Goal: Task Accomplishment & Management: Manage account settings

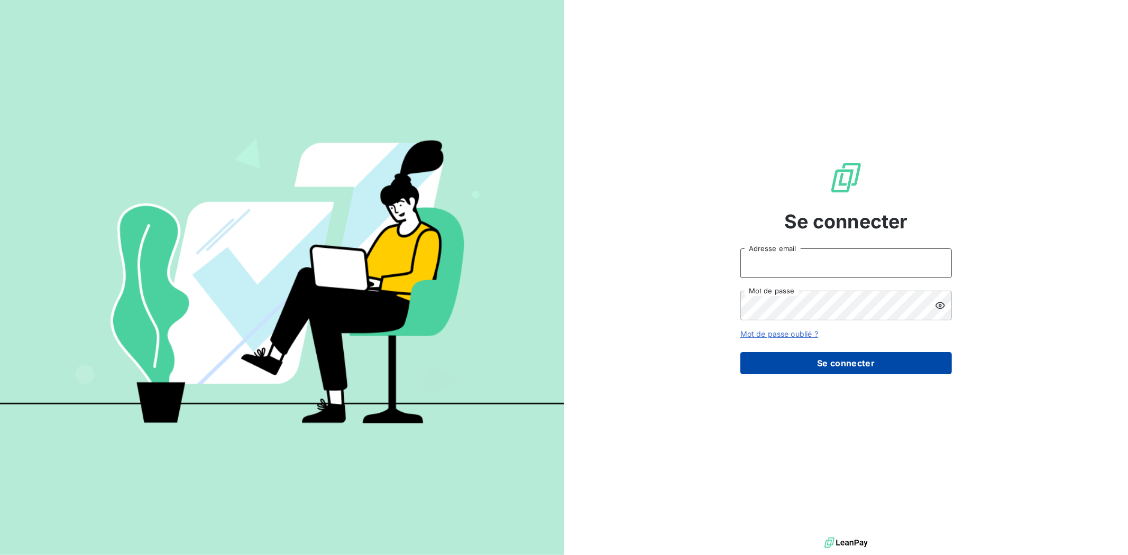
type input "[PERSON_NAME][EMAIL_ADDRESS][DOMAIN_NAME]"
click at [829, 361] on button "Se connecter" at bounding box center [846, 363] width 212 height 22
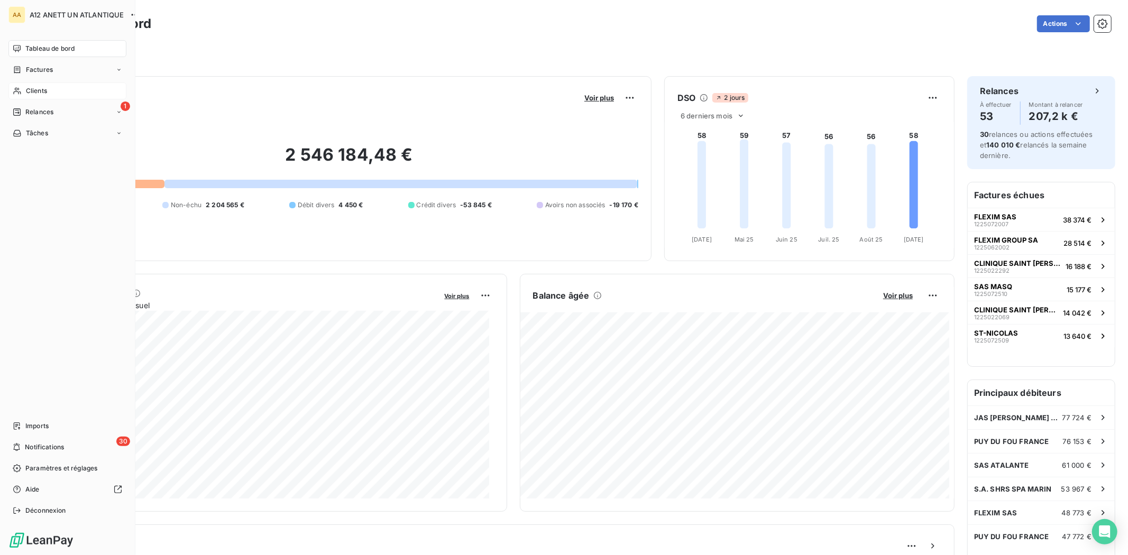
click at [30, 88] on span "Clients" at bounding box center [36, 91] width 21 height 10
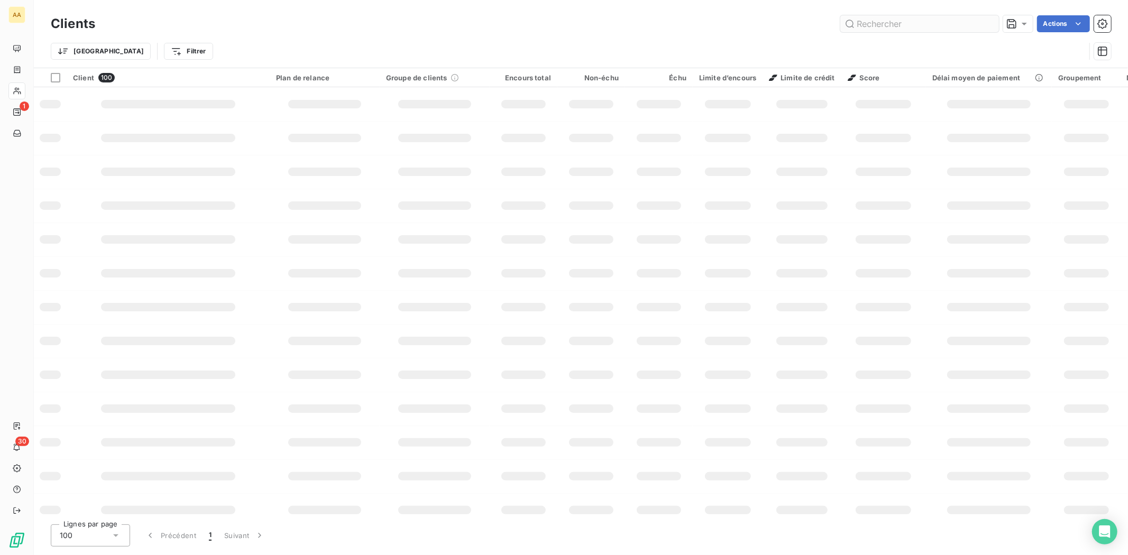
click at [977, 27] on input "text" at bounding box center [919, 23] width 159 height 17
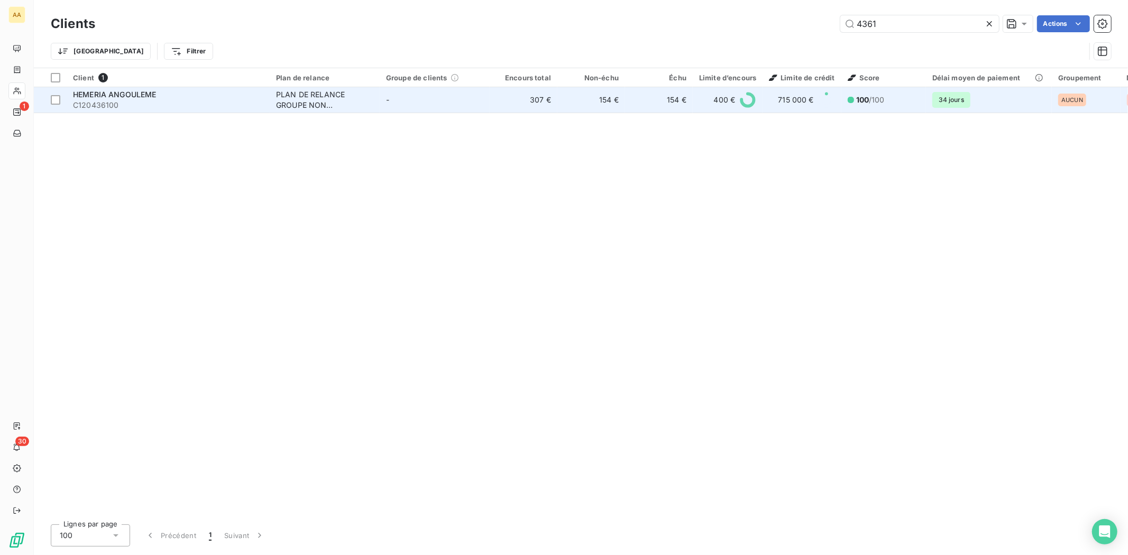
type input "4361"
click at [103, 102] on span "C120436100" at bounding box center [168, 105] width 190 height 11
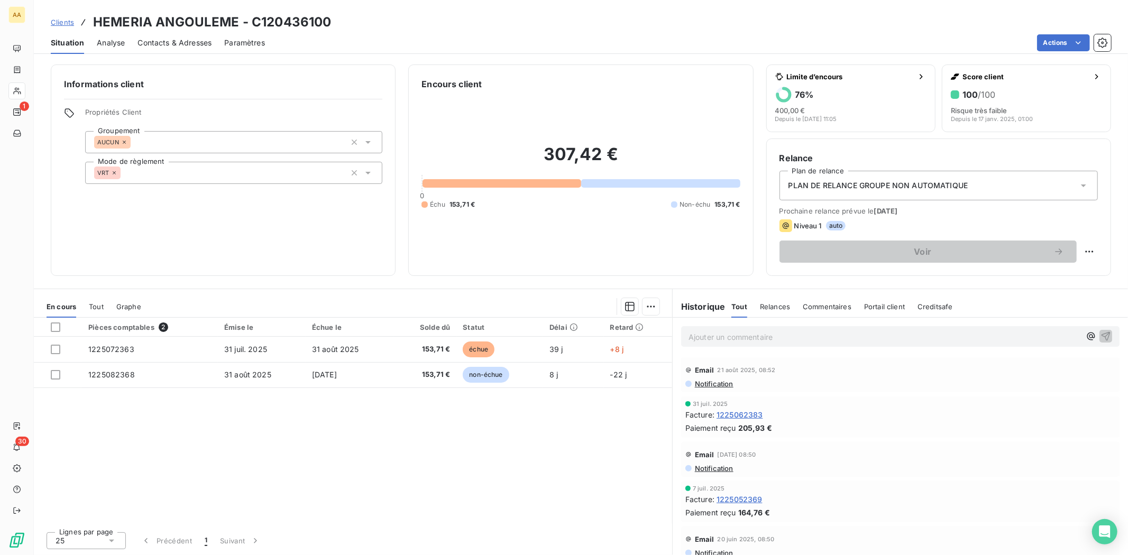
click at [797, 342] on p "Ajouter un commentaire ﻿" at bounding box center [885, 337] width 392 height 13
drag, startPoint x: 812, startPoint y: 336, endPoint x: 678, endPoint y: 338, distance: 134.4
click at [678, 338] on div "Virement 05/09 - Facture juillet" at bounding box center [900, 336] width 455 height 36
click at [857, 329] on div "Virement 05/09 - Facture juillet" at bounding box center [885, 335] width 392 height 13
drag, startPoint x: 816, startPoint y: 337, endPoint x: 684, endPoint y: 346, distance: 132.0
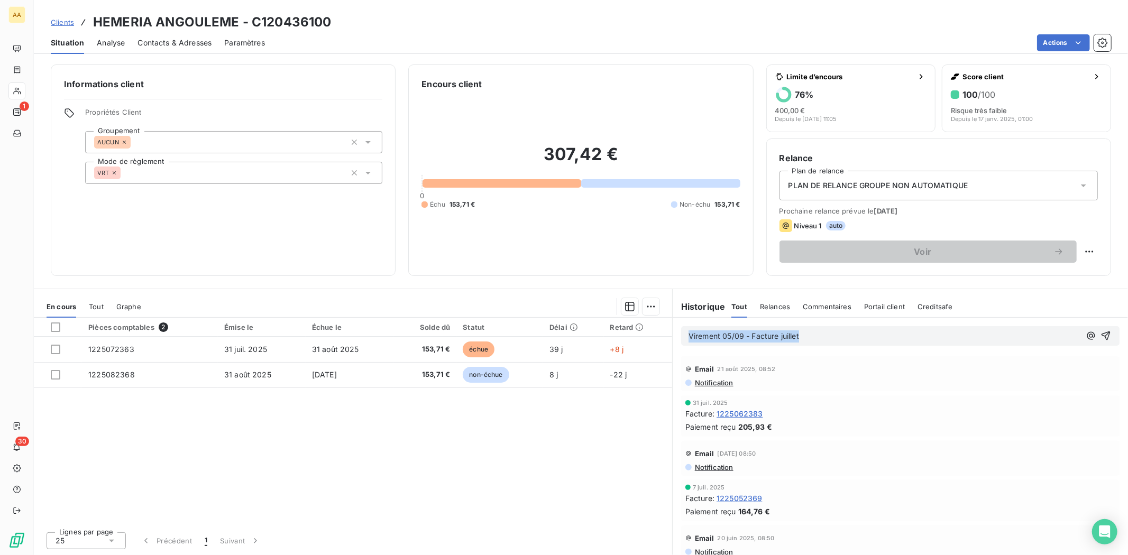
click at [684, 346] on div "Virement 05/09 - Facture juillet" at bounding box center [900, 336] width 455 height 36
copy span "Virement 05/09 - Facture juillet"
click at [1101, 333] on icon "button" at bounding box center [1106, 336] width 11 height 11
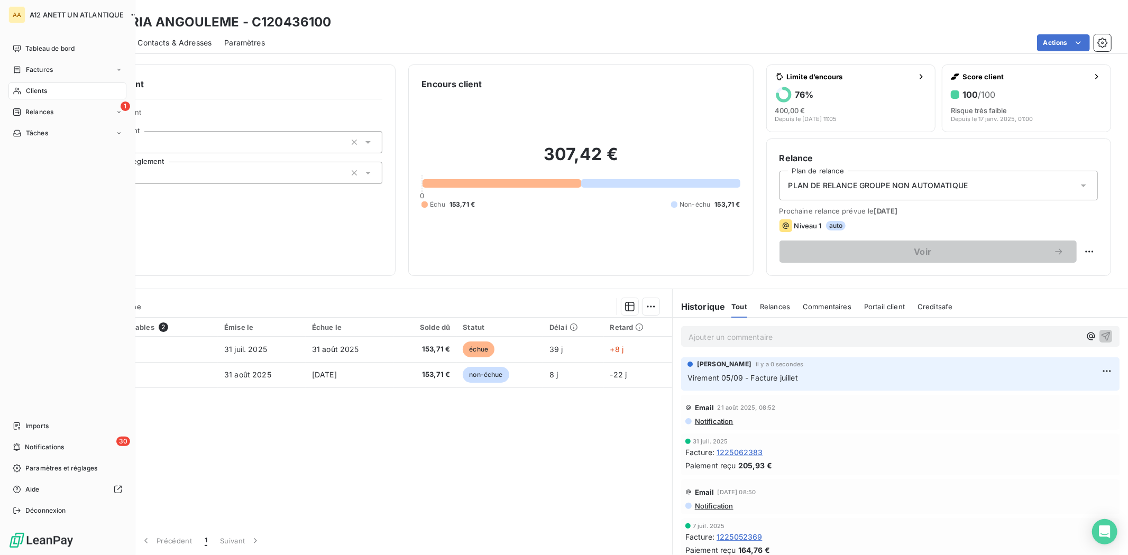
click at [33, 93] on span "Clients" at bounding box center [36, 91] width 21 height 10
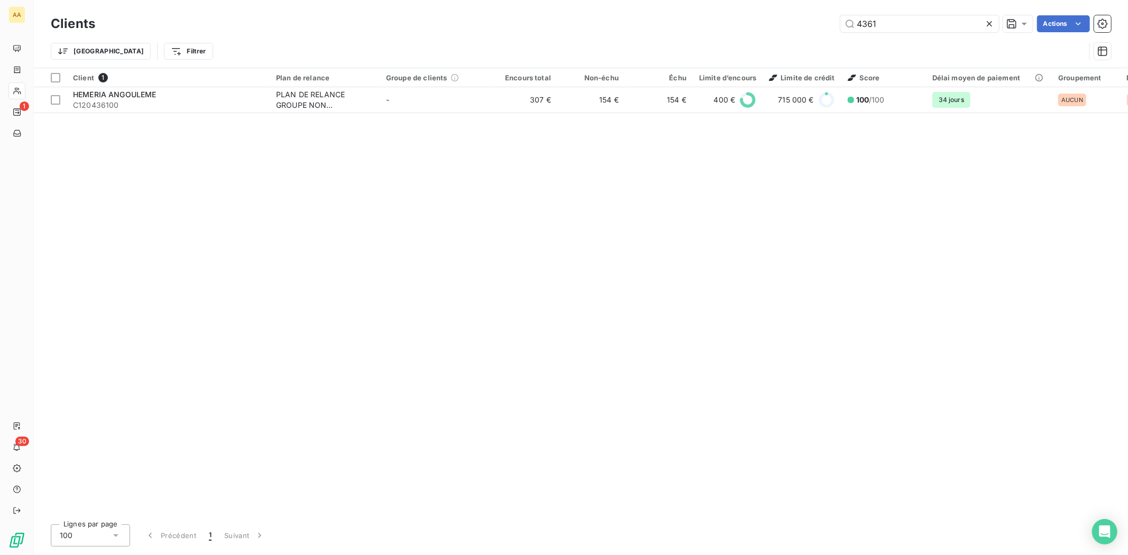
drag, startPoint x: 905, startPoint y: 20, endPoint x: 803, endPoint y: 39, distance: 103.7
click at [812, 40] on div "Clients 4361 Actions Trier Filtrer" at bounding box center [581, 40] width 1060 height 55
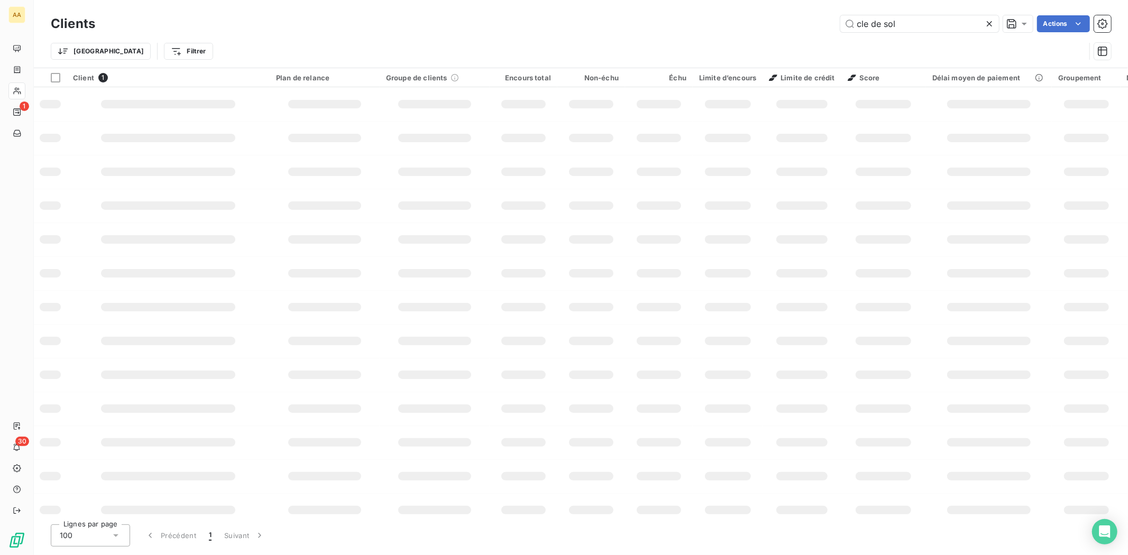
type input "cle de sol"
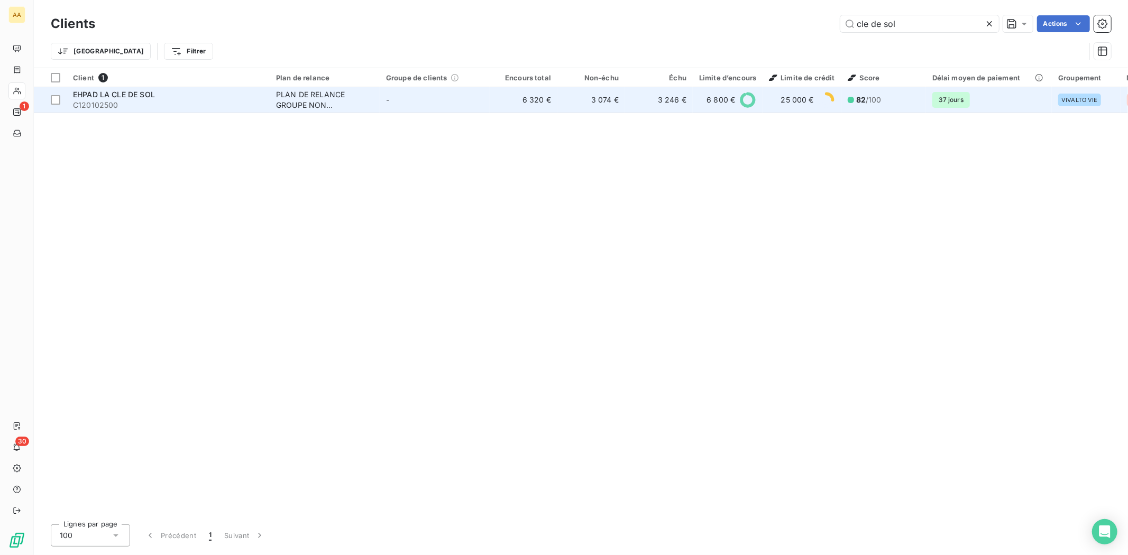
click at [98, 104] on span "C120102500" at bounding box center [168, 105] width 190 height 11
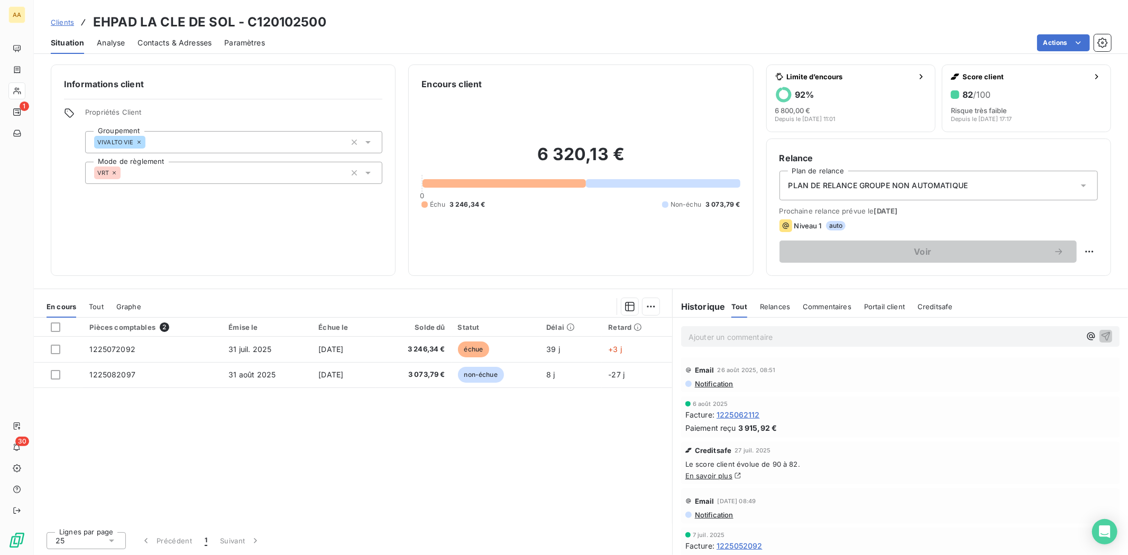
click at [770, 339] on p "Ajouter un commentaire ﻿" at bounding box center [885, 337] width 392 height 13
click at [1102, 329] on button "button" at bounding box center [1106, 335] width 13 height 13
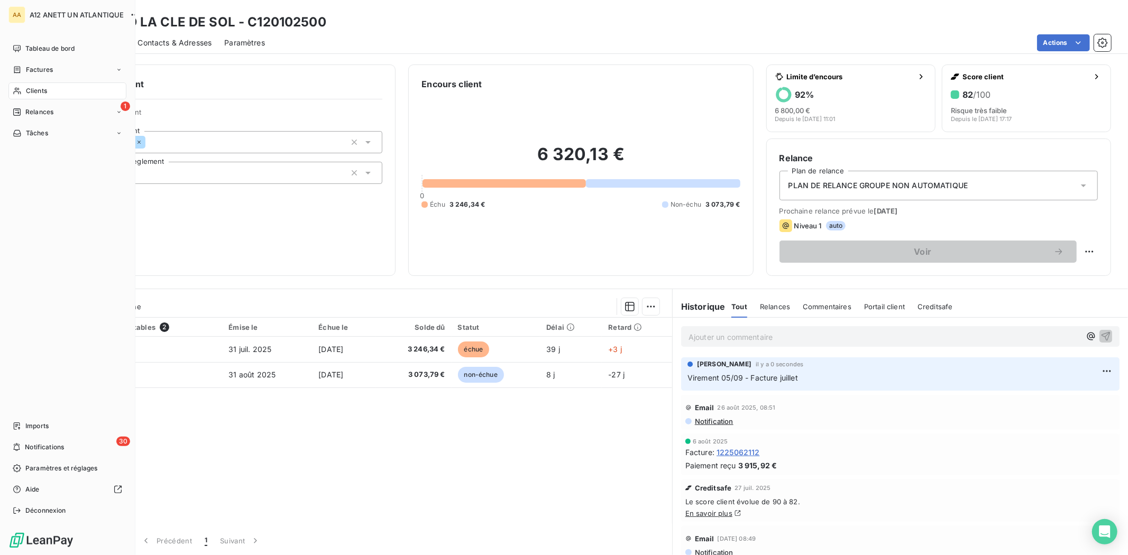
click at [39, 93] on span "Clients" at bounding box center [36, 91] width 21 height 10
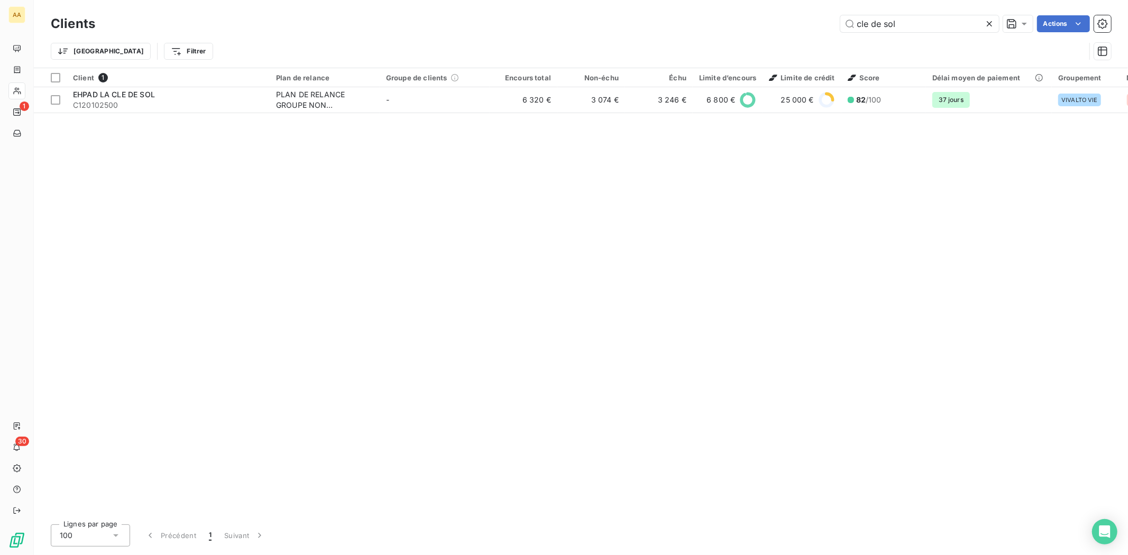
drag, startPoint x: 923, startPoint y: 23, endPoint x: 798, endPoint y: 28, distance: 125.4
click at [798, 28] on div "cle de sol Actions" at bounding box center [609, 23] width 1003 height 17
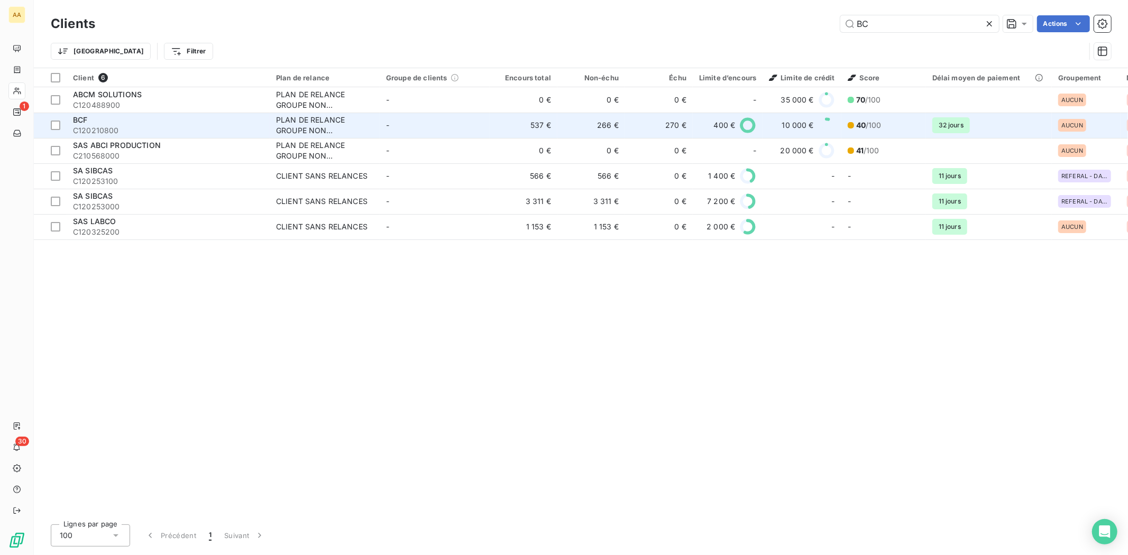
type input "BC"
click at [103, 123] on div "BCF" at bounding box center [168, 120] width 190 height 11
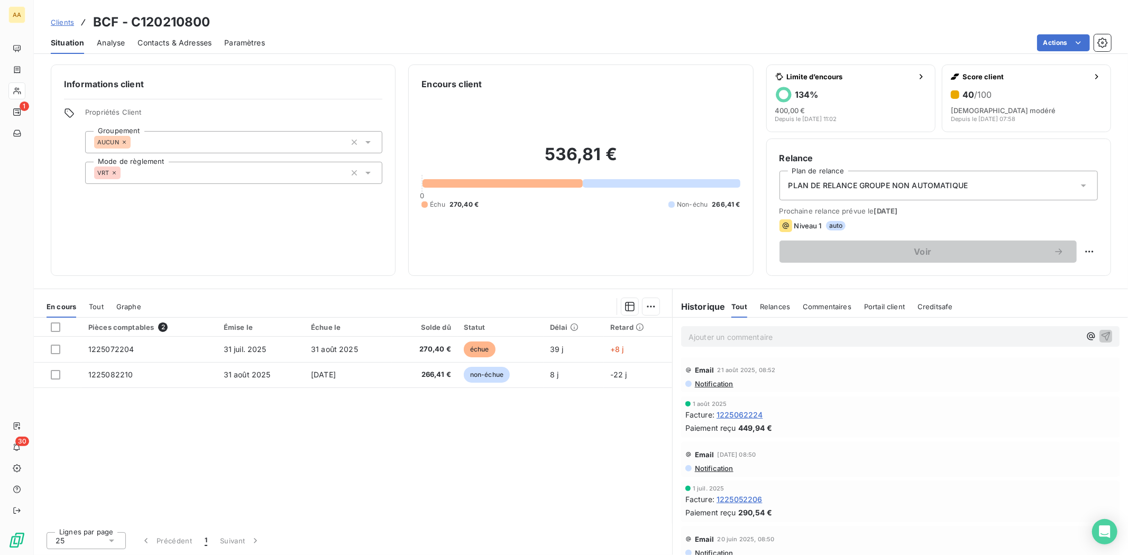
click at [804, 334] on p "Ajouter un commentaire ﻿" at bounding box center [885, 337] width 392 height 13
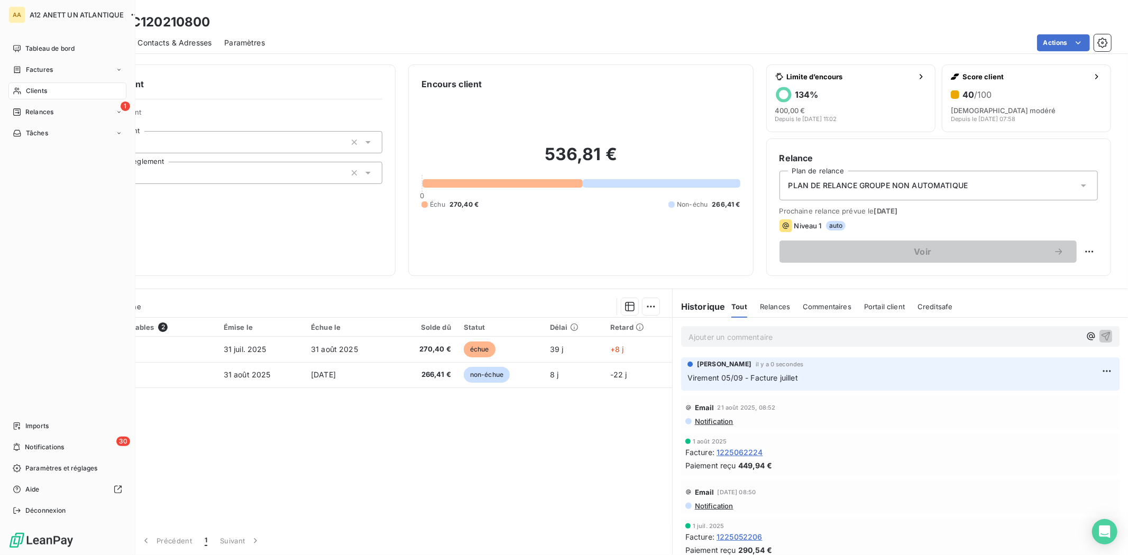
click at [31, 93] on span "Clients" at bounding box center [36, 91] width 21 height 10
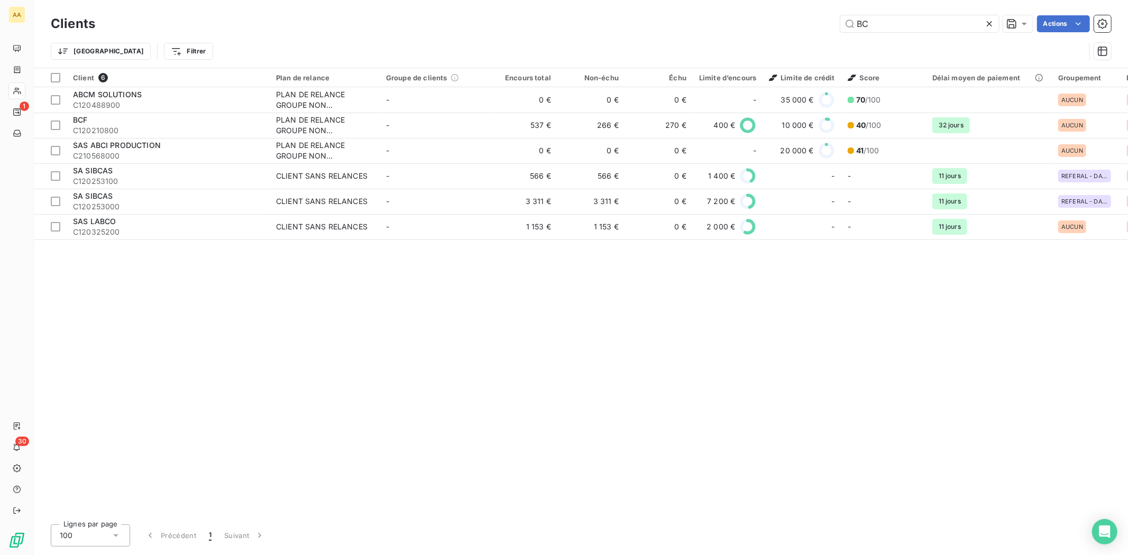
drag, startPoint x: 950, startPoint y: 18, endPoint x: 788, endPoint y: 25, distance: 162.0
click at [788, 25] on div "BC Actions" at bounding box center [609, 23] width 1003 height 17
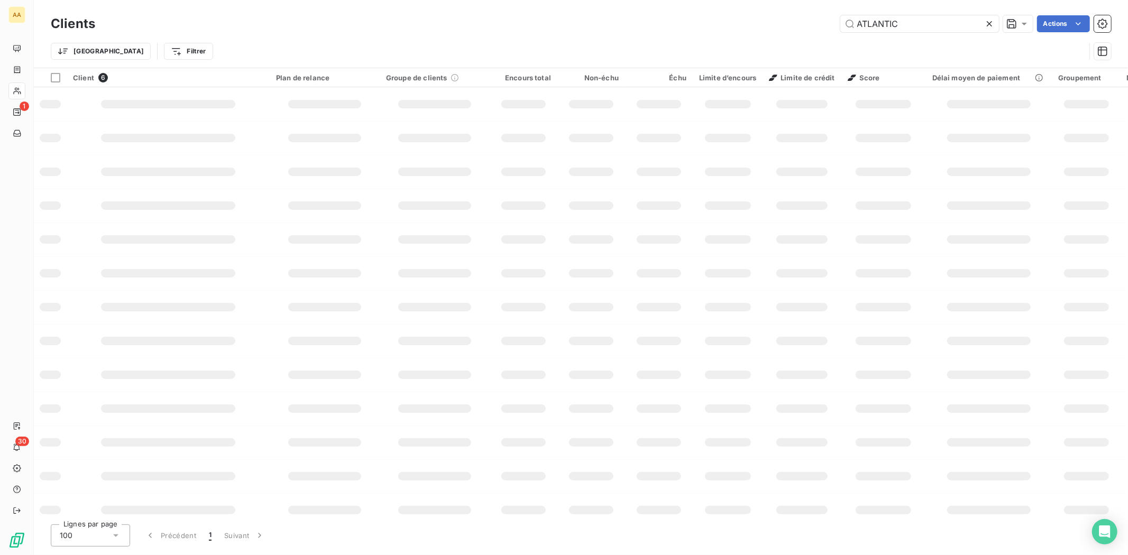
type input "ATLANTIC"
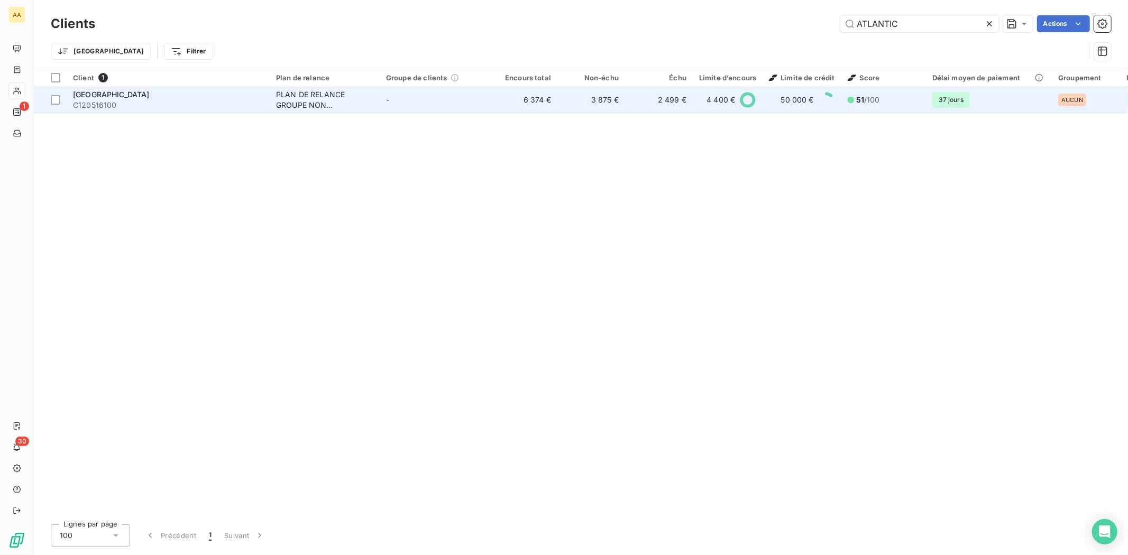
click at [99, 93] on span "[GEOGRAPHIC_DATA]" at bounding box center [111, 94] width 77 height 9
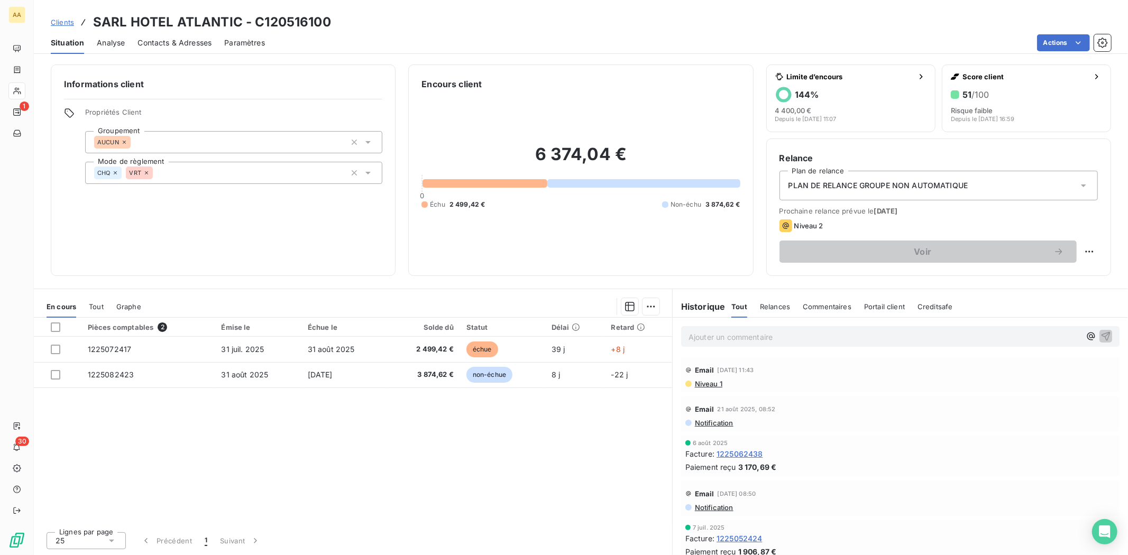
click at [775, 336] on p "Ajouter un commentaire ﻿" at bounding box center [885, 337] width 392 height 13
click at [1101, 331] on icon "button" at bounding box center [1106, 336] width 11 height 11
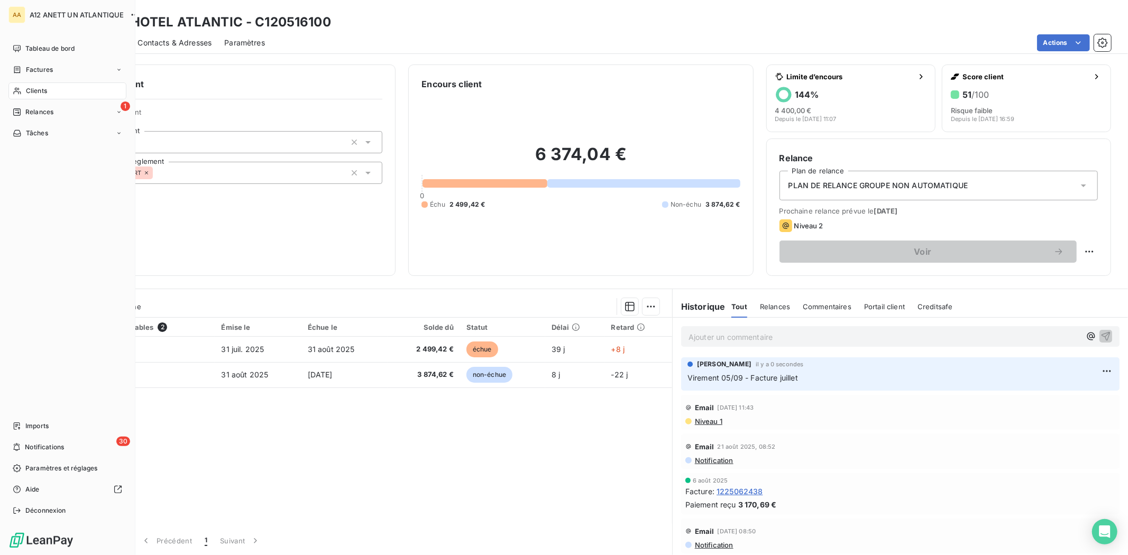
click at [32, 93] on span "Clients" at bounding box center [36, 91] width 21 height 10
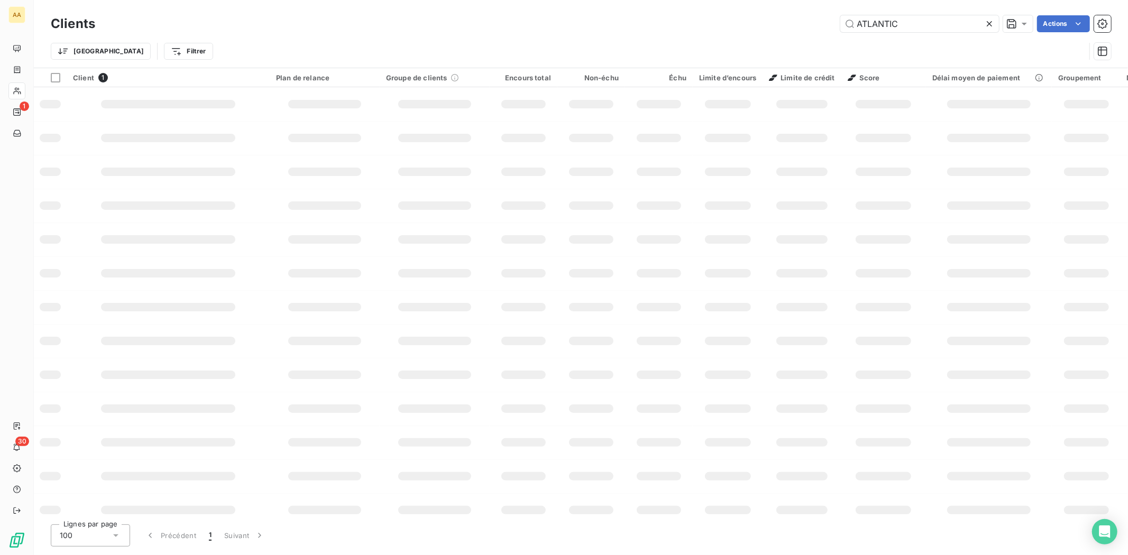
drag, startPoint x: 901, startPoint y: 23, endPoint x: 794, endPoint y: 29, distance: 106.5
click at [794, 29] on div "ATLANTIC Actions" at bounding box center [609, 23] width 1003 height 17
type input "ROYER"
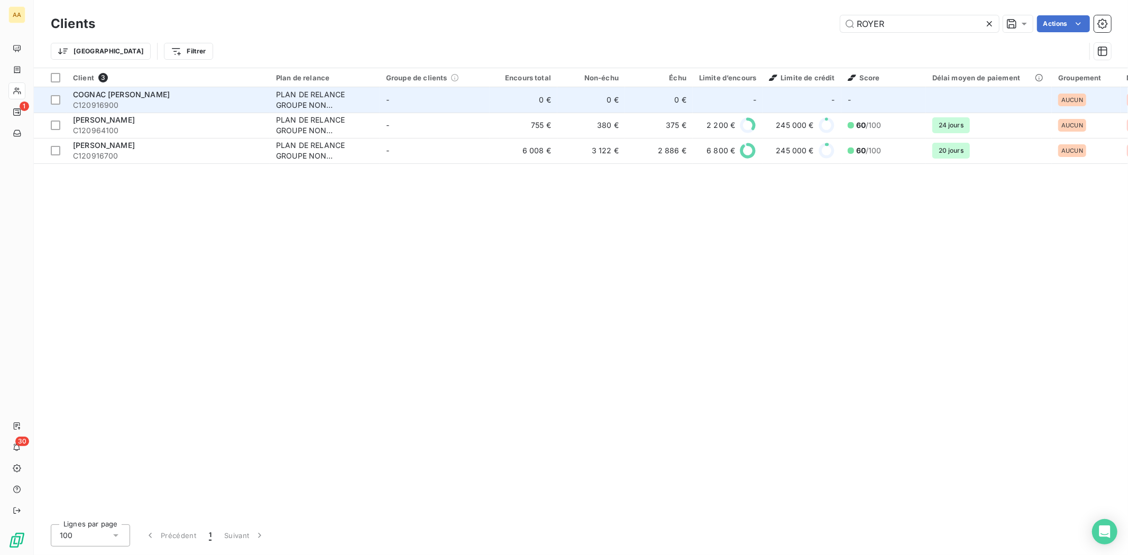
click at [99, 102] on span "C120916900" at bounding box center [168, 105] width 190 height 11
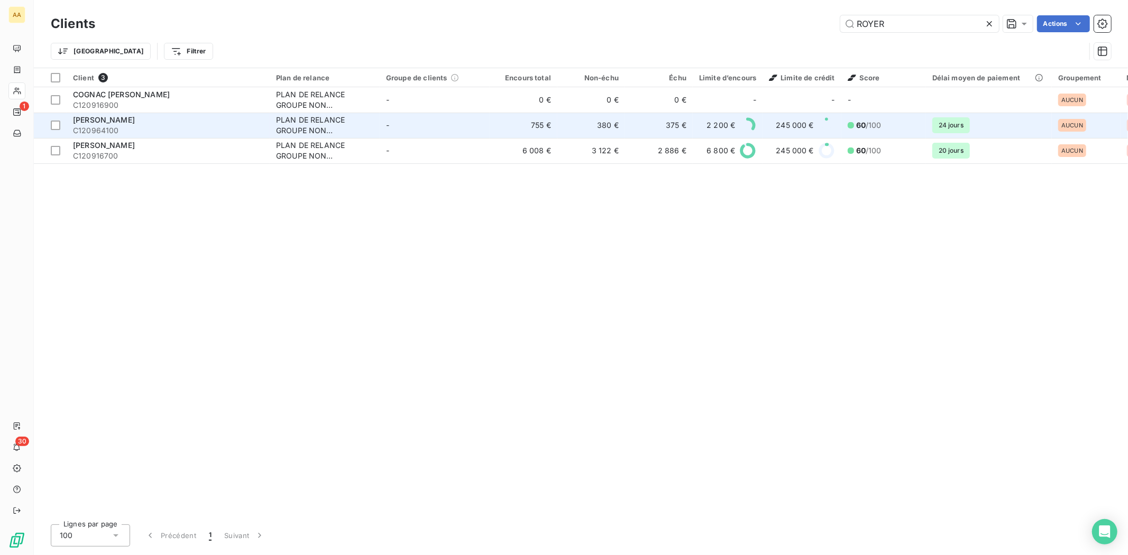
click at [114, 118] on span "[PERSON_NAME]" at bounding box center [104, 119] width 62 height 9
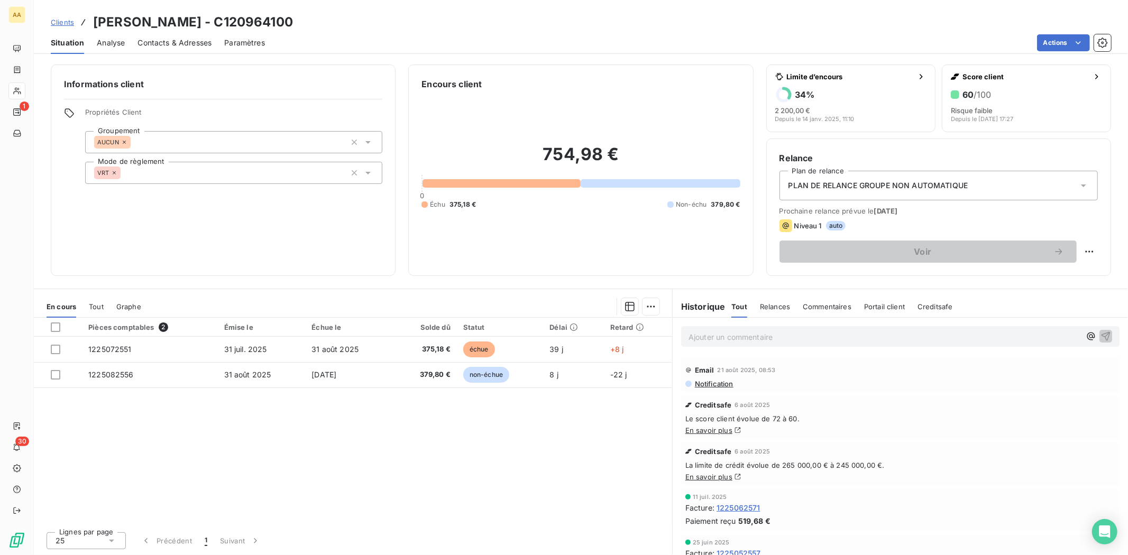
click at [735, 331] on p "Ajouter un commentaire ﻿" at bounding box center [885, 337] width 392 height 13
click at [1101, 334] on icon "button" at bounding box center [1106, 336] width 11 height 11
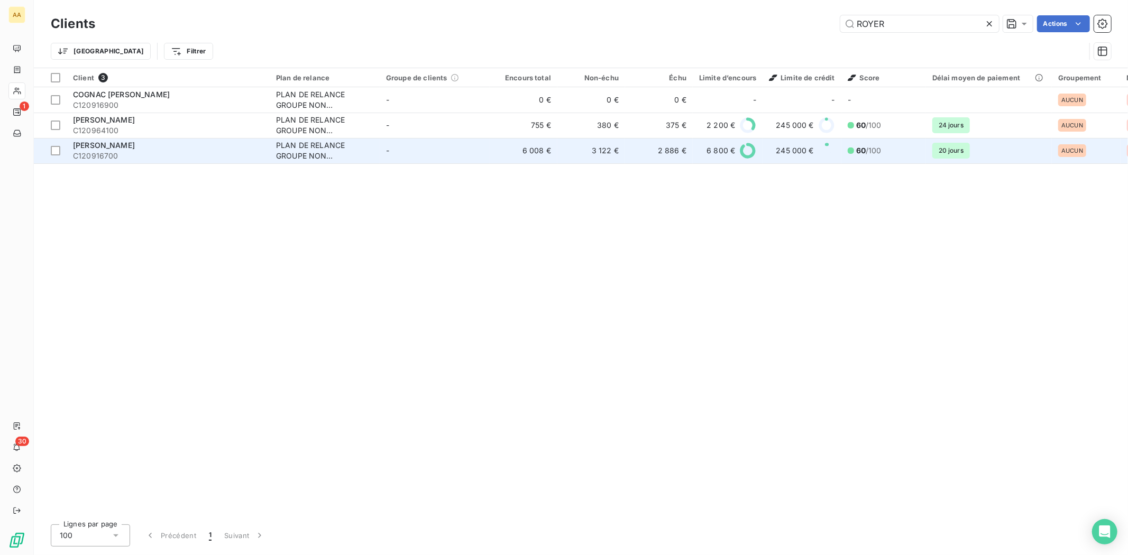
click at [111, 152] on span "C120916700" at bounding box center [168, 156] width 190 height 11
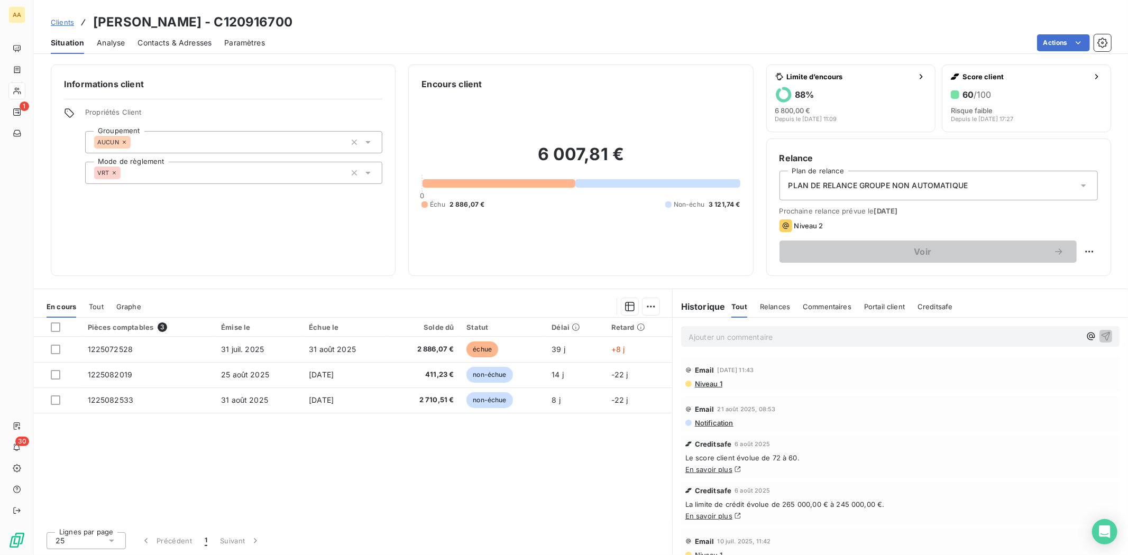
click at [791, 338] on p "Ajouter un commentaire ﻿" at bounding box center [885, 337] width 392 height 13
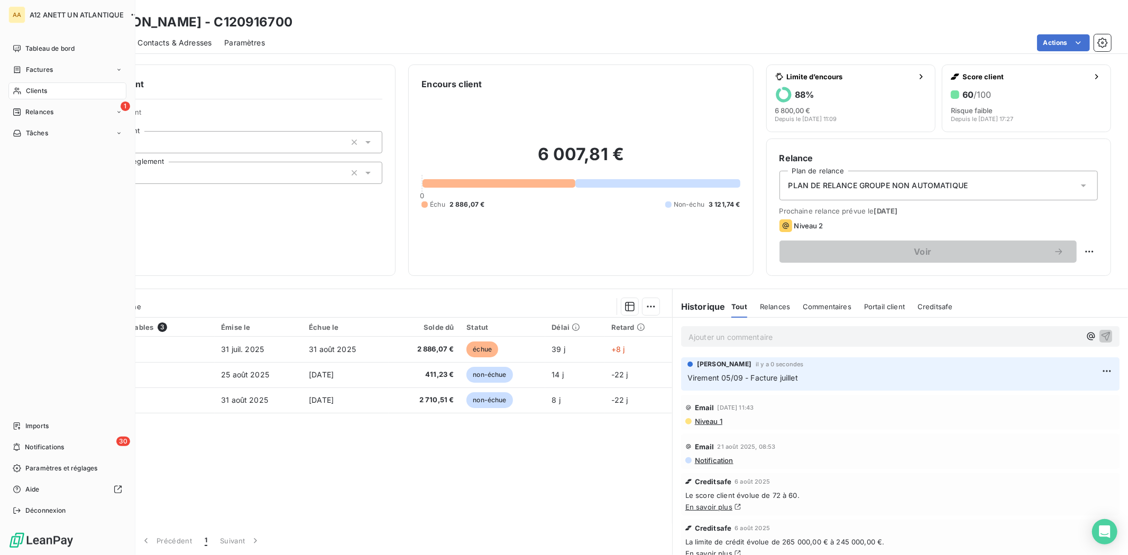
click at [30, 93] on span "Clients" at bounding box center [36, 91] width 21 height 10
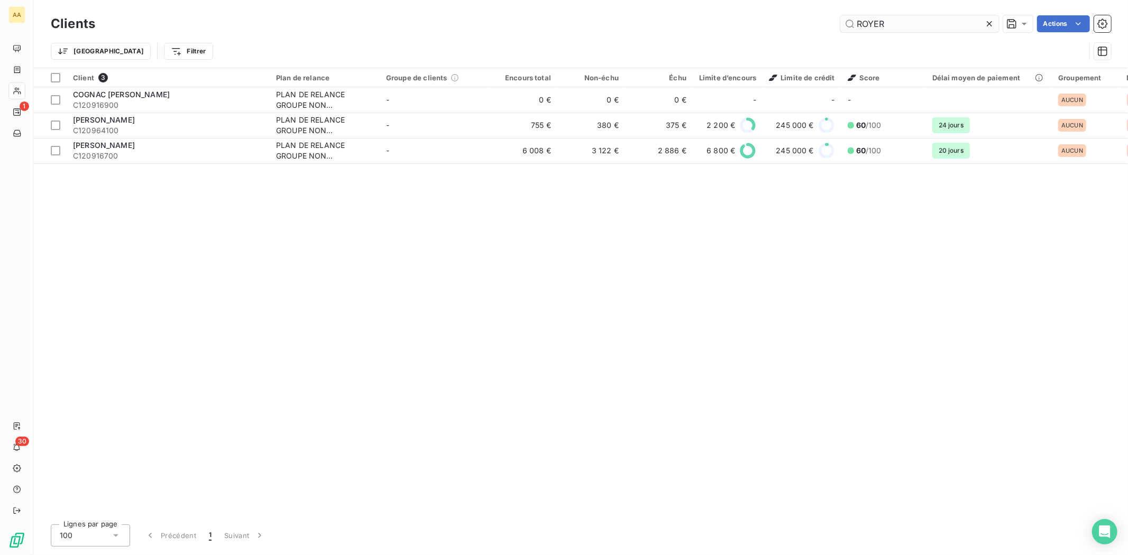
drag, startPoint x: 909, startPoint y: 24, endPoint x: 849, endPoint y: 19, distance: 60.0
click at [853, 19] on input "ROYER" at bounding box center [919, 23] width 159 height 17
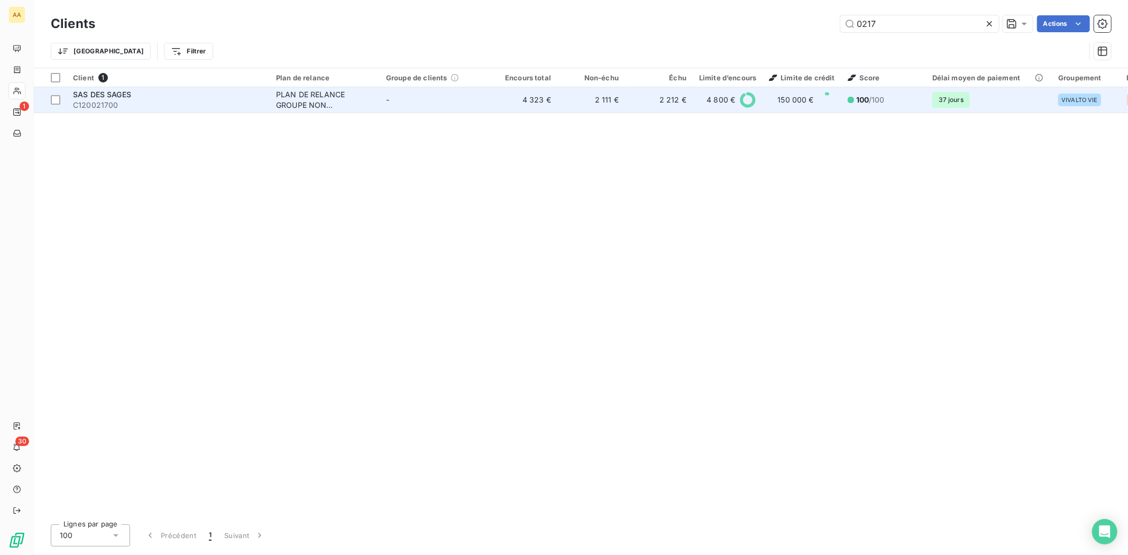
type input "0217"
click at [96, 92] on span "SAS DES SAGES" at bounding box center [102, 94] width 58 height 9
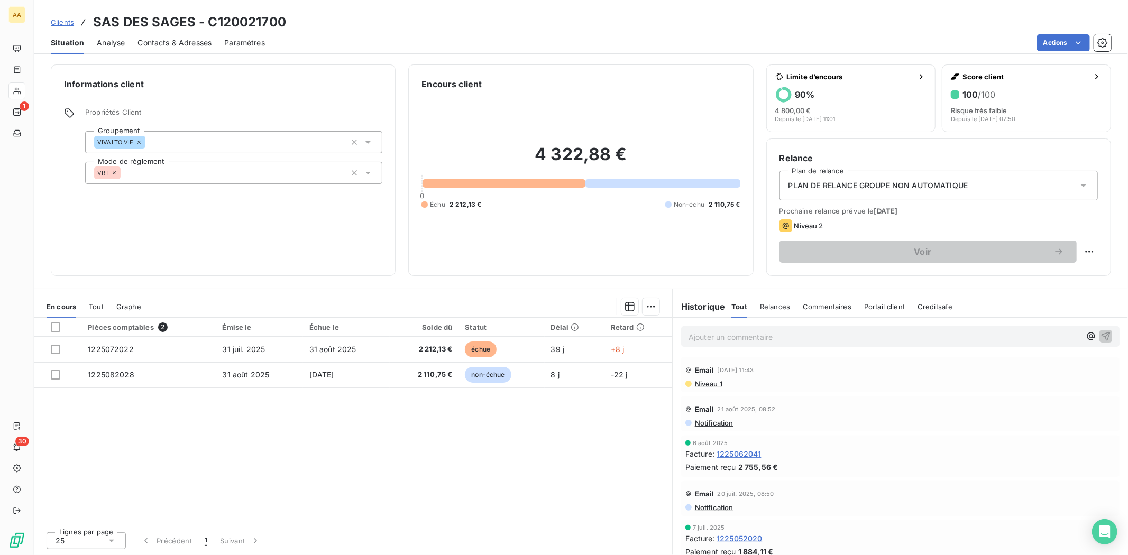
click at [801, 337] on p "Ajouter un commentaire ﻿" at bounding box center [885, 337] width 392 height 13
click at [1101, 332] on icon "button" at bounding box center [1106, 336] width 11 height 11
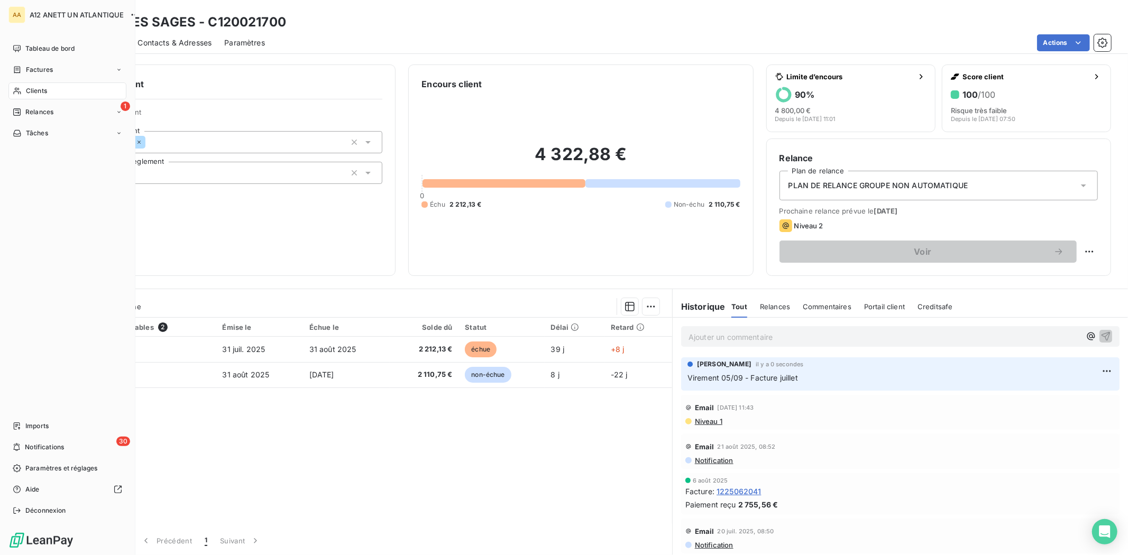
click at [43, 89] on span "Clients" at bounding box center [36, 91] width 21 height 10
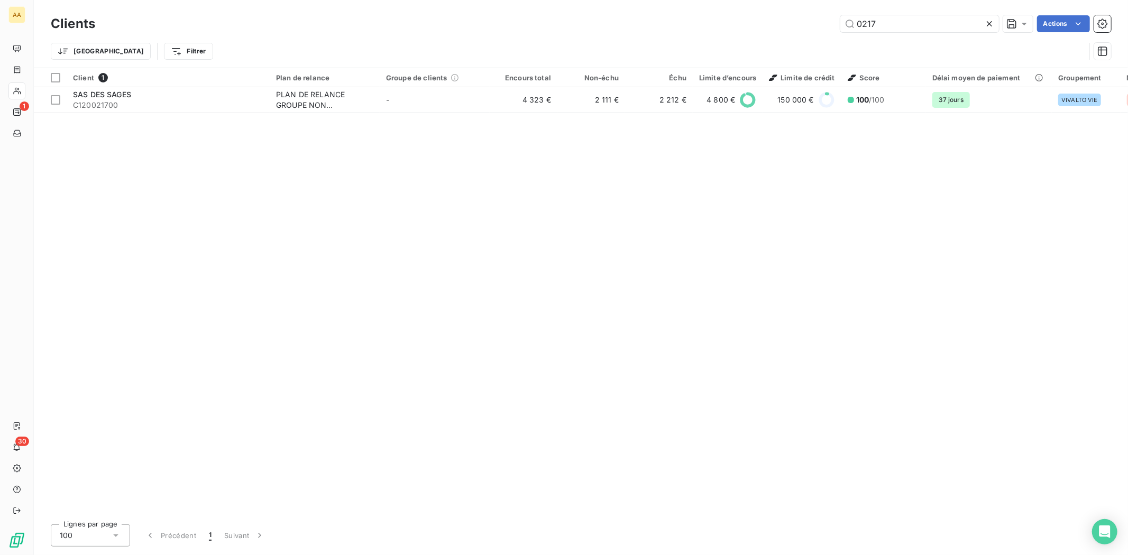
drag, startPoint x: 908, startPoint y: 29, endPoint x: 815, endPoint y: 30, distance: 93.1
click at [815, 30] on div "0217 Actions" at bounding box center [609, 23] width 1003 height 17
click at [899, 29] on input "0217" at bounding box center [919, 23] width 159 height 17
drag, startPoint x: 904, startPoint y: 23, endPoint x: 795, endPoint y: 25, distance: 109.5
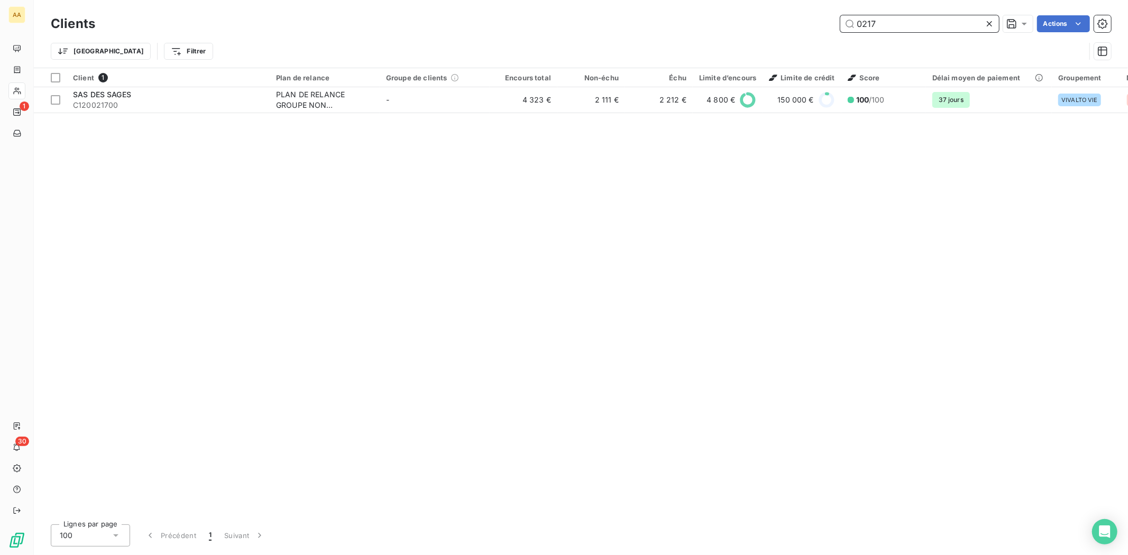
click at [795, 25] on div "0217 Actions" at bounding box center [609, 23] width 1003 height 17
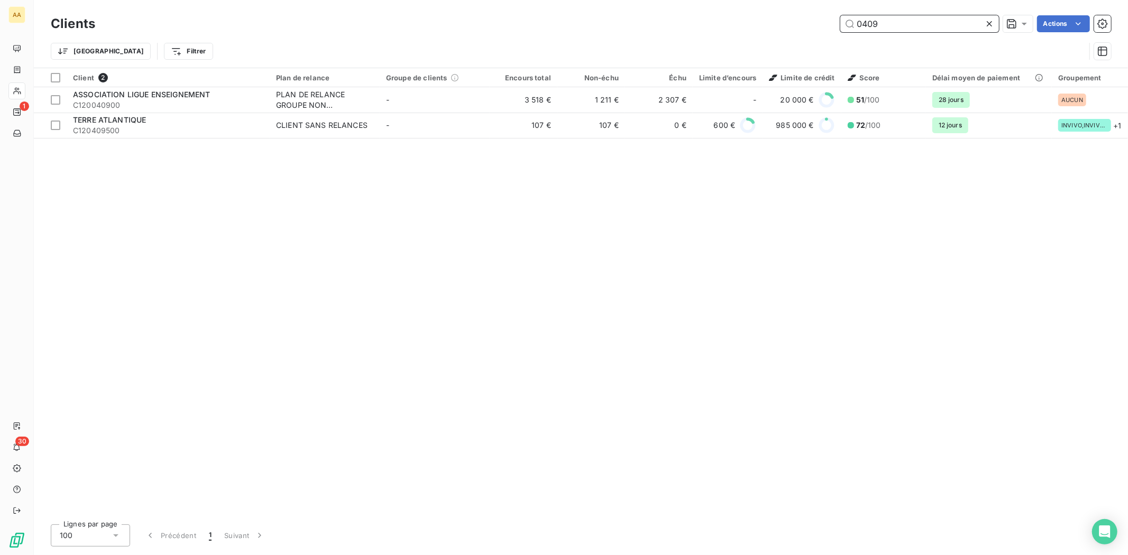
type input "0409"
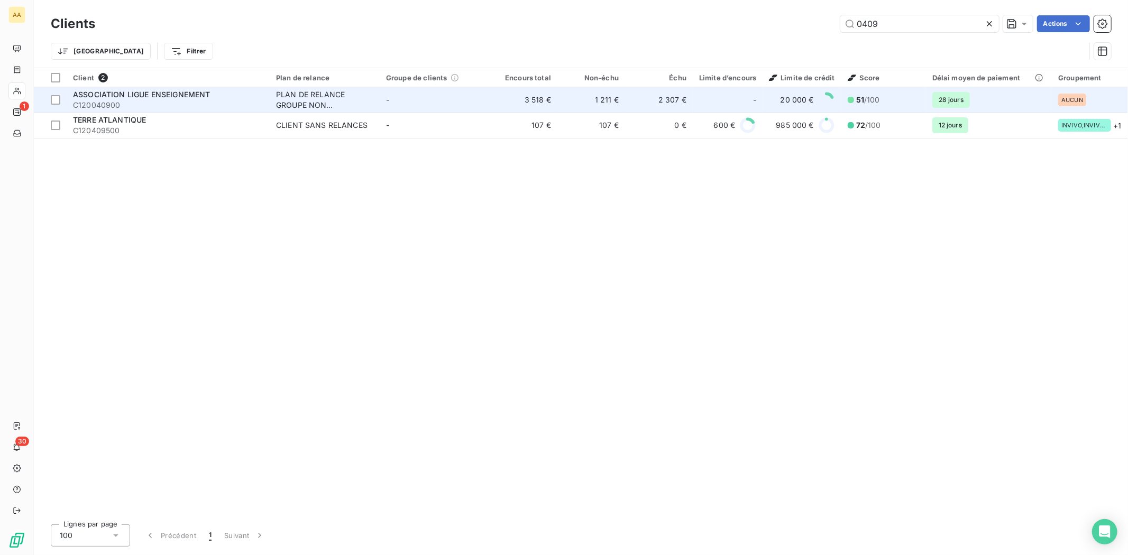
click at [110, 98] on div "ASSOCIATION LIGUE ENSEIGNEMENT" at bounding box center [168, 94] width 190 height 11
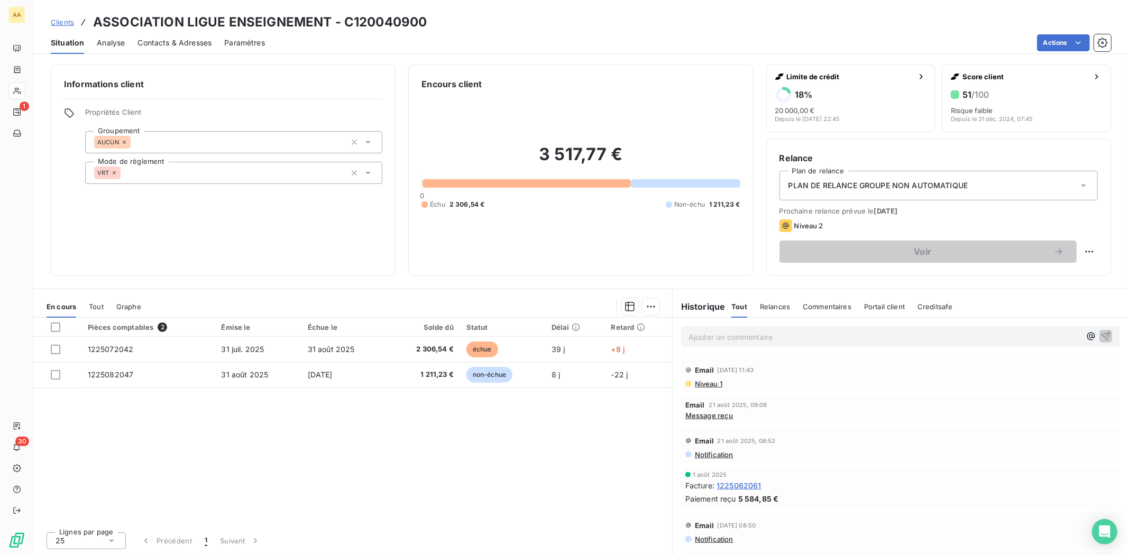
click at [902, 332] on p "Ajouter un commentaire ﻿" at bounding box center [885, 337] width 392 height 13
click at [1102, 338] on icon "button" at bounding box center [1106, 336] width 9 height 9
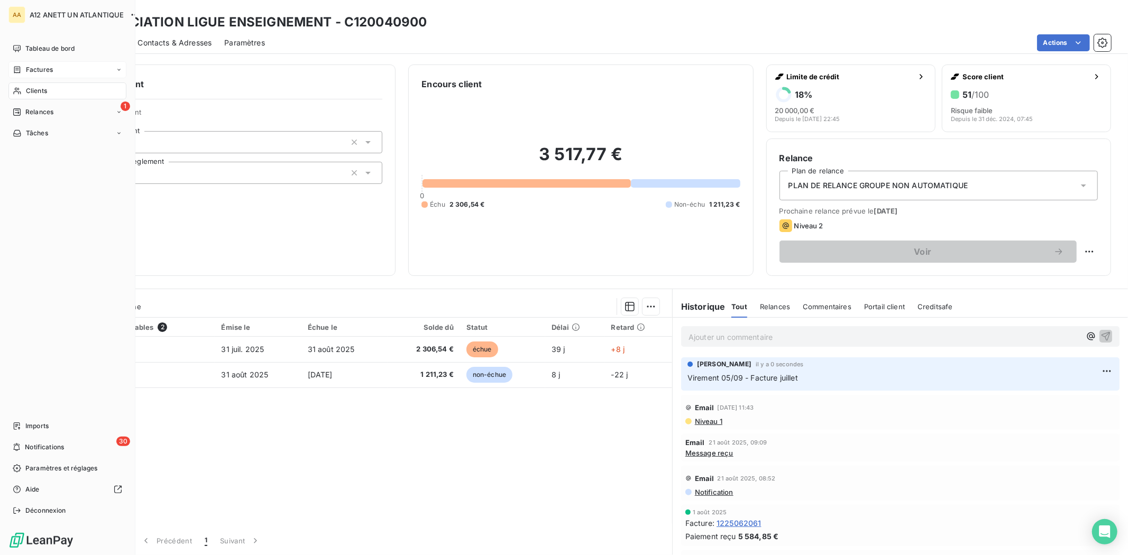
drag, startPoint x: 39, startPoint y: 66, endPoint x: 48, endPoint y: 65, distance: 8.5
click at [39, 66] on span "Factures" at bounding box center [39, 70] width 27 height 10
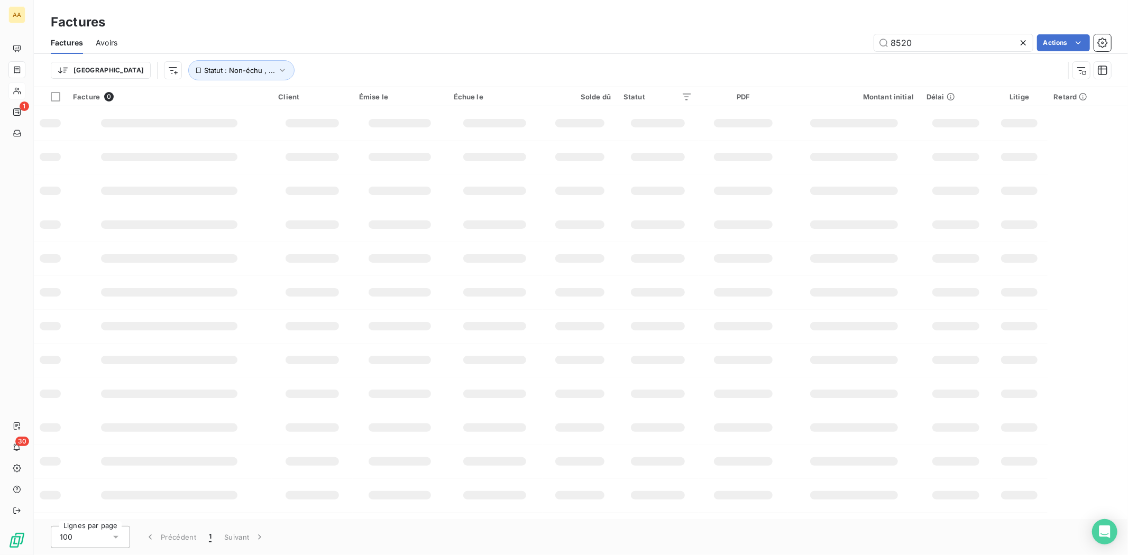
drag, startPoint x: 986, startPoint y: 43, endPoint x: 813, endPoint y: 63, distance: 174.2
click at [813, 63] on div "Factures Avoirs 8520 Actions Trier Statut : Non-échu , ..." at bounding box center [581, 59] width 1094 height 55
type input "1225082231"
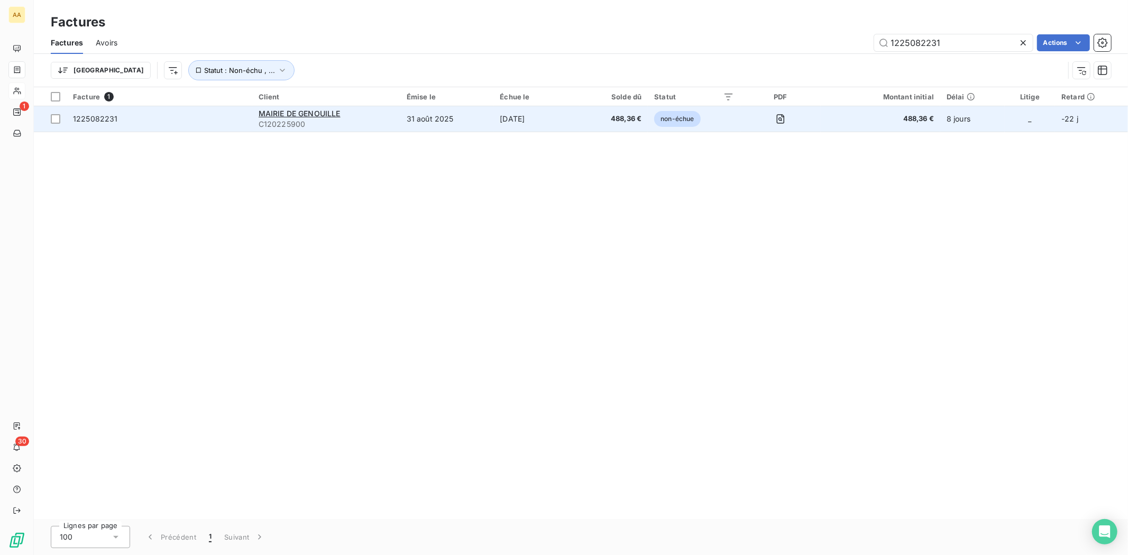
click at [85, 125] on td "1225082231" at bounding box center [160, 118] width 186 height 25
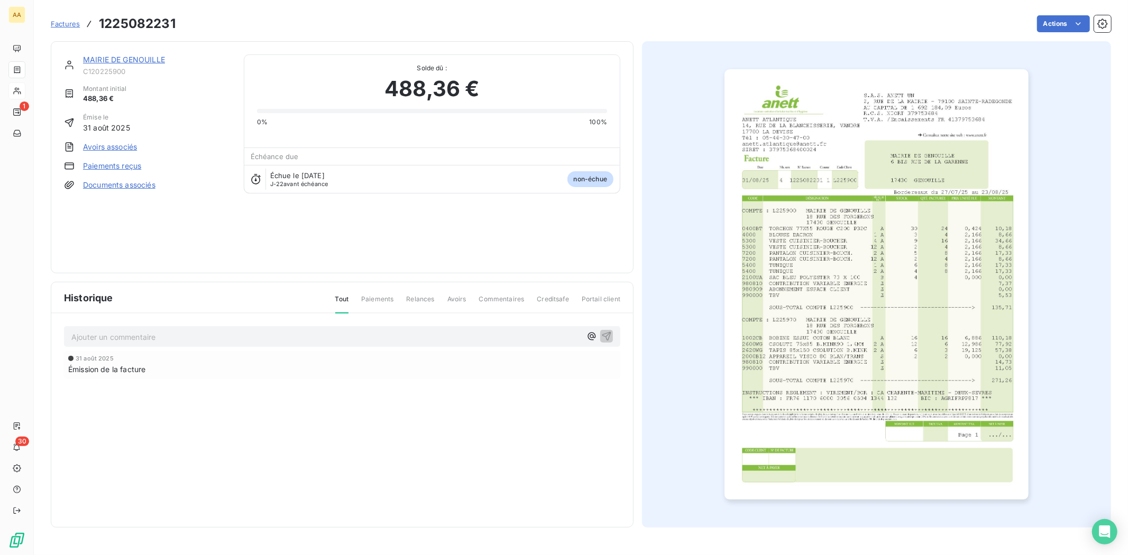
click at [107, 60] on link "MAIRIE DE GENOUILLE" at bounding box center [124, 59] width 82 height 9
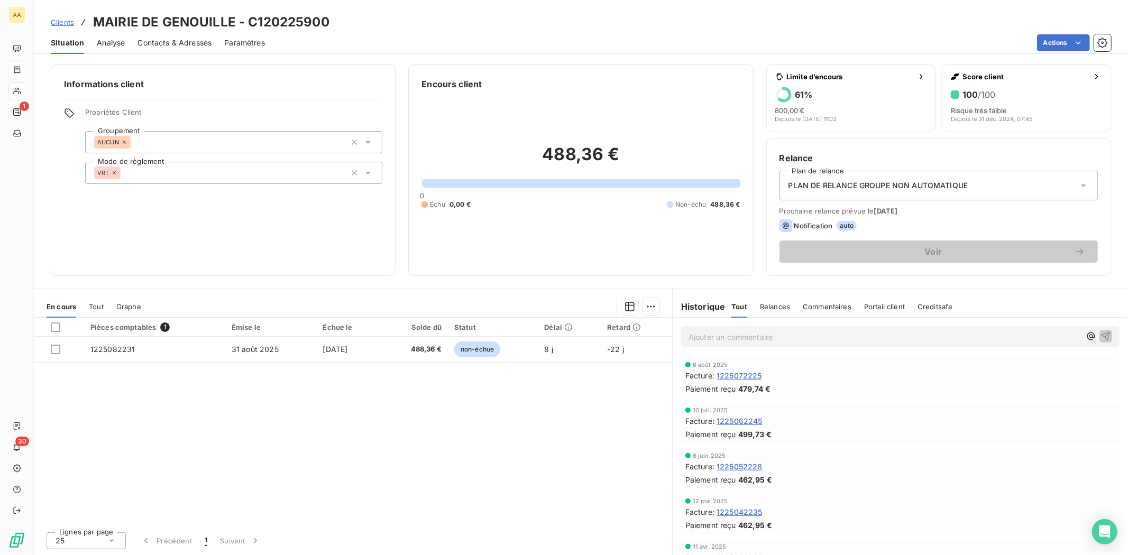
click at [738, 337] on p "Ajouter un commentaire ﻿" at bounding box center [885, 337] width 392 height 13
click at [1101, 333] on icon "button" at bounding box center [1106, 336] width 11 height 11
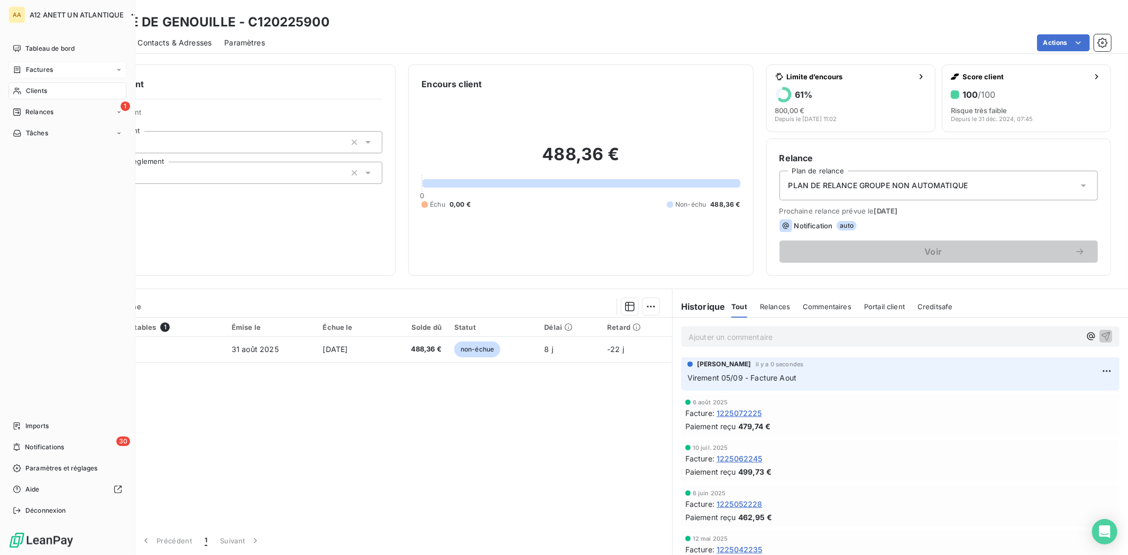
click at [41, 70] on span "Factures" at bounding box center [39, 70] width 27 height 10
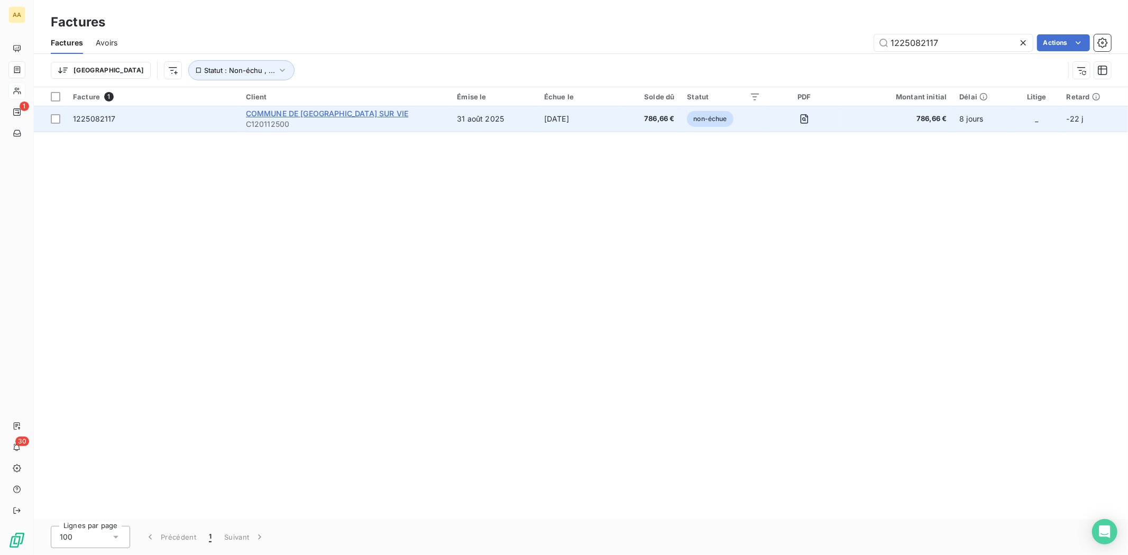
type input "1225082117"
click at [263, 112] on span "COMMUNE DE [GEOGRAPHIC_DATA] SUR VIE" at bounding box center [327, 113] width 162 height 9
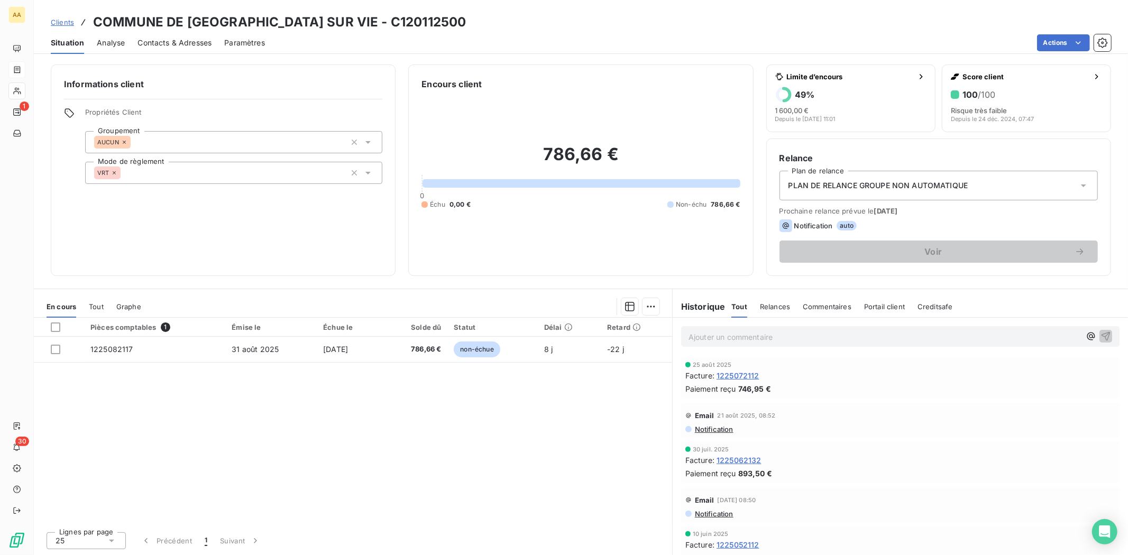
click at [823, 333] on p "Ajouter un commentaire ﻿" at bounding box center [885, 337] width 392 height 13
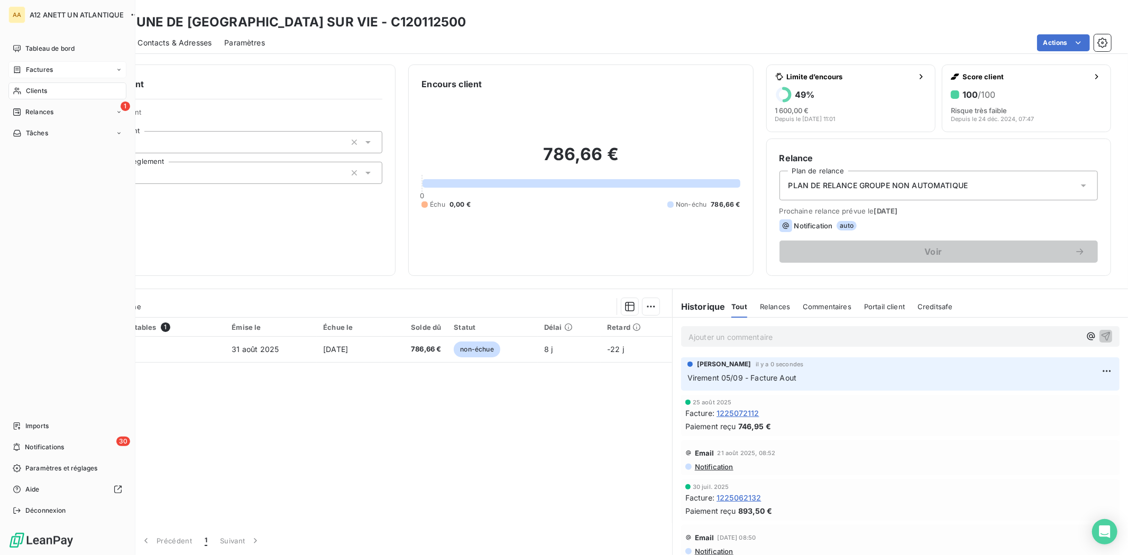
click at [41, 61] on div "Factures" at bounding box center [67, 69] width 118 height 17
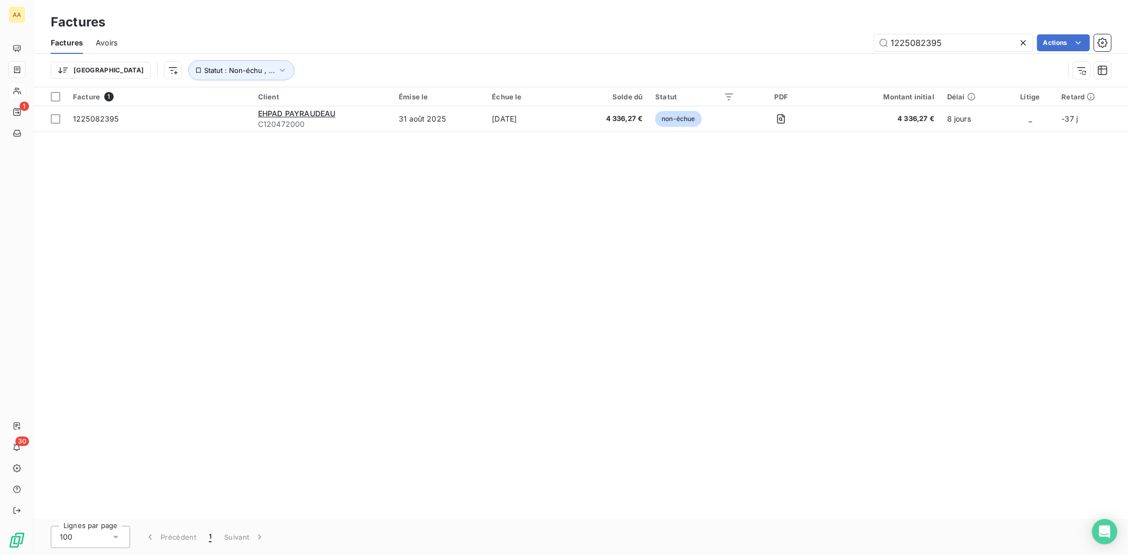
type input "1225082395"
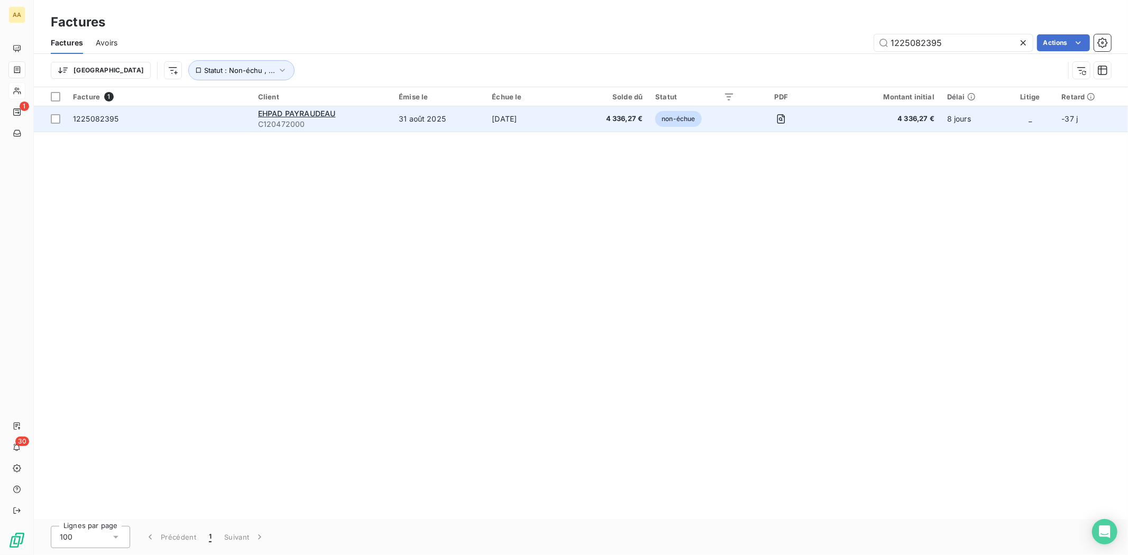
click at [286, 126] on span "C120472000" at bounding box center [322, 124] width 128 height 11
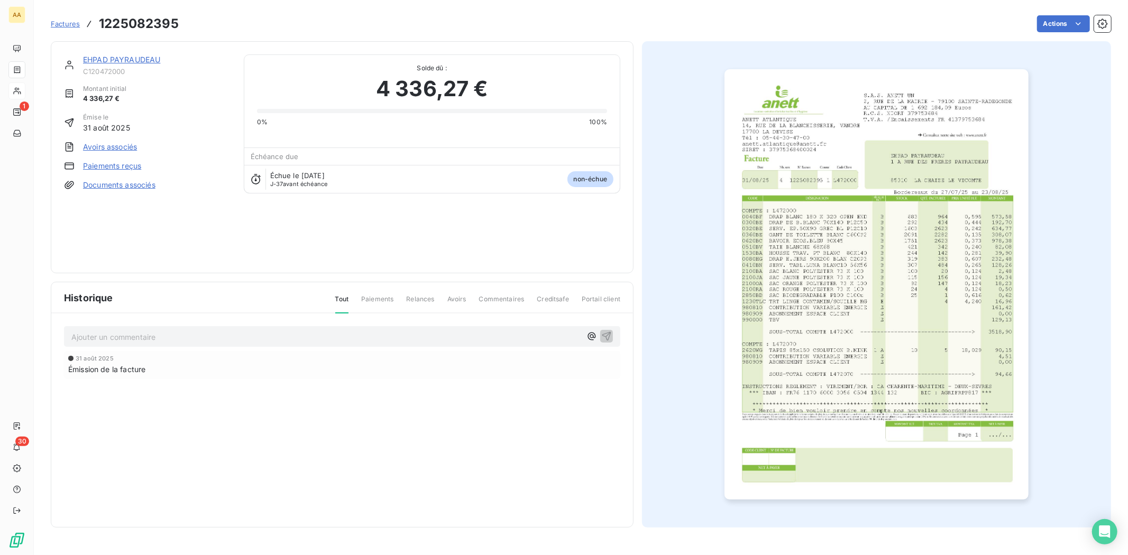
click at [122, 62] on link "EHPAD PAYRAUDEAU" at bounding box center [121, 59] width 77 height 9
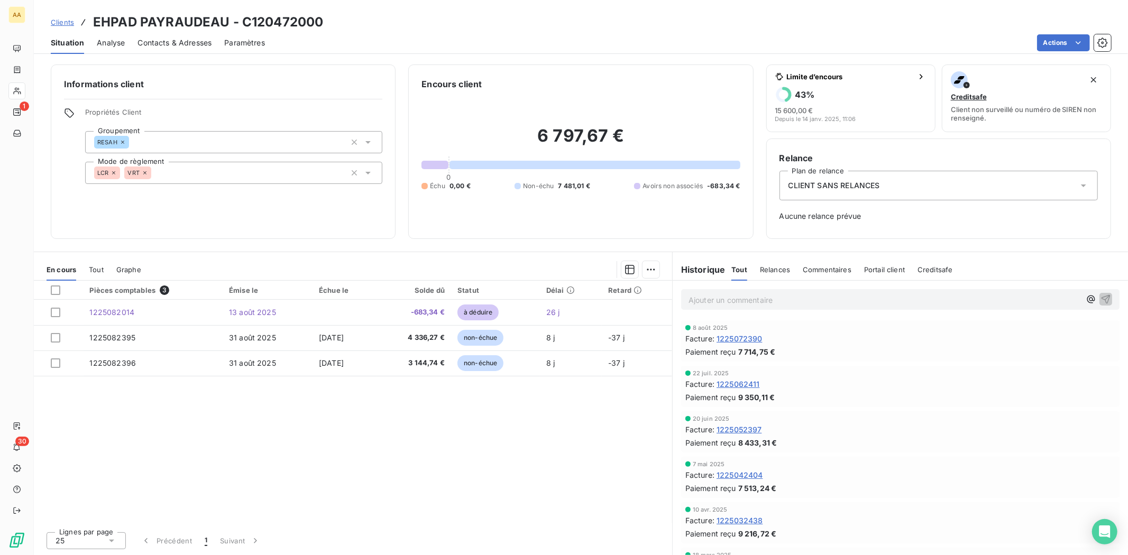
click at [717, 299] on p "Ajouter un commentaire ﻿" at bounding box center [885, 300] width 392 height 13
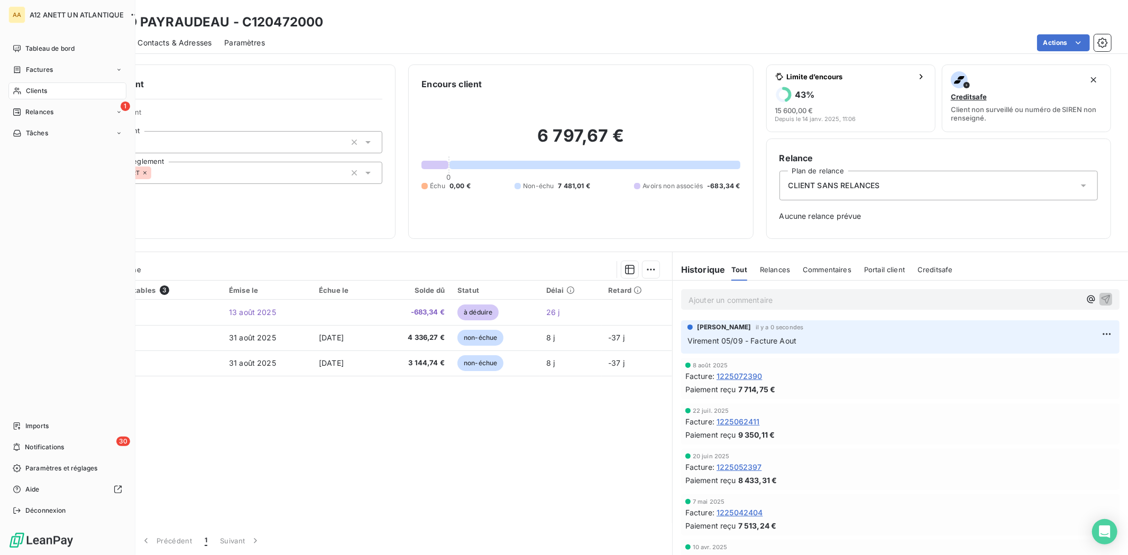
click at [50, 90] on div "Clients" at bounding box center [67, 91] width 118 height 17
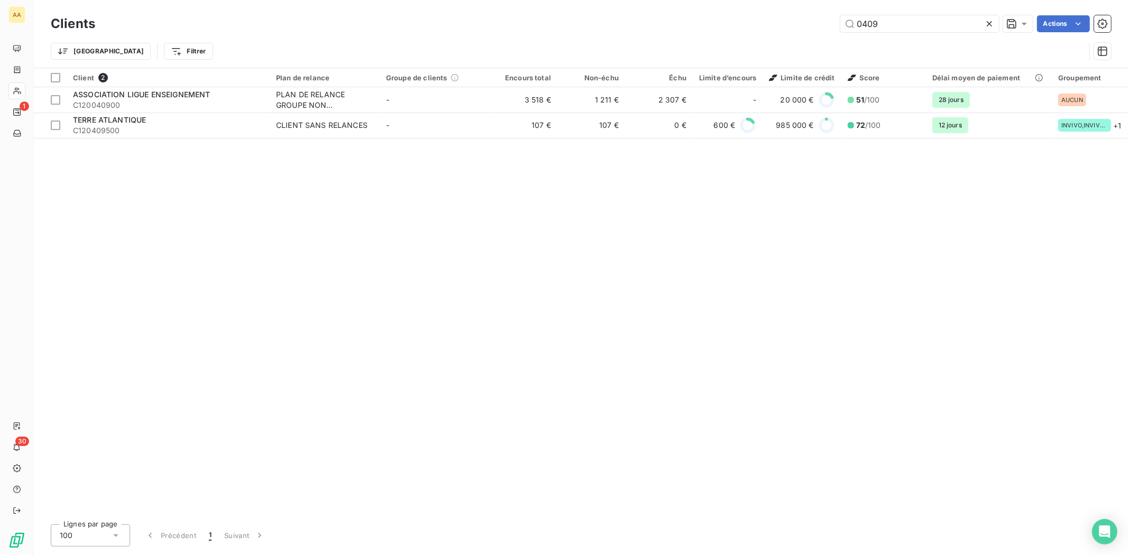
drag, startPoint x: 887, startPoint y: 23, endPoint x: 784, endPoint y: 22, distance: 103.1
click at [784, 22] on div "0409 Actions" at bounding box center [609, 23] width 1003 height 17
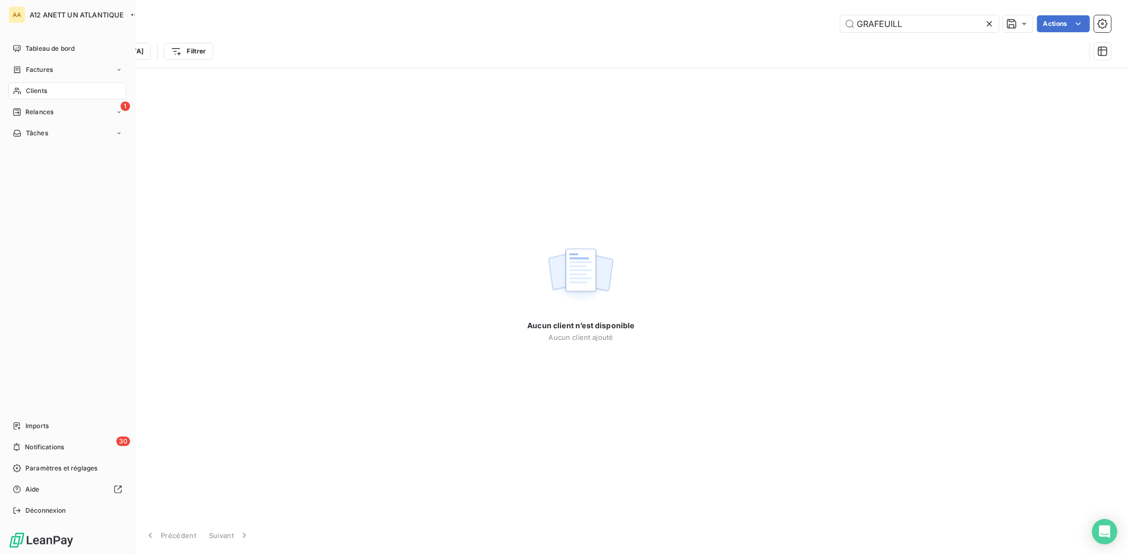
click at [45, 95] on span "Clients" at bounding box center [36, 91] width 21 height 10
click at [41, 91] on span "Clients" at bounding box center [36, 91] width 21 height 10
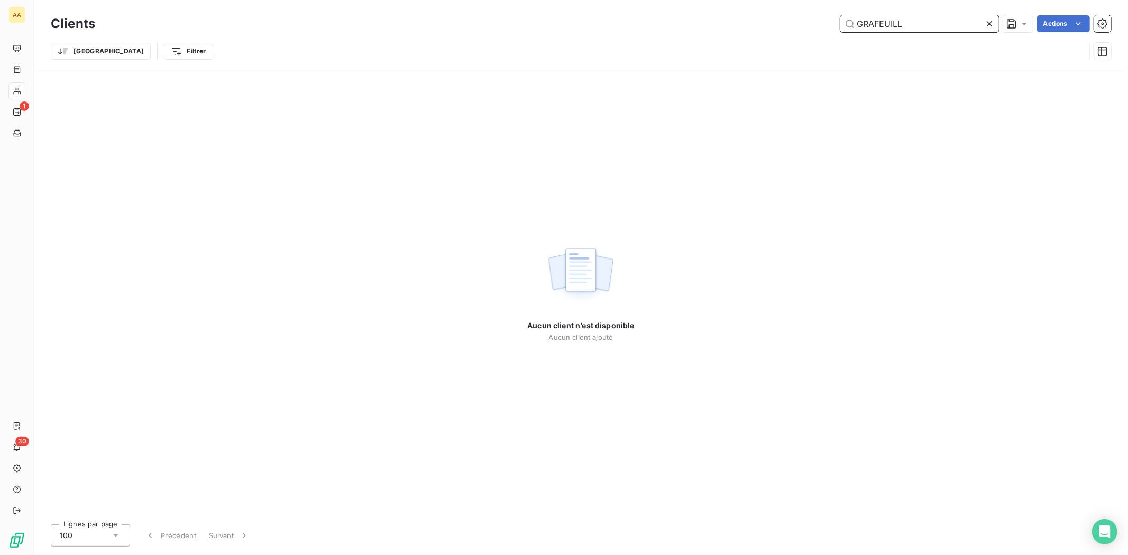
drag, startPoint x: 913, startPoint y: 29, endPoint x: 821, endPoint y: 41, distance: 93.4
click at [821, 41] on div "Clients GRAFEUILL Actions Trier Filtrer" at bounding box center [581, 40] width 1060 height 55
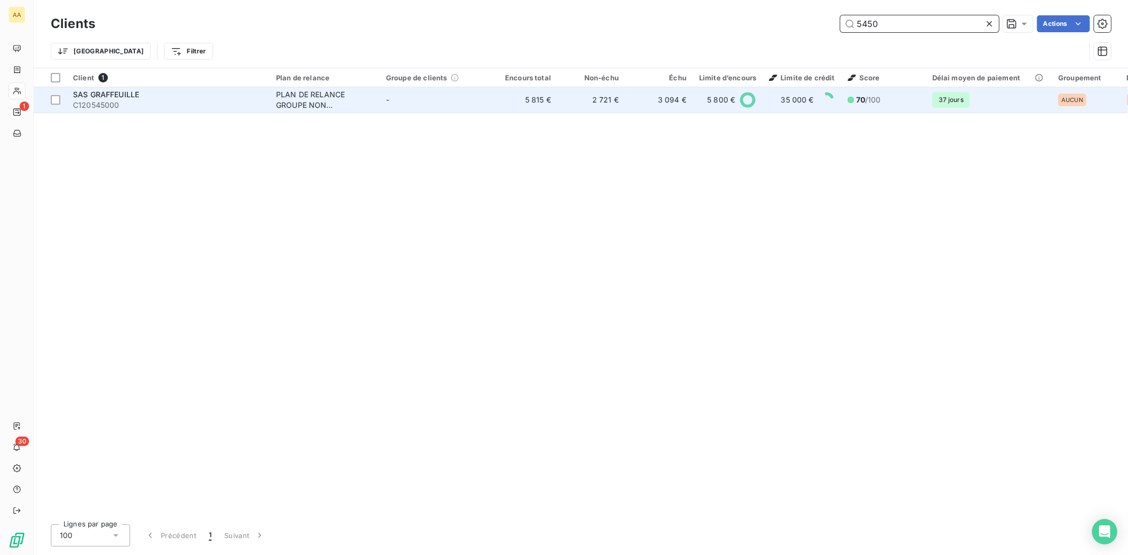
type input "5450"
click at [105, 106] on span "C120545000" at bounding box center [168, 105] width 190 height 11
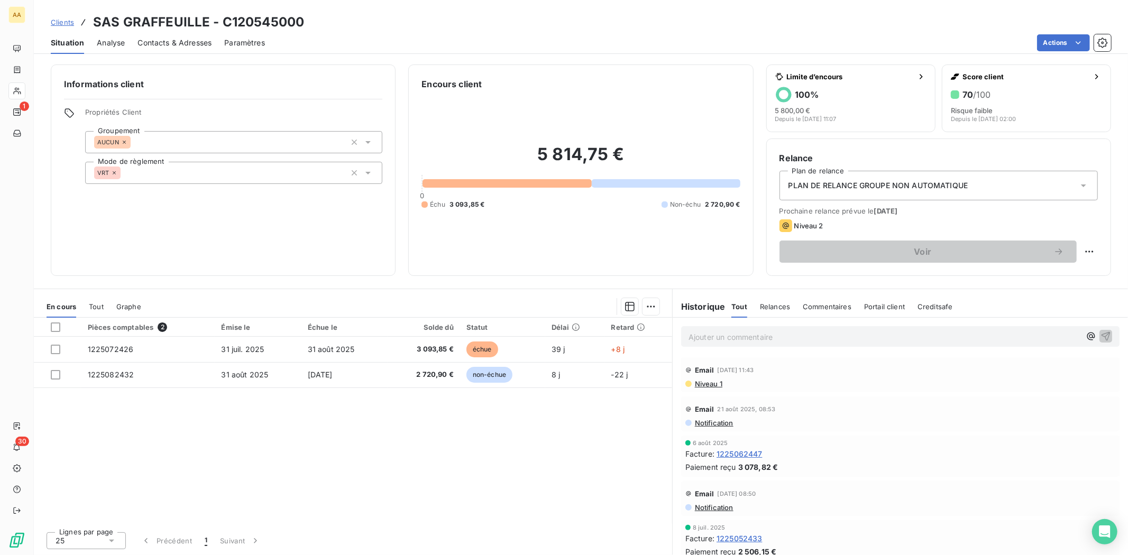
click at [915, 336] on p "Ajouter un commentaire ﻿" at bounding box center [885, 337] width 392 height 13
click at [1102, 337] on icon "button" at bounding box center [1106, 336] width 9 height 9
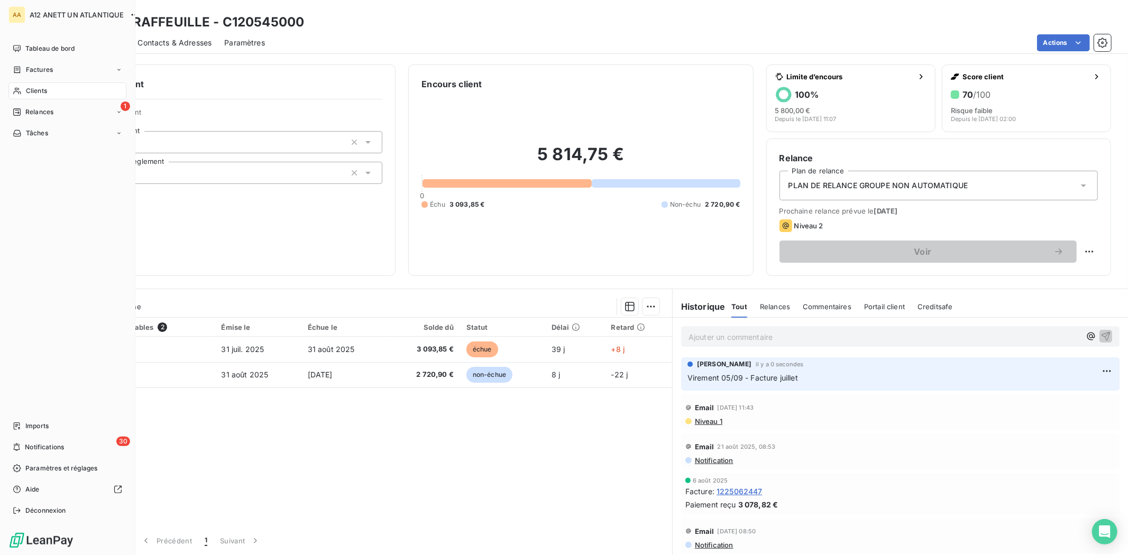
drag, startPoint x: 35, startPoint y: 87, endPoint x: 61, endPoint y: 87, distance: 26.4
click at [35, 87] on span "Clients" at bounding box center [36, 91] width 21 height 10
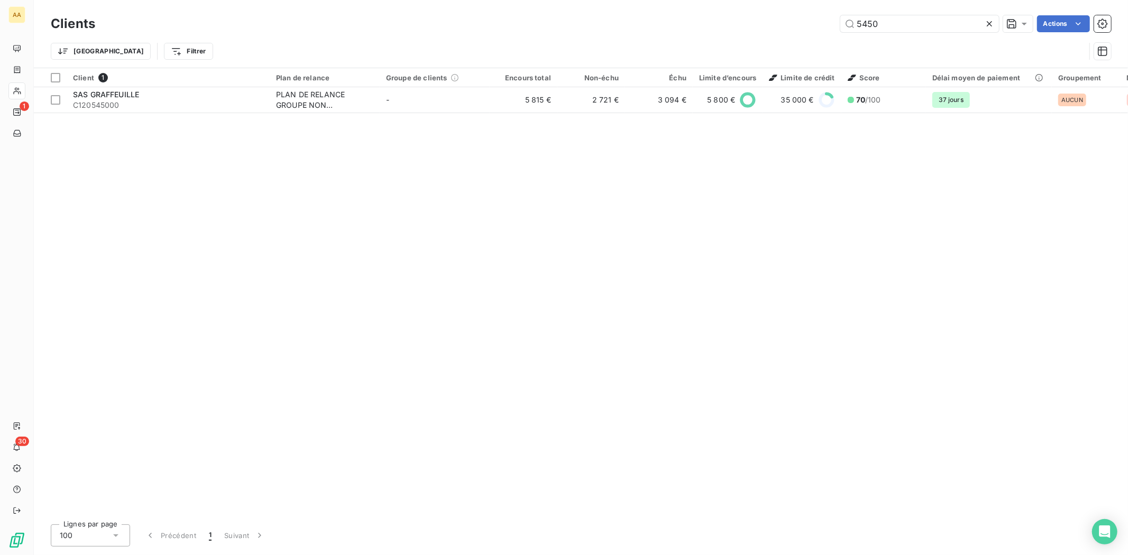
drag, startPoint x: 899, startPoint y: 19, endPoint x: 823, endPoint y: 18, distance: 75.6
click at [812, 15] on div "5450 Actions" at bounding box center [609, 23] width 1003 height 17
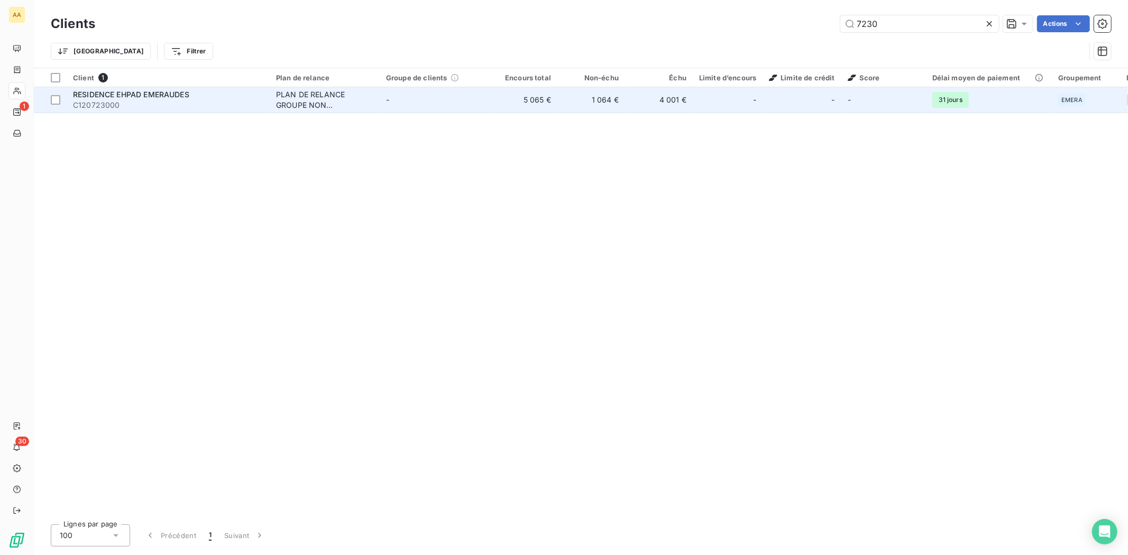
type input "7230"
click at [115, 98] on span "RESIDENCE EHPAD EMERAUDES" at bounding box center [131, 94] width 116 height 9
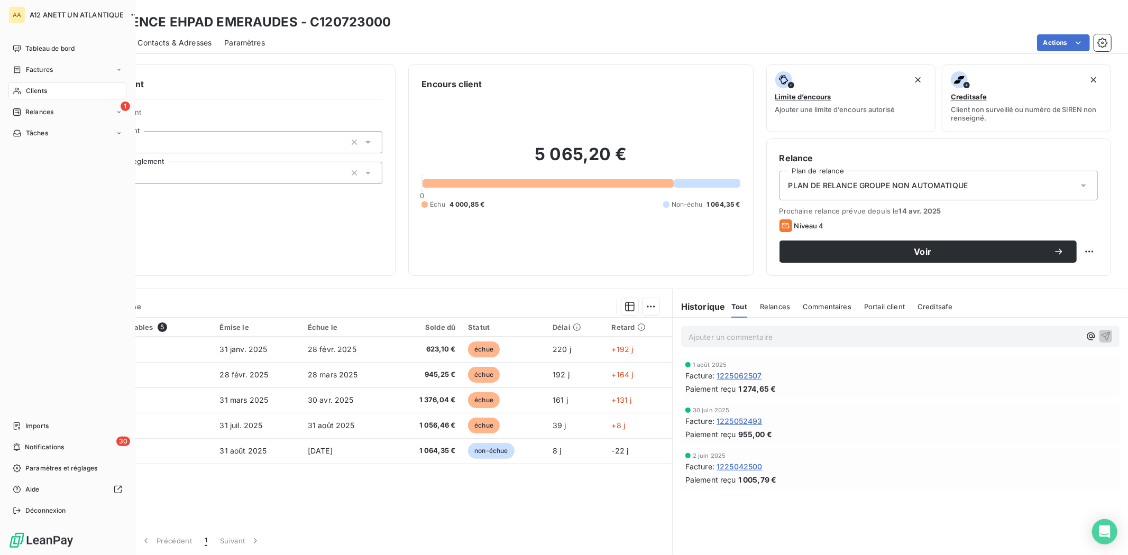
click at [35, 92] on span "Clients" at bounding box center [36, 91] width 21 height 10
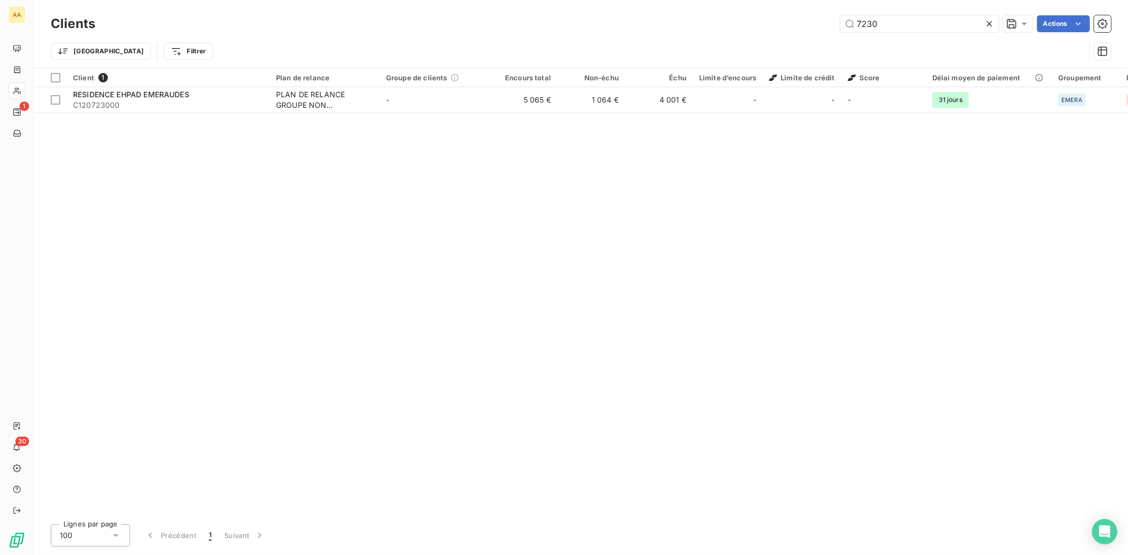
drag, startPoint x: 909, startPoint y: 16, endPoint x: 838, endPoint y: 20, distance: 70.4
click at [839, 20] on div "7230 Actions" at bounding box center [609, 23] width 1003 height 17
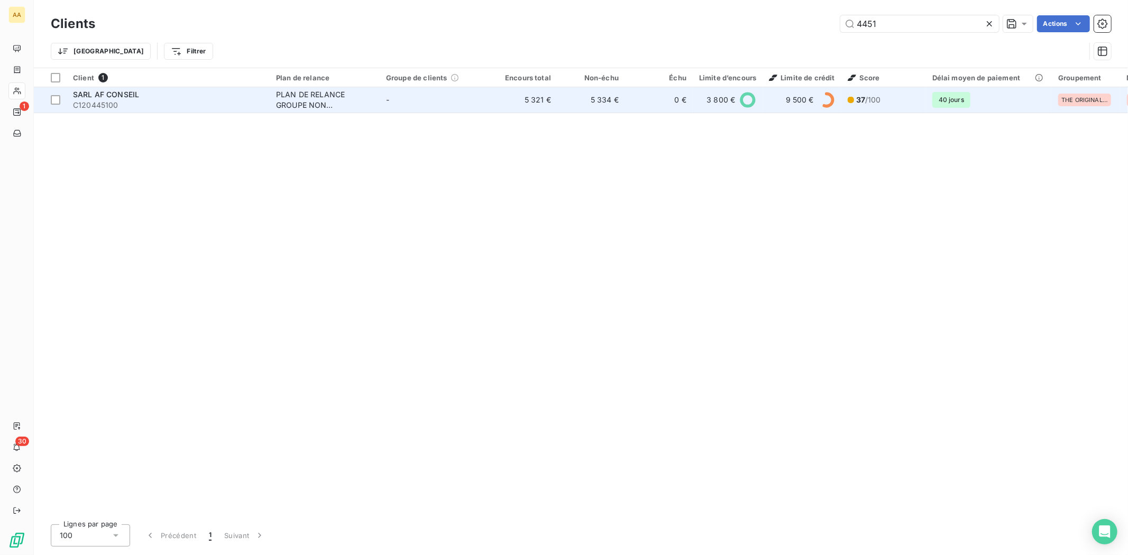
type input "4451"
click at [98, 103] on span "C120445100" at bounding box center [168, 105] width 190 height 11
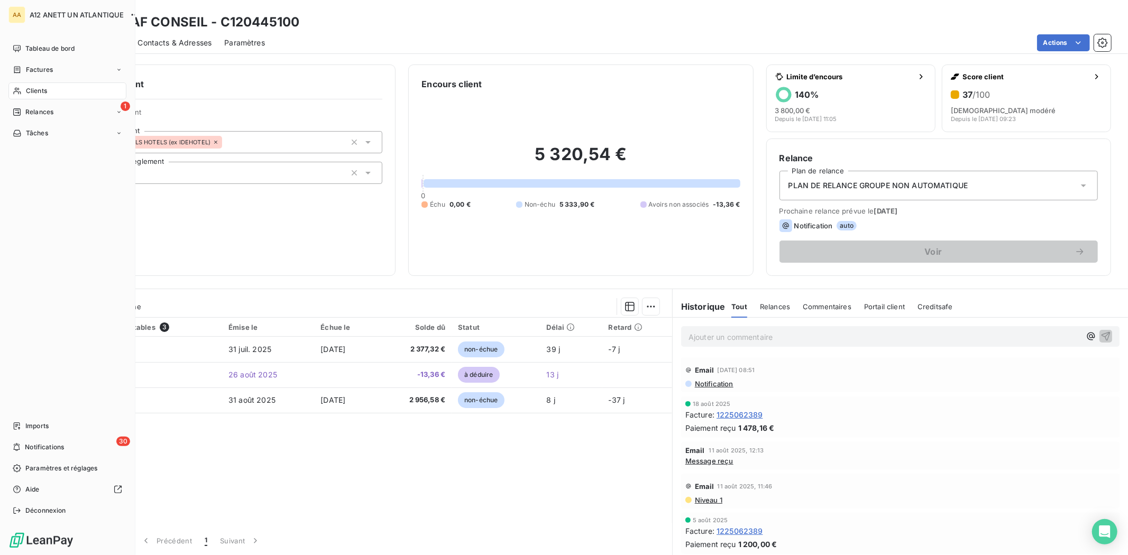
click at [32, 87] on span "Clients" at bounding box center [36, 91] width 21 height 10
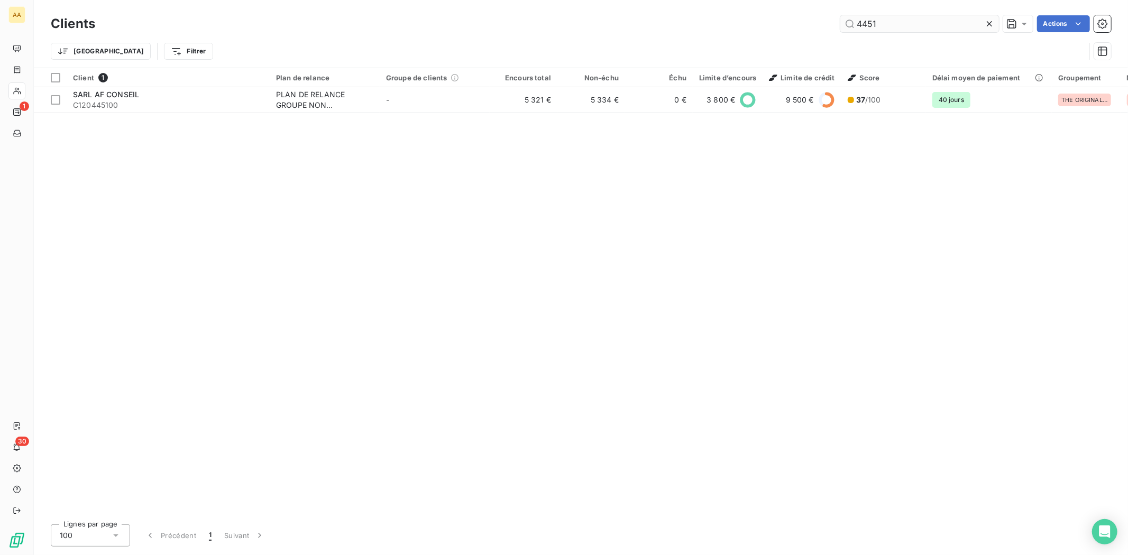
click at [892, 25] on input "4451" at bounding box center [919, 23] width 159 height 17
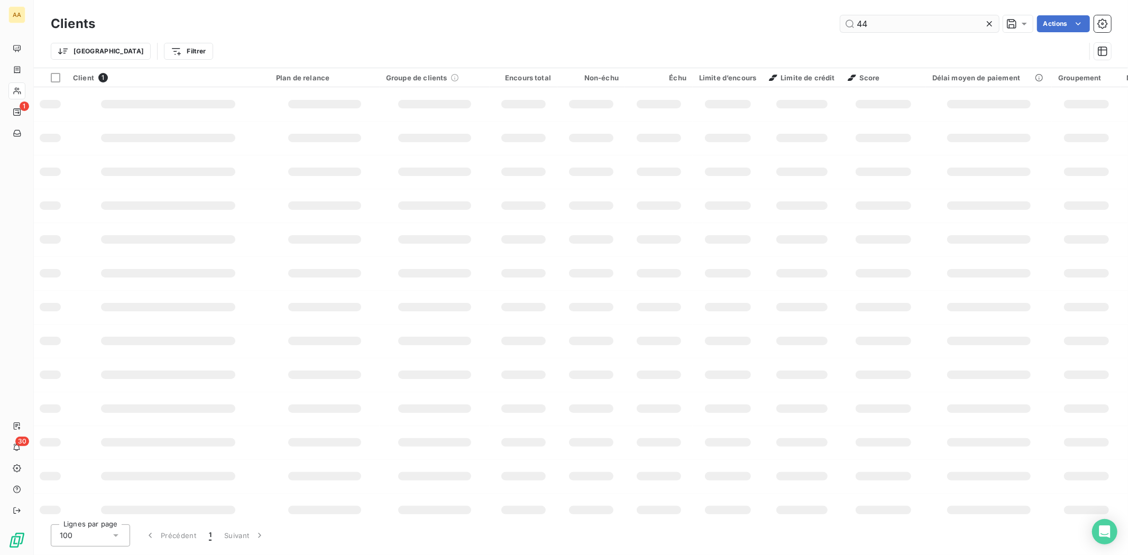
type input "4"
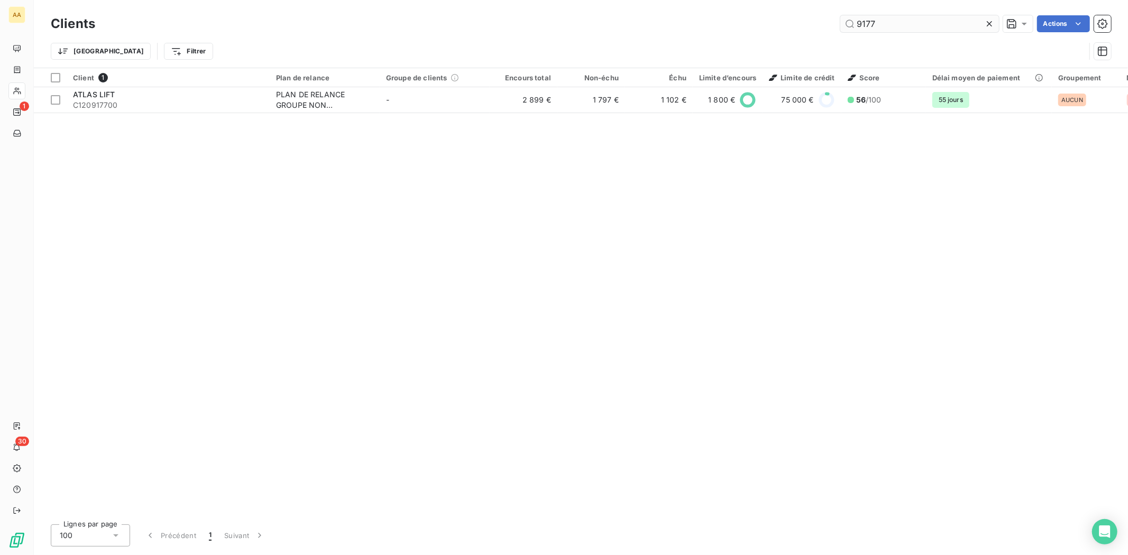
type input "9177"
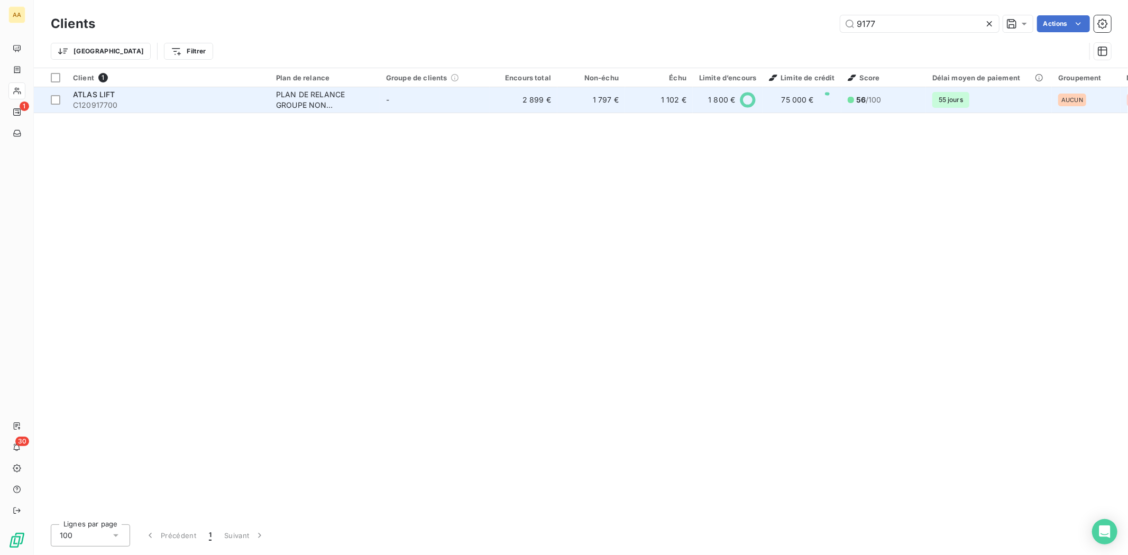
click at [103, 108] on span "C120917700" at bounding box center [168, 105] width 190 height 11
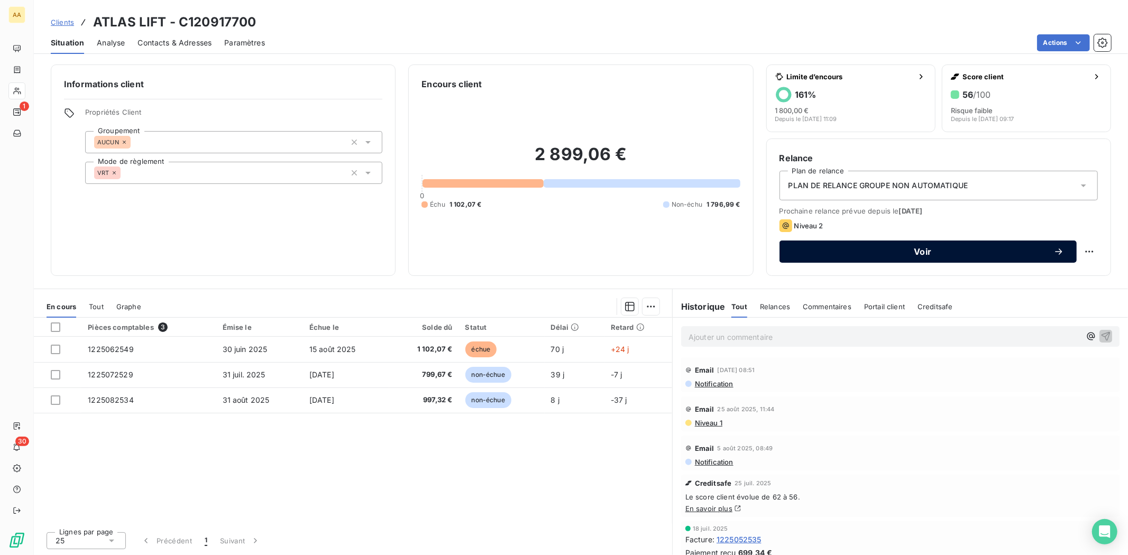
click at [924, 256] on div "Voir" at bounding box center [928, 251] width 272 height 11
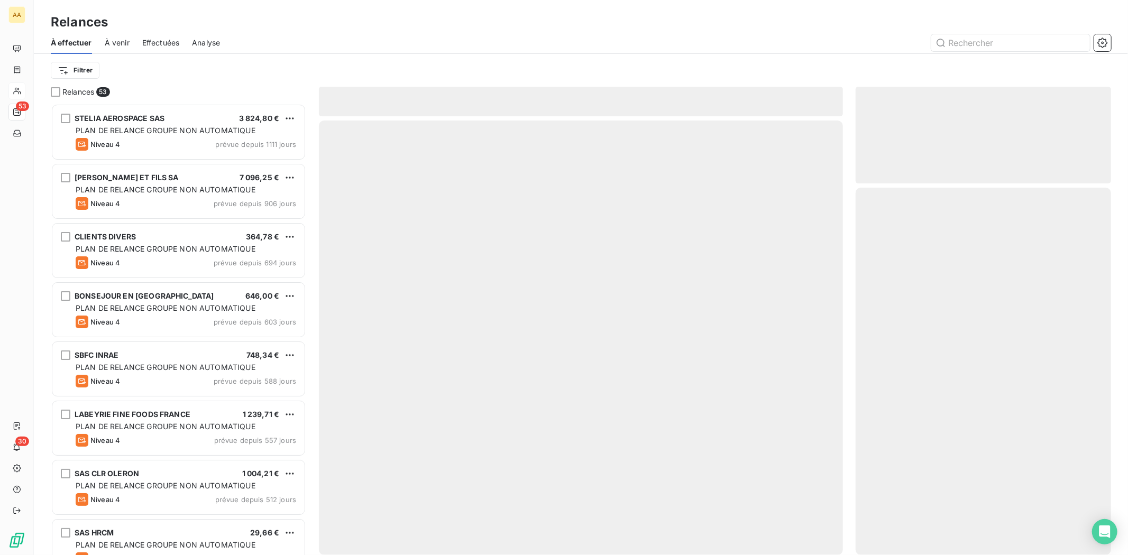
scroll to position [442, 246]
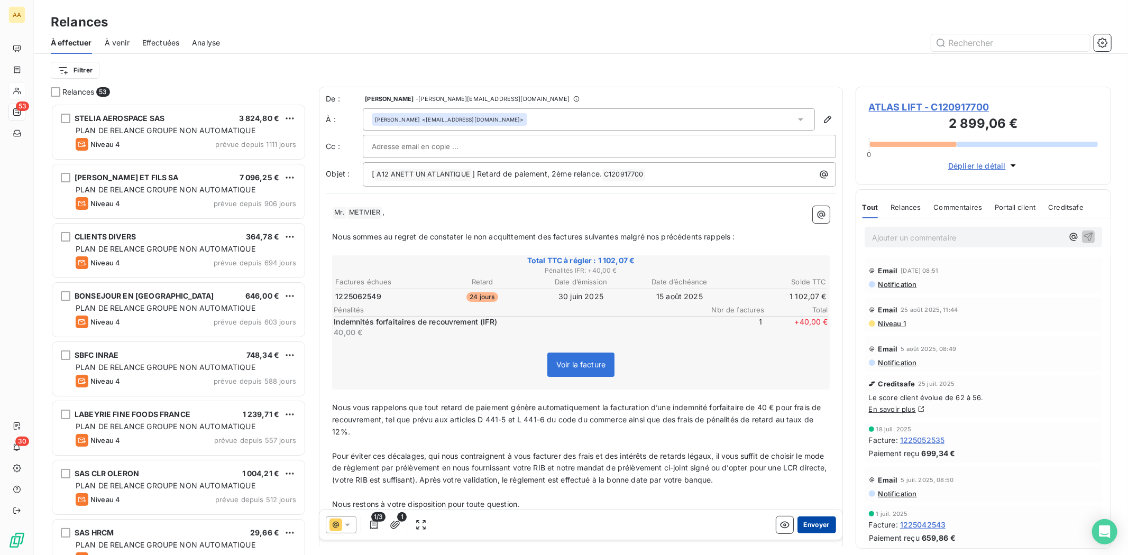
click at [811, 526] on button "Envoyer" at bounding box center [817, 525] width 39 height 17
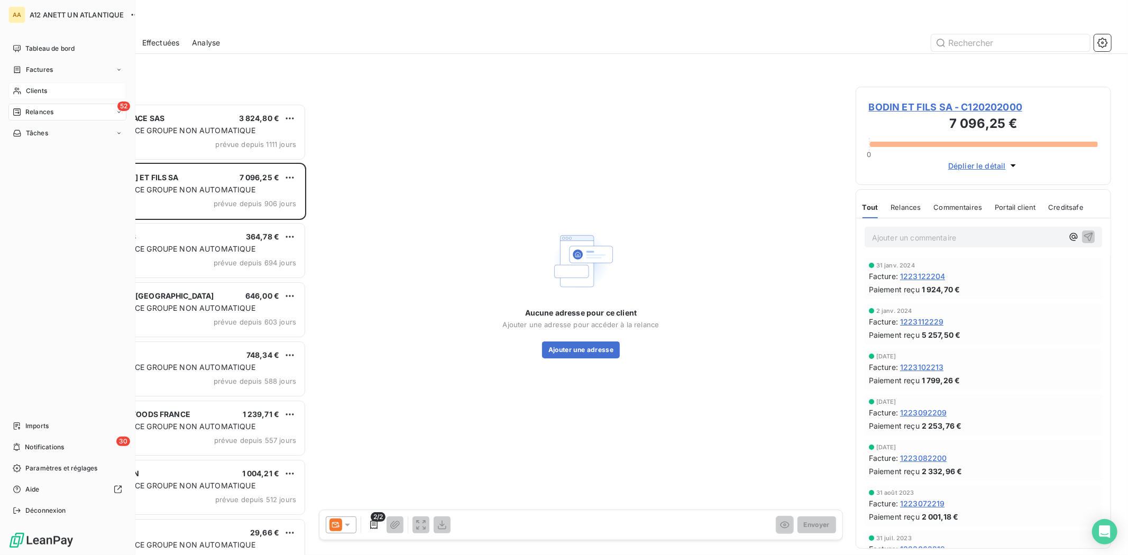
click at [38, 90] on span "Clients" at bounding box center [36, 91] width 21 height 10
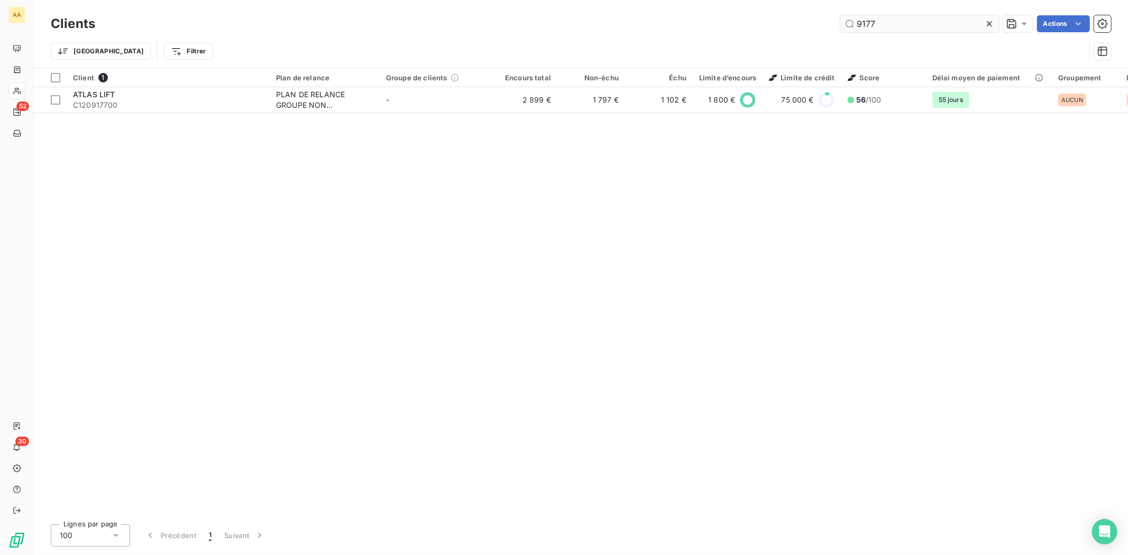
click at [905, 24] on input "9177" at bounding box center [919, 23] width 159 height 17
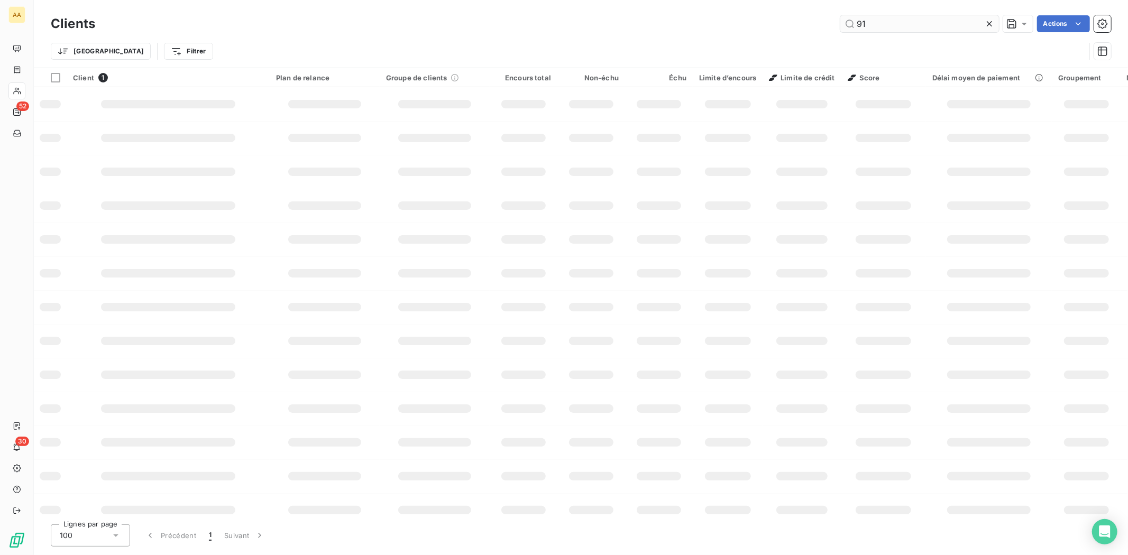
type input "9"
click at [905, 24] on input "3160" at bounding box center [919, 23] width 159 height 17
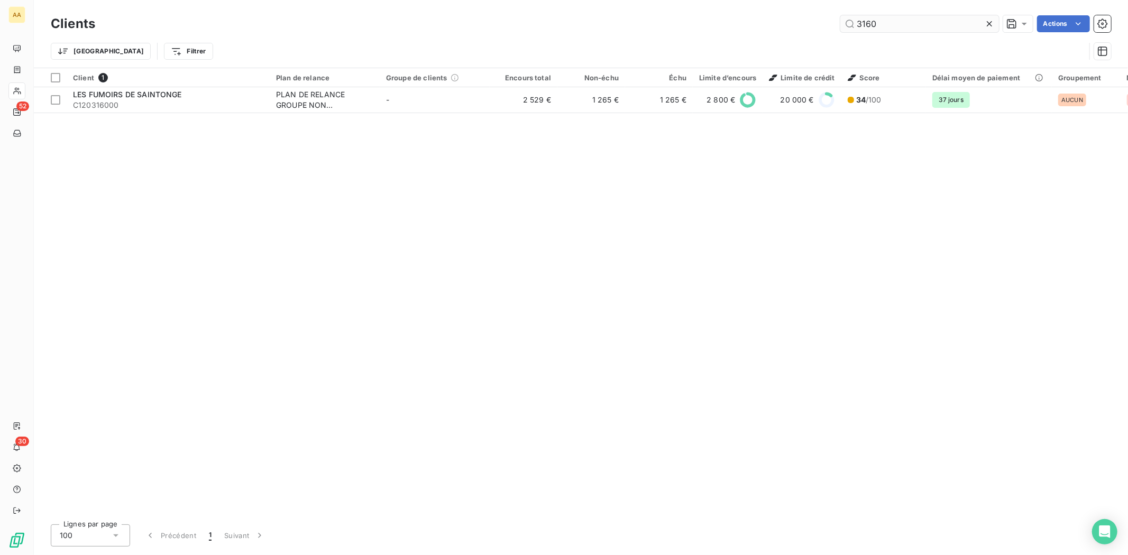
type input "3160"
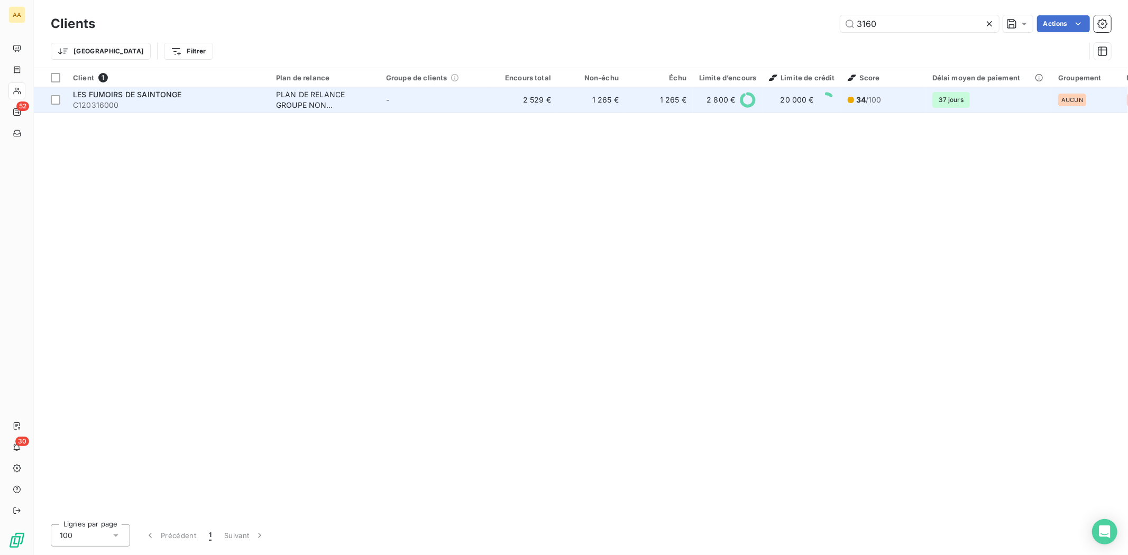
click at [89, 106] on span "C120316000" at bounding box center [168, 105] width 190 height 11
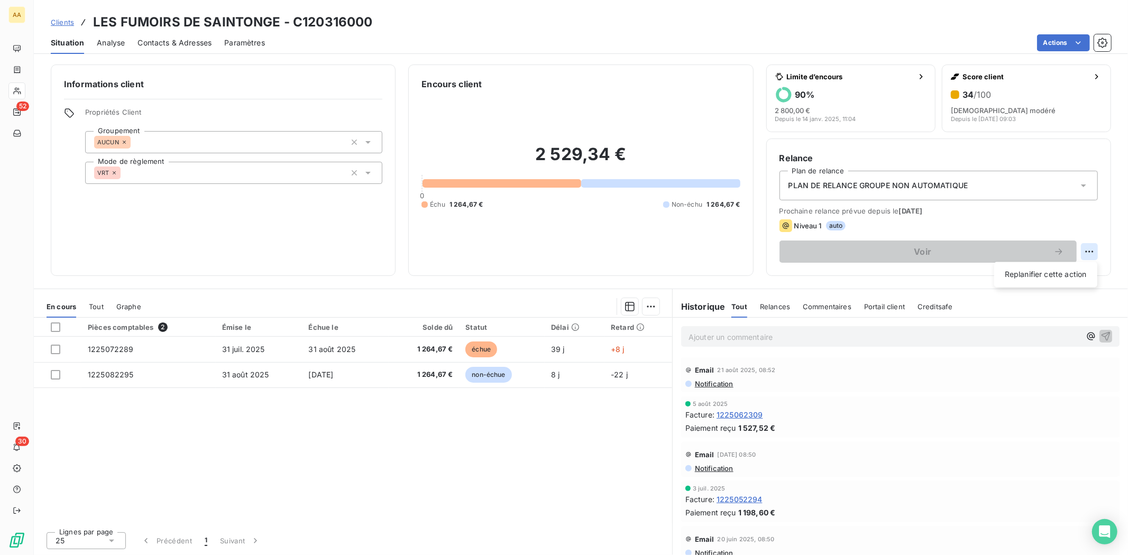
click at [1088, 250] on html "AA 52 30 Clients LES FUMOIRS DE SAINTONGE - C120316000 Situation Analyse Contac…" at bounding box center [564, 277] width 1128 height 555
click at [1042, 273] on div "Replanifier cette action" at bounding box center [1046, 275] width 95 height 17
select select "8"
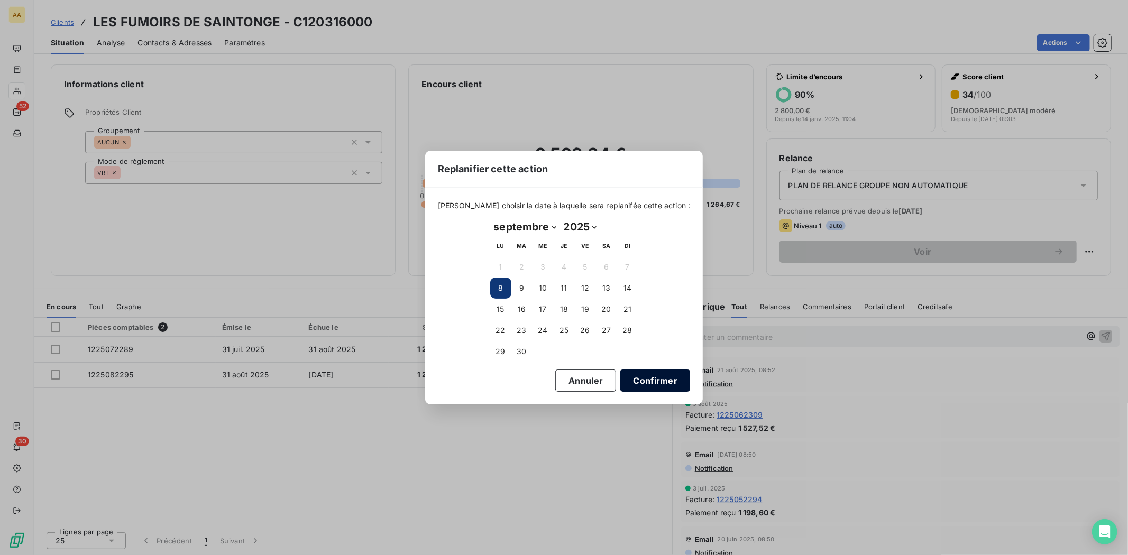
click at [636, 378] on button "Confirmer" at bounding box center [655, 381] width 70 height 22
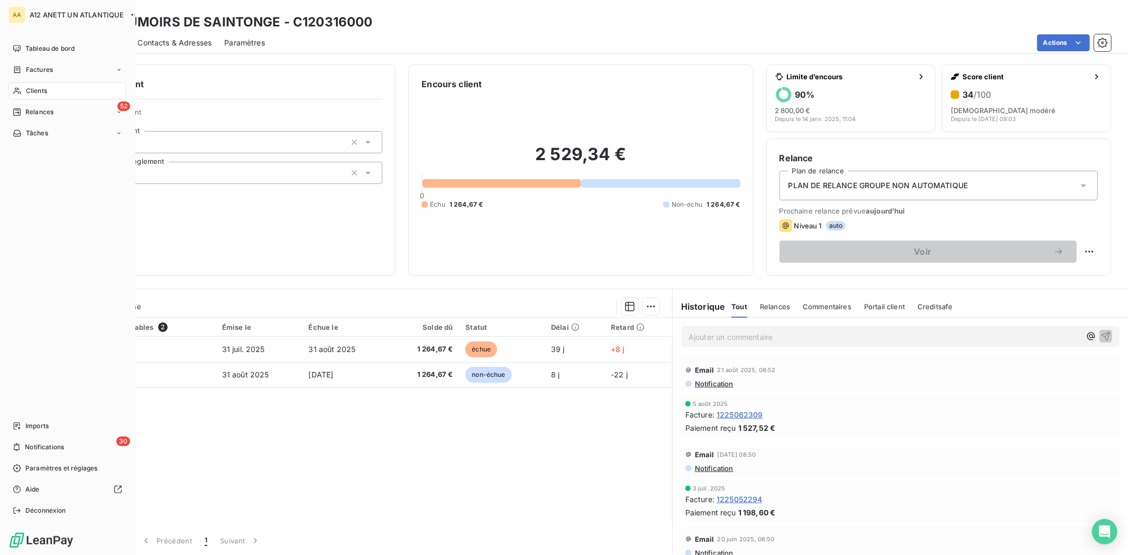
click at [39, 87] on span "Clients" at bounding box center [36, 91] width 21 height 10
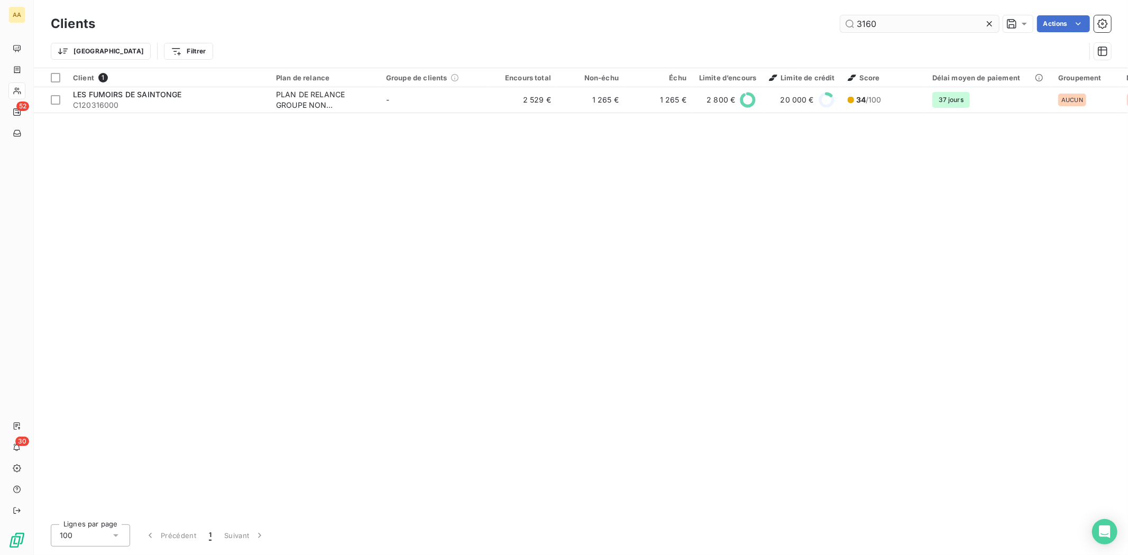
click at [879, 22] on input "3160" at bounding box center [919, 23] width 159 height 17
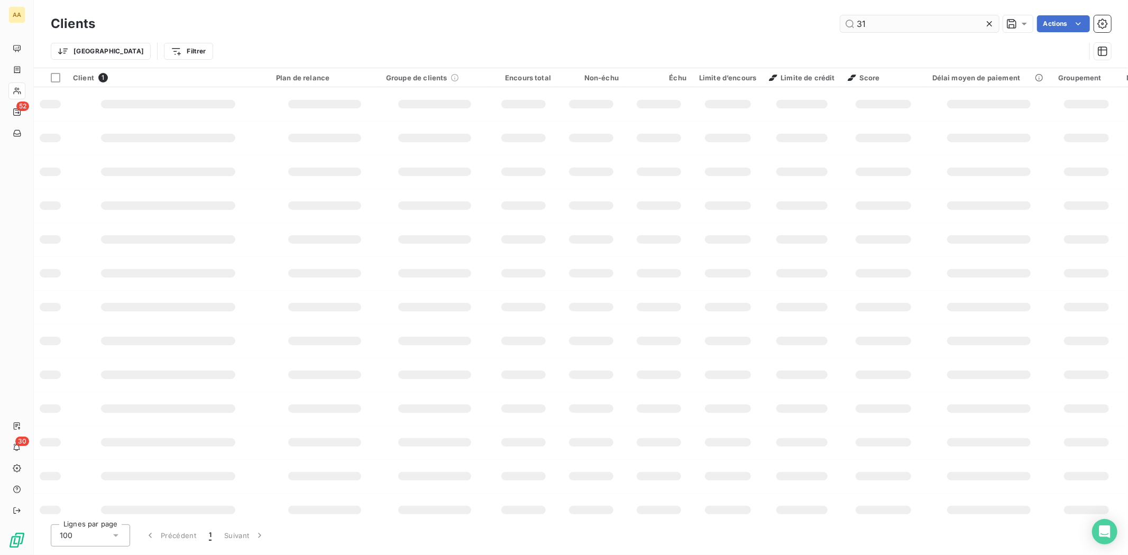
type input "3"
type input "7230"
click at [879, 22] on input "7230" at bounding box center [919, 23] width 159 height 17
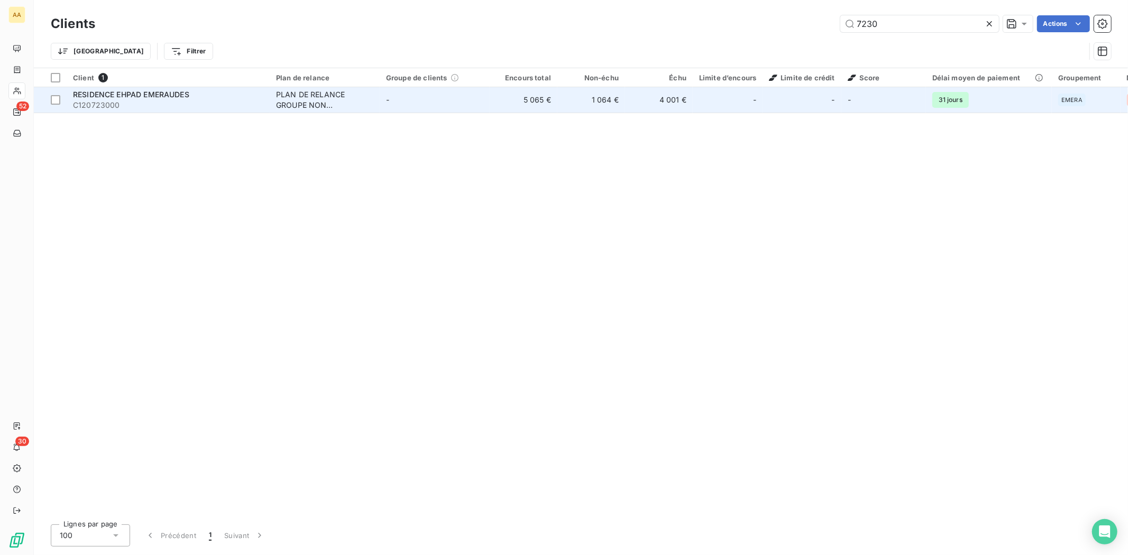
click at [114, 98] on div "RESIDENCE EHPAD EMERAUDES" at bounding box center [168, 94] width 190 height 11
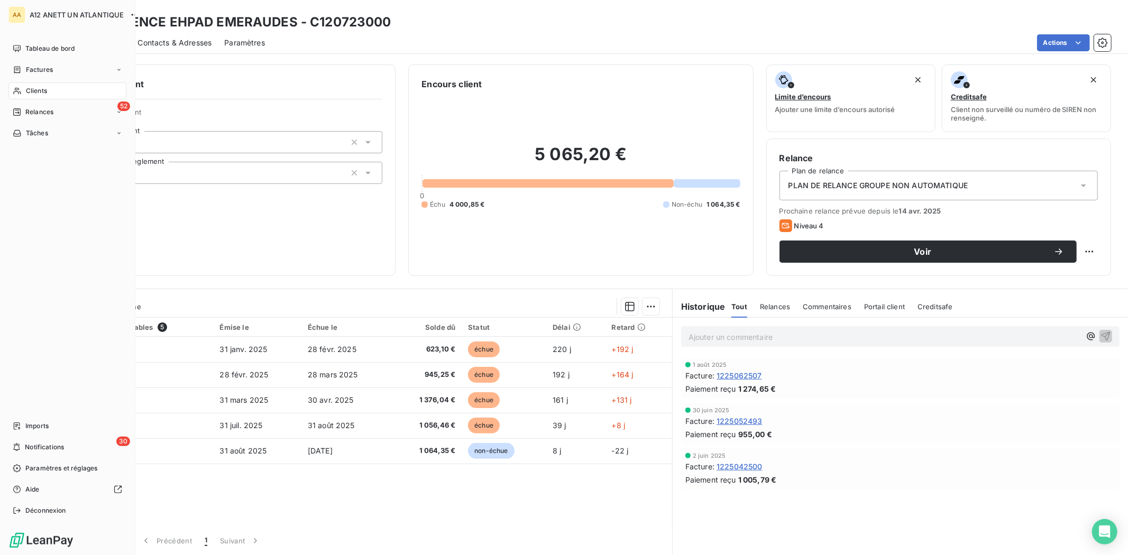
click at [50, 86] on div "Clients" at bounding box center [67, 91] width 118 height 17
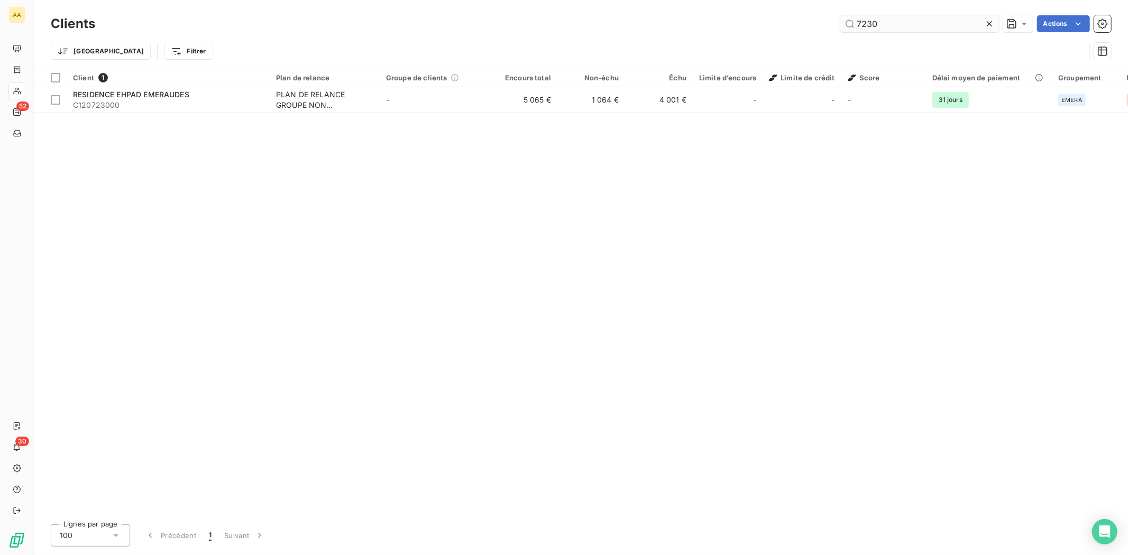
click at [880, 17] on input "7230" at bounding box center [919, 23] width 159 height 17
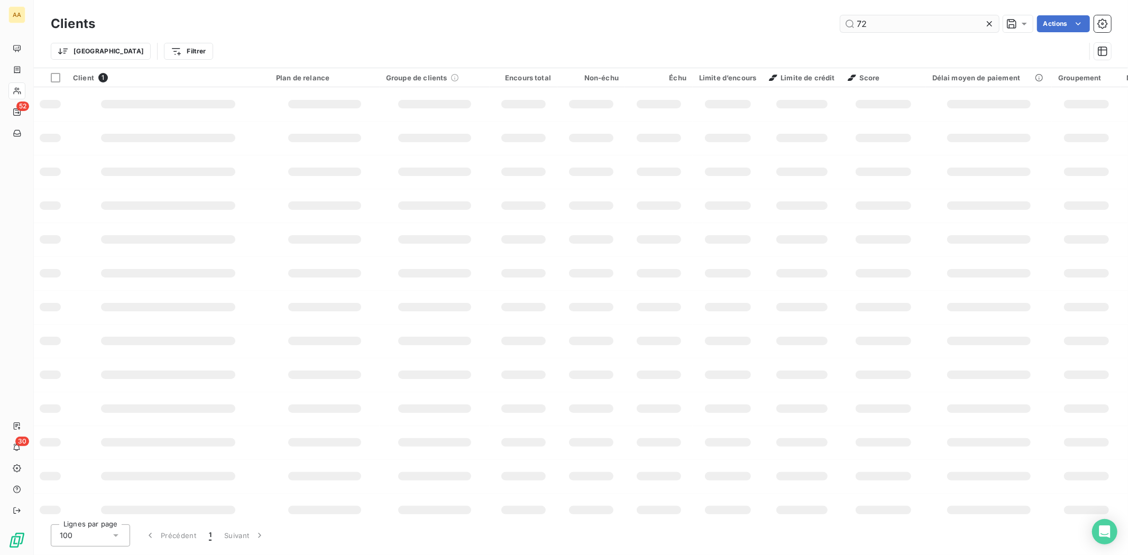
type input "7"
click at [880, 17] on input "HEMERI" at bounding box center [919, 23] width 159 height 17
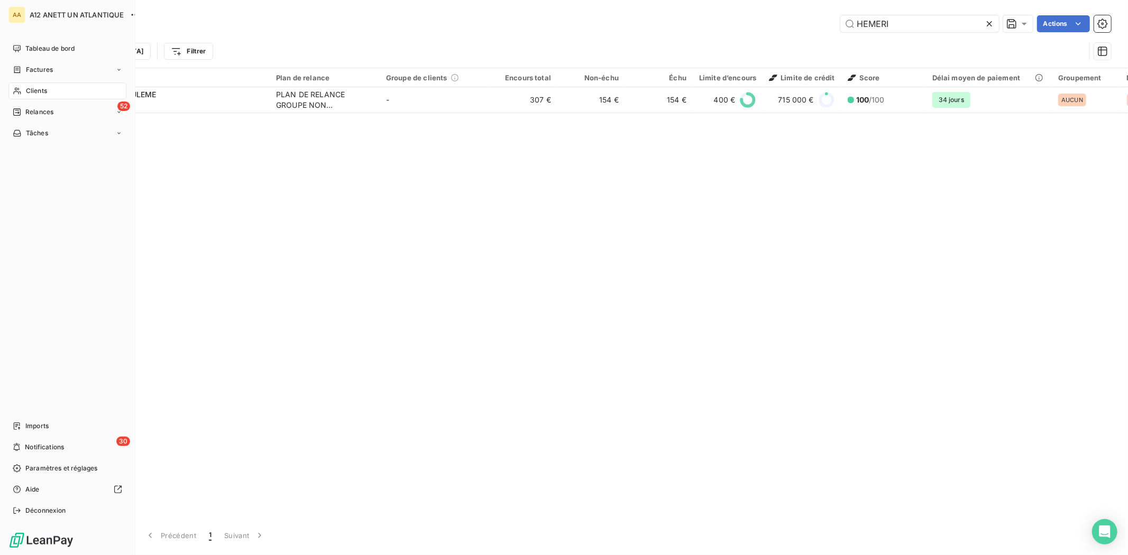
click at [35, 90] on span "Clients" at bounding box center [36, 91] width 21 height 10
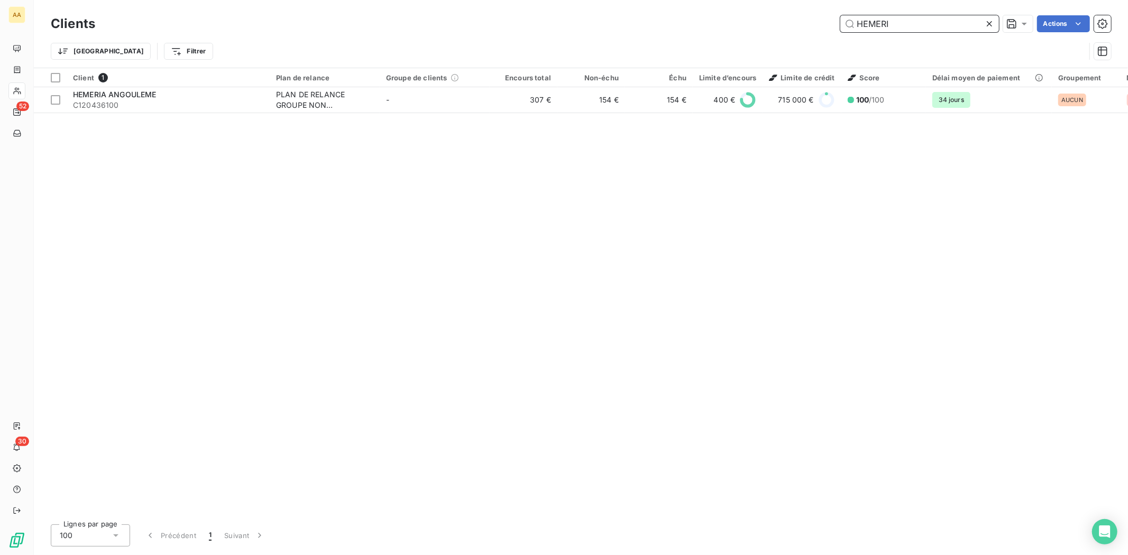
click at [948, 26] on input "HEMERI" at bounding box center [919, 23] width 159 height 17
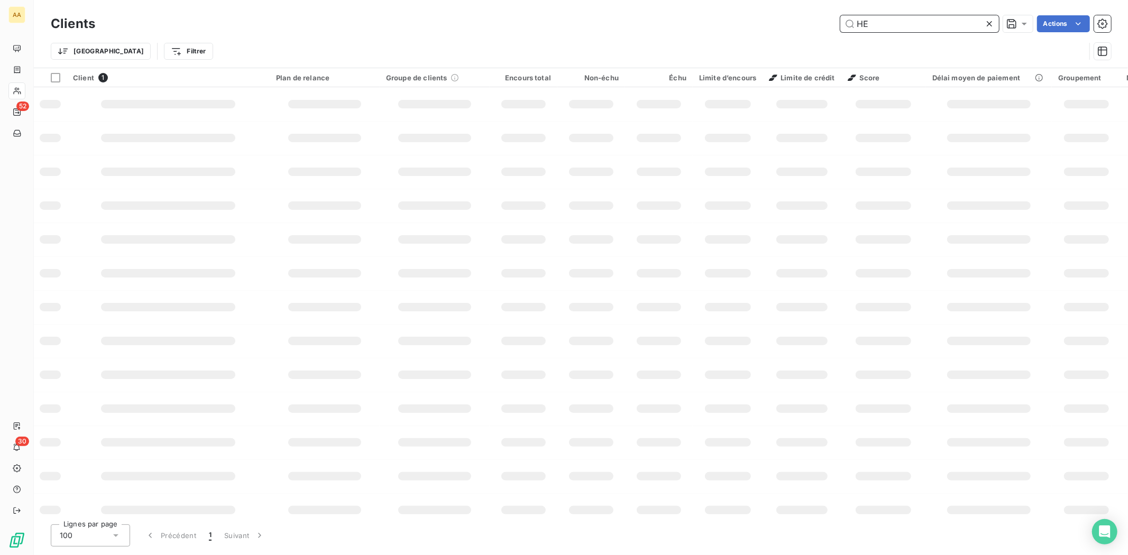
type input "H"
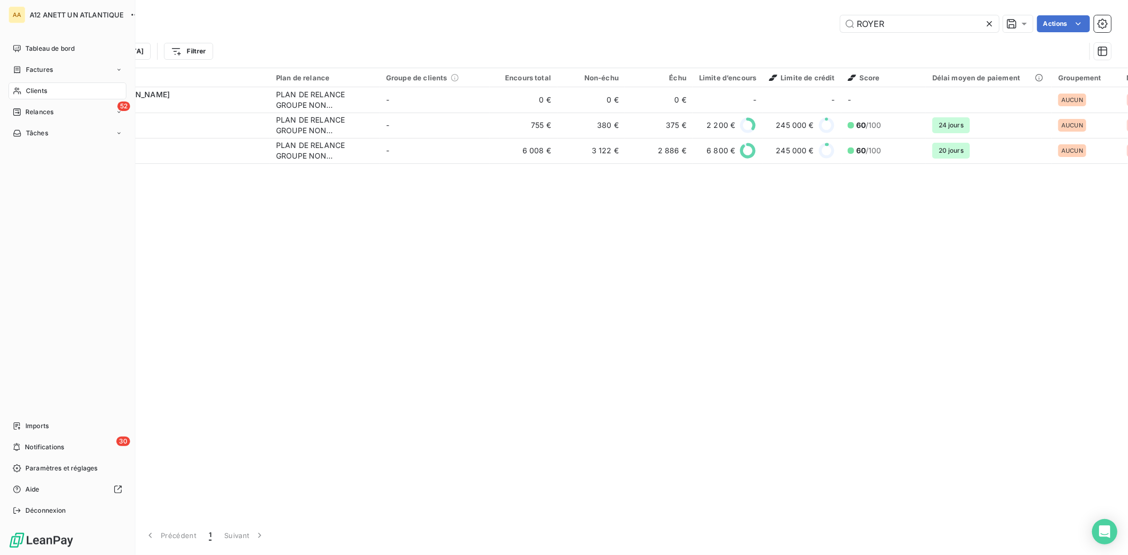
click at [31, 85] on div "Clients" at bounding box center [67, 91] width 118 height 17
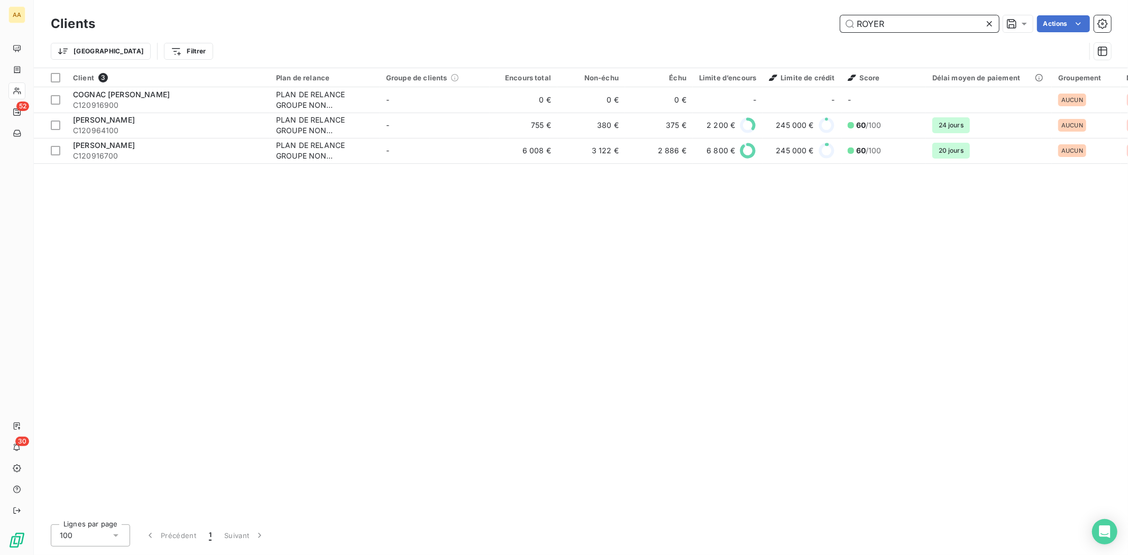
click at [898, 21] on input "ROYER" at bounding box center [919, 23] width 159 height 17
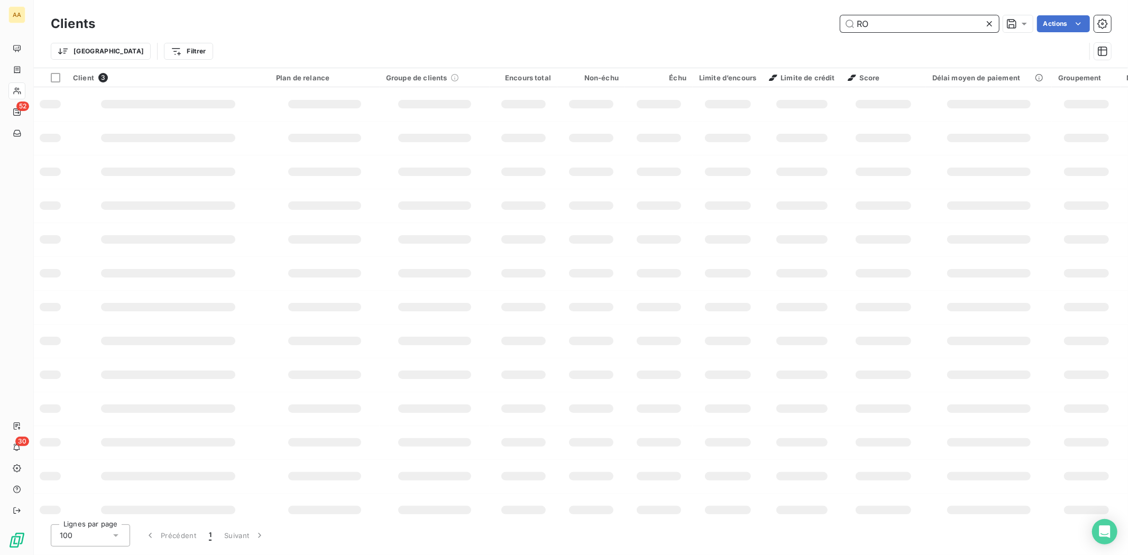
type input "R"
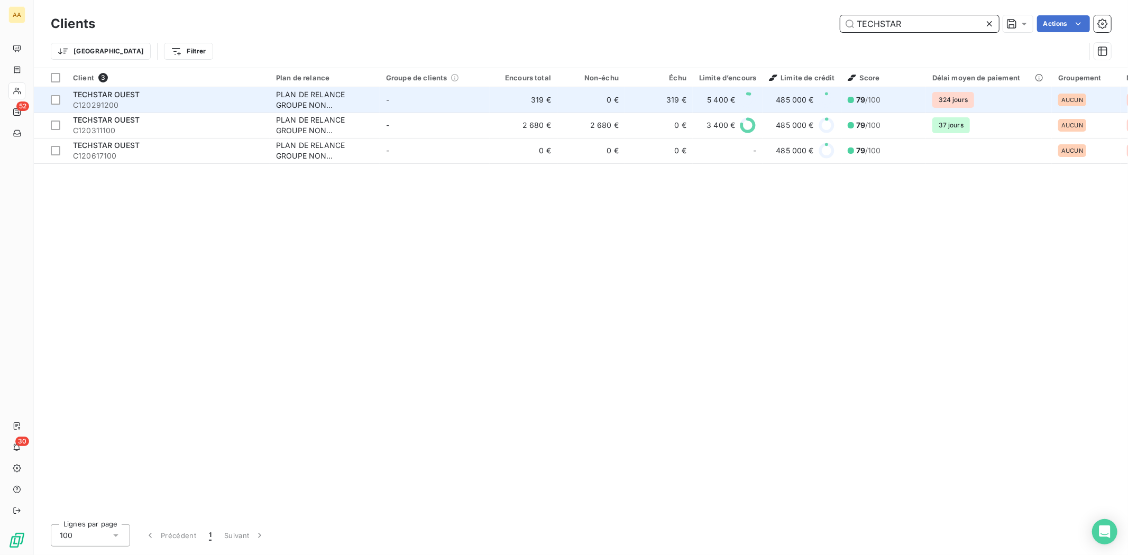
type input "TECHSTAR"
click at [106, 100] on span "C120291200" at bounding box center [168, 105] width 190 height 11
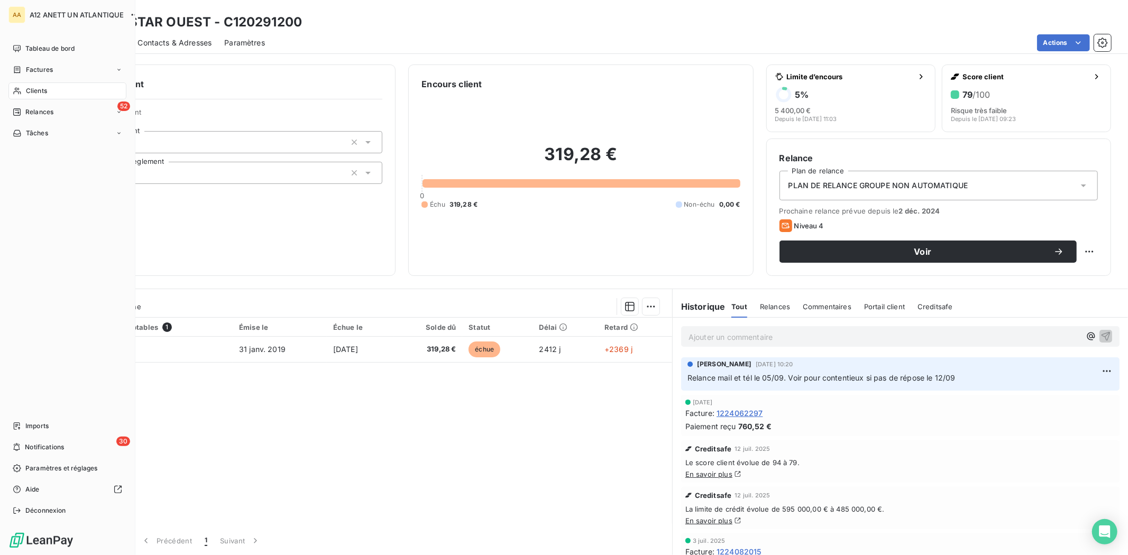
click at [41, 90] on span "Clients" at bounding box center [36, 91] width 21 height 10
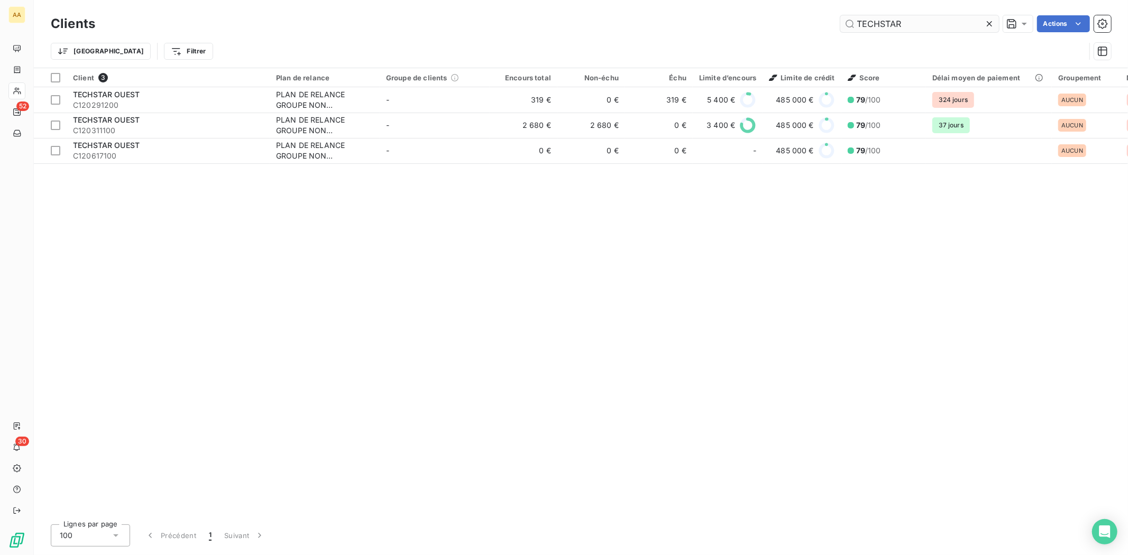
click at [928, 23] on input "TECHSTAR" at bounding box center [919, 23] width 159 height 17
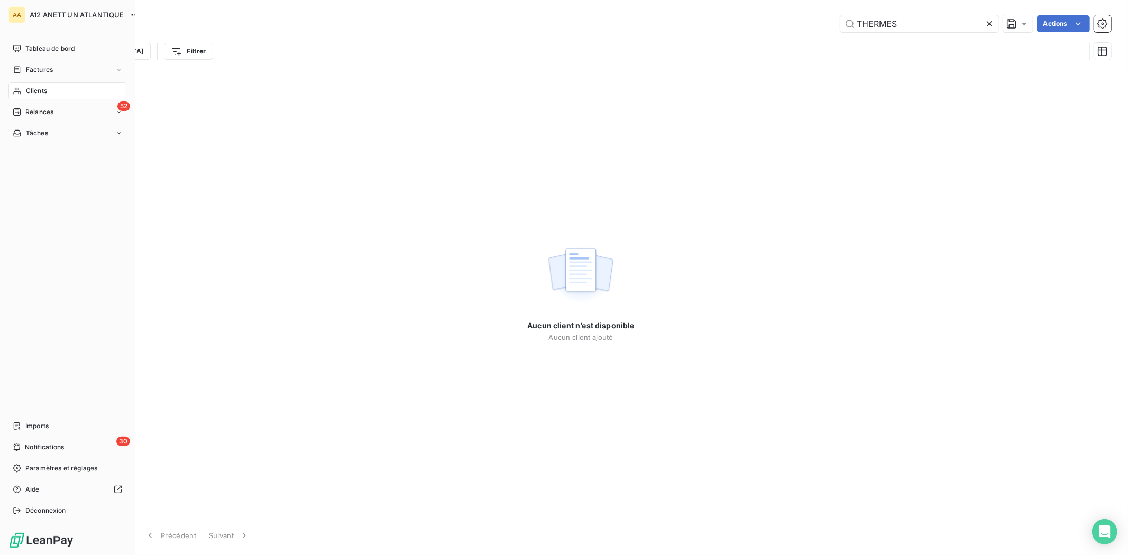
click at [35, 93] on span "Clients" at bounding box center [36, 91] width 21 height 10
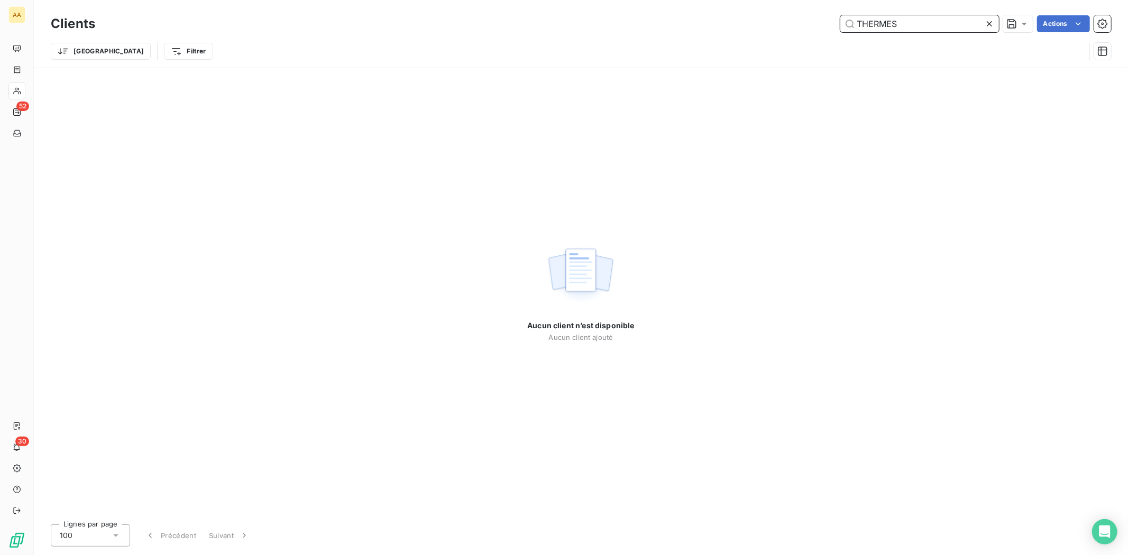
click at [920, 19] on input "THERMES" at bounding box center [919, 23] width 159 height 17
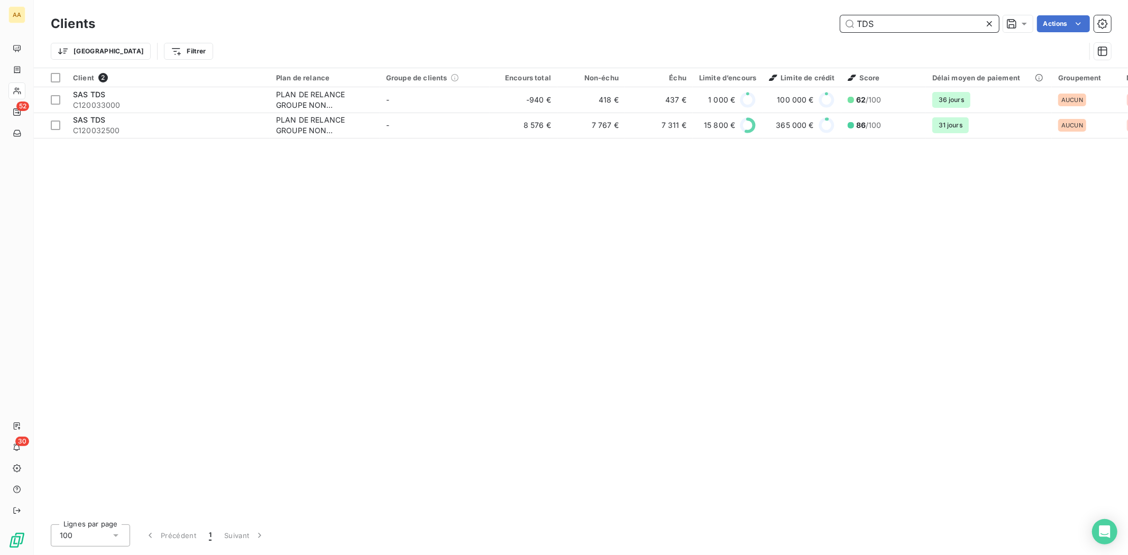
type input "TDS"
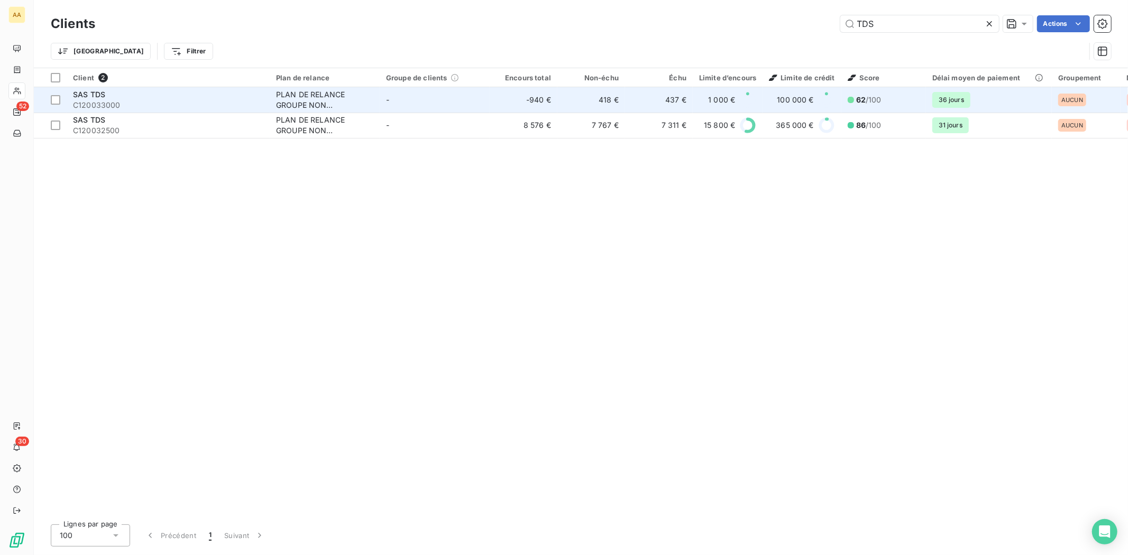
click at [82, 103] on span "C120033000" at bounding box center [168, 105] width 190 height 11
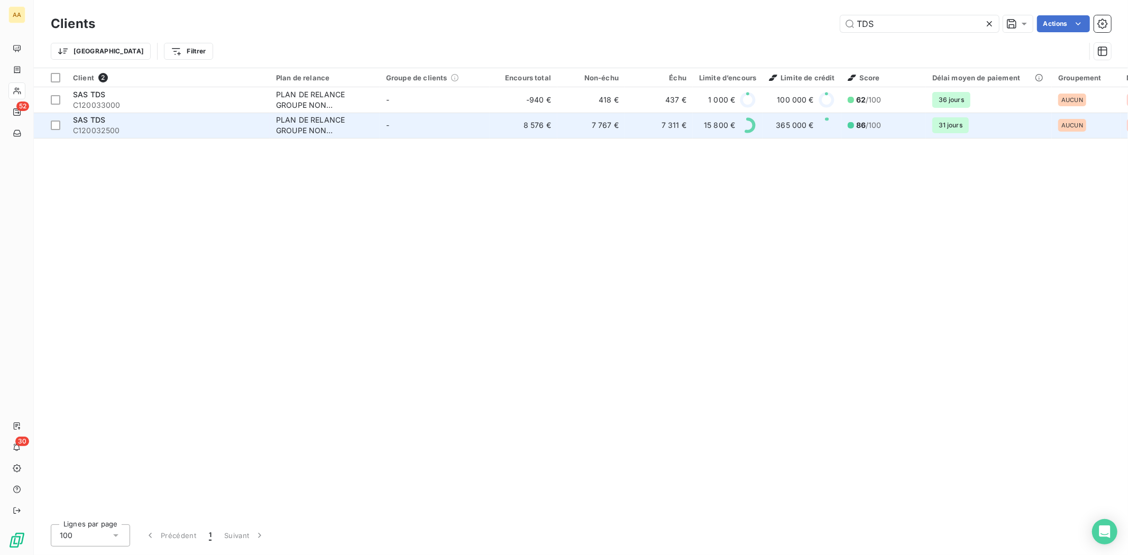
click at [97, 121] on span "SAS TDS" at bounding box center [89, 119] width 32 height 9
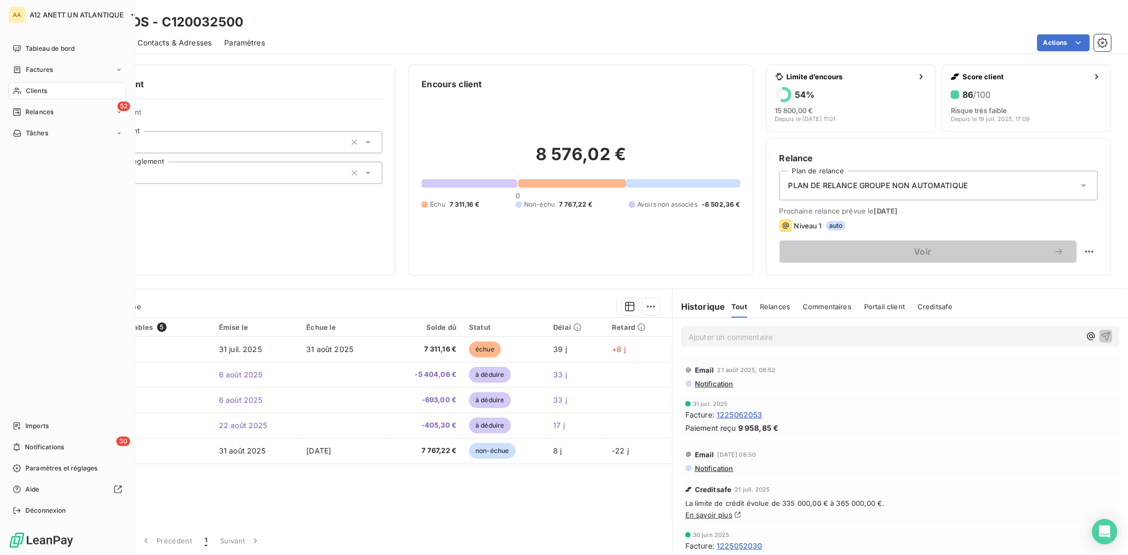
click at [38, 85] on div "Clients" at bounding box center [67, 91] width 118 height 17
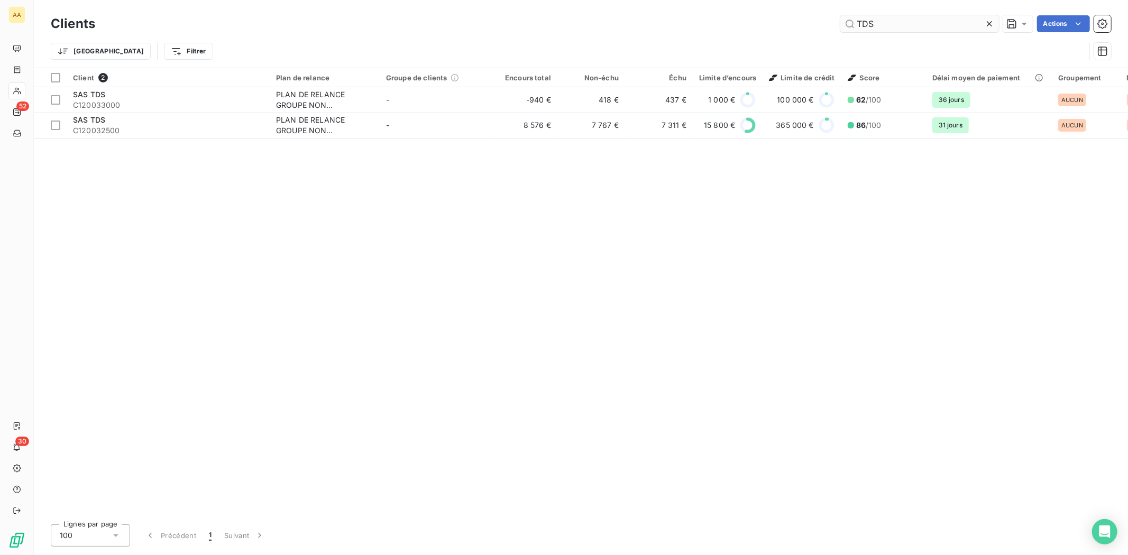
click at [881, 26] on input "TDS" at bounding box center [919, 23] width 159 height 17
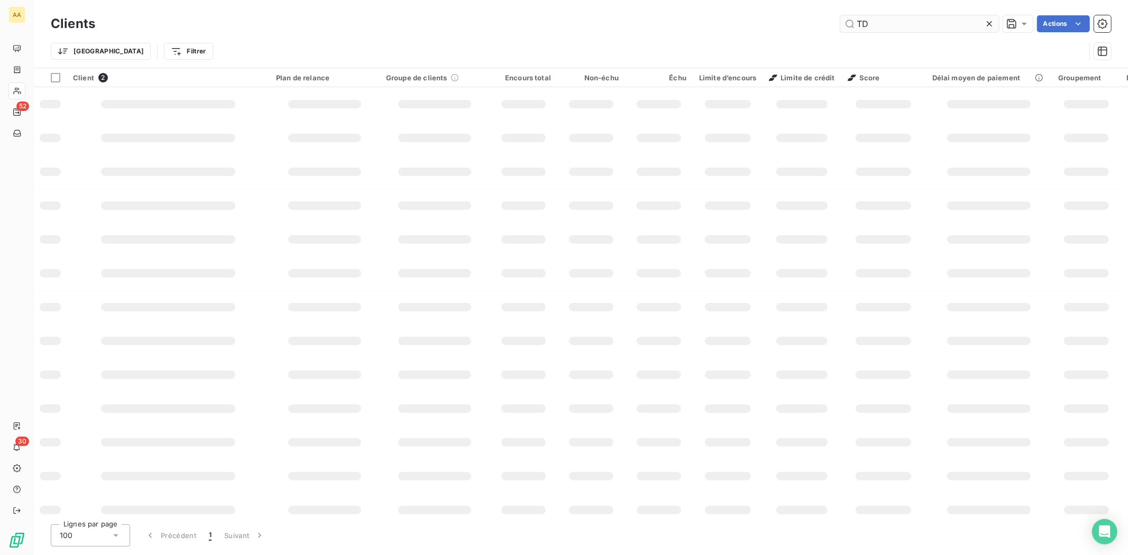
type input "T"
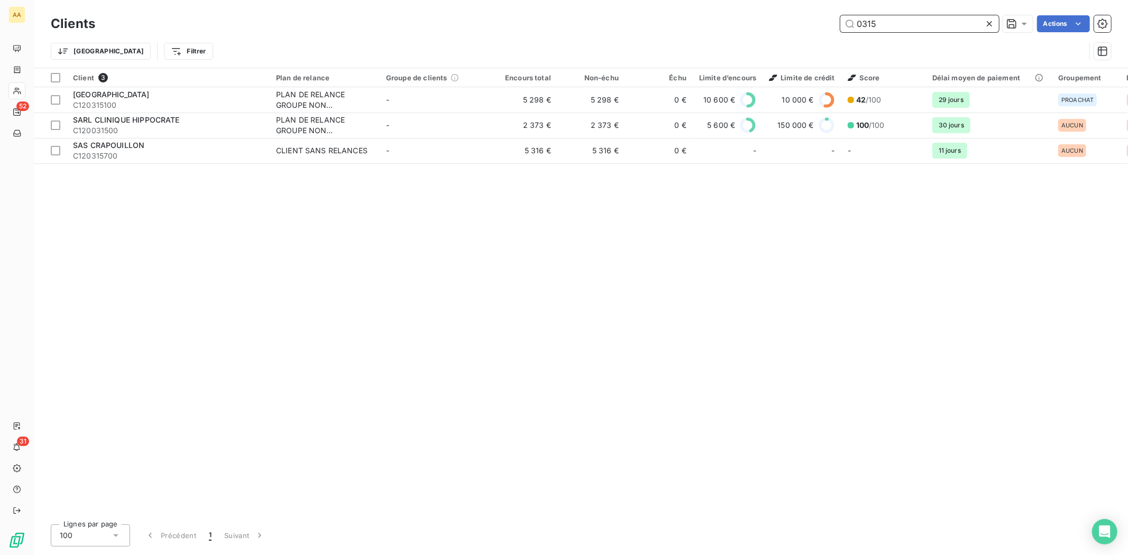
drag, startPoint x: 907, startPoint y: 32, endPoint x: 910, endPoint y: 25, distance: 7.8
click at [910, 25] on input "0315" at bounding box center [919, 23] width 159 height 17
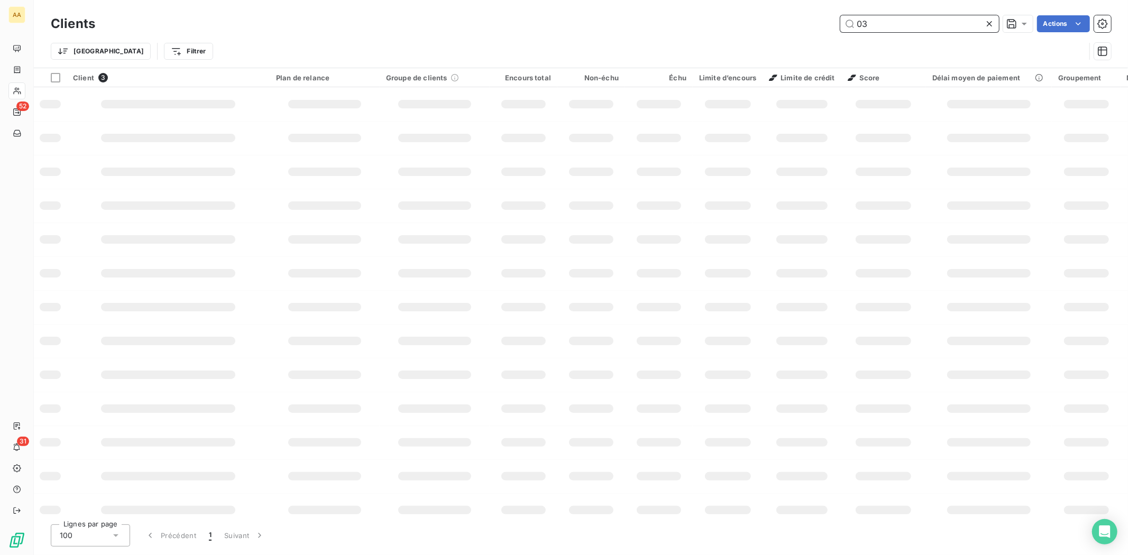
type input "0"
type input "T"
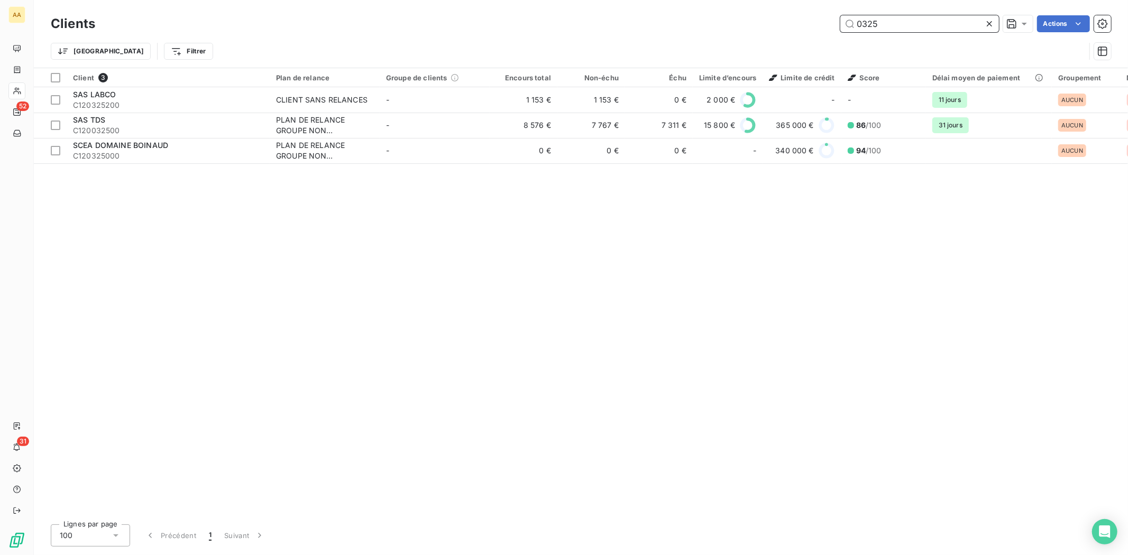
click at [878, 21] on input "0325" at bounding box center [919, 23] width 159 height 17
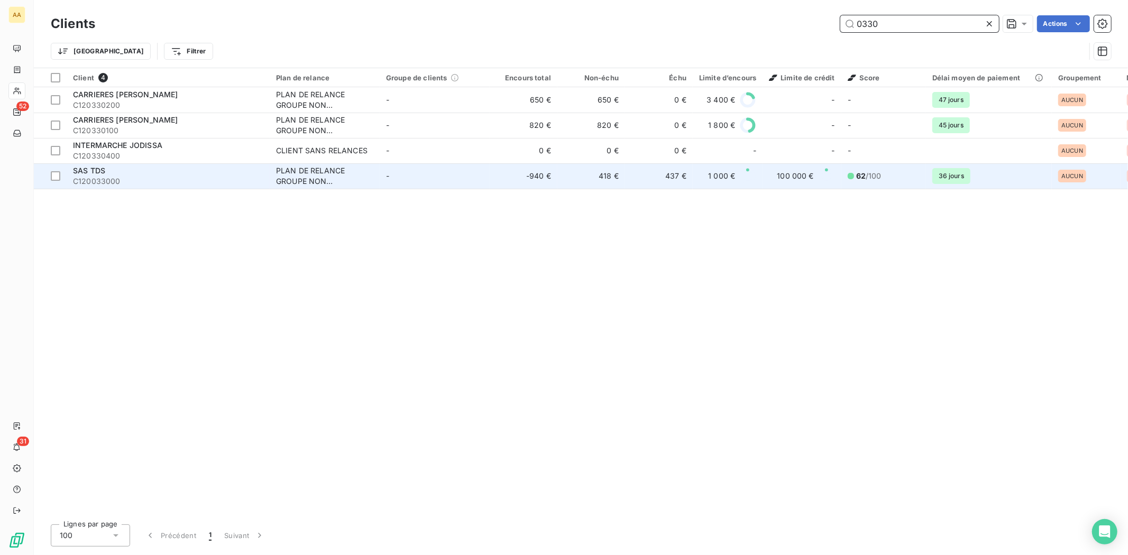
type input "0330"
click at [97, 175] on div "SAS TDS" at bounding box center [168, 171] width 190 height 11
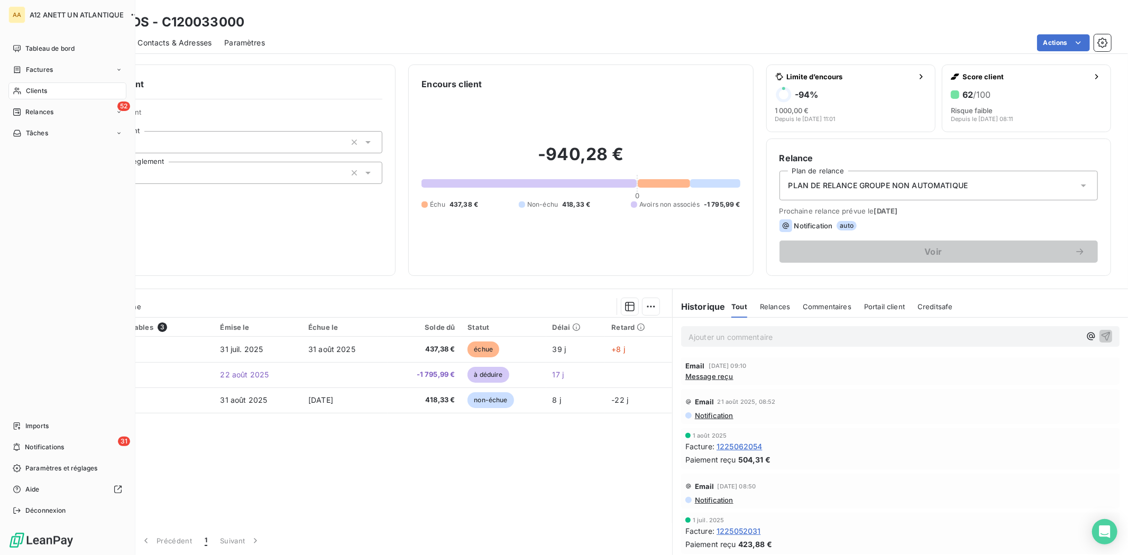
click at [36, 88] on span "Clients" at bounding box center [36, 91] width 21 height 10
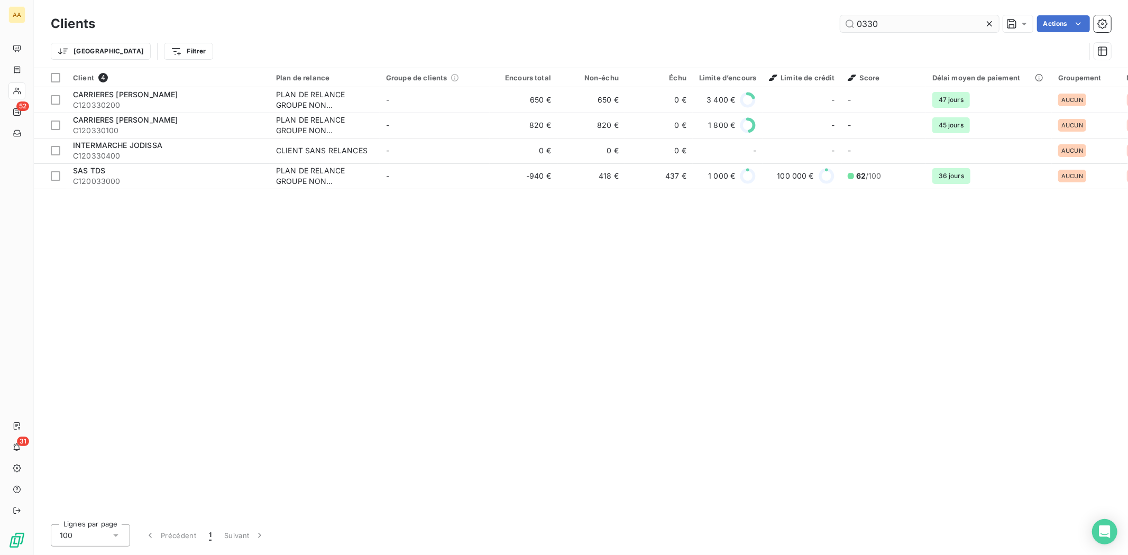
click at [921, 21] on input "0330" at bounding box center [919, 23] width 159 height 17
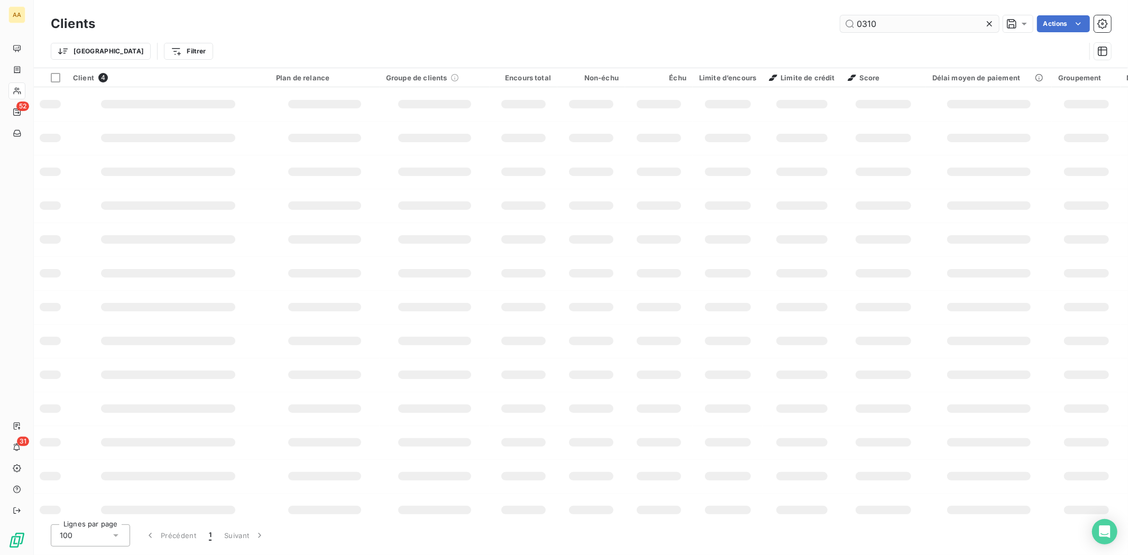
click at [921, 21] on input "0310" at bounding box center [919, 23] width 159 height 17
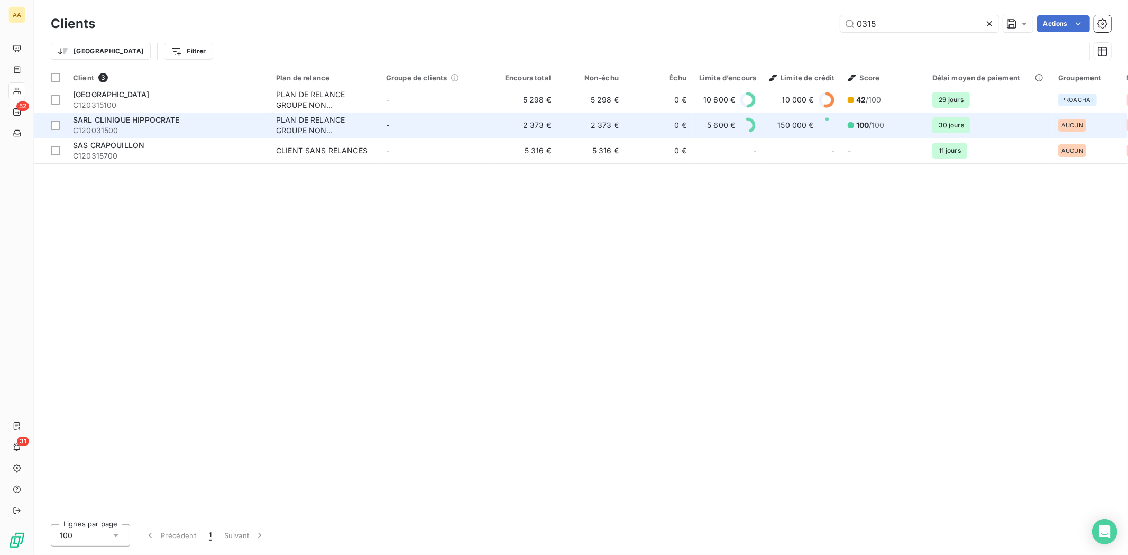
type input "0315"
click at [104, 131] on span "C120031500" at bounding box center [168, 130] width 190 height 11
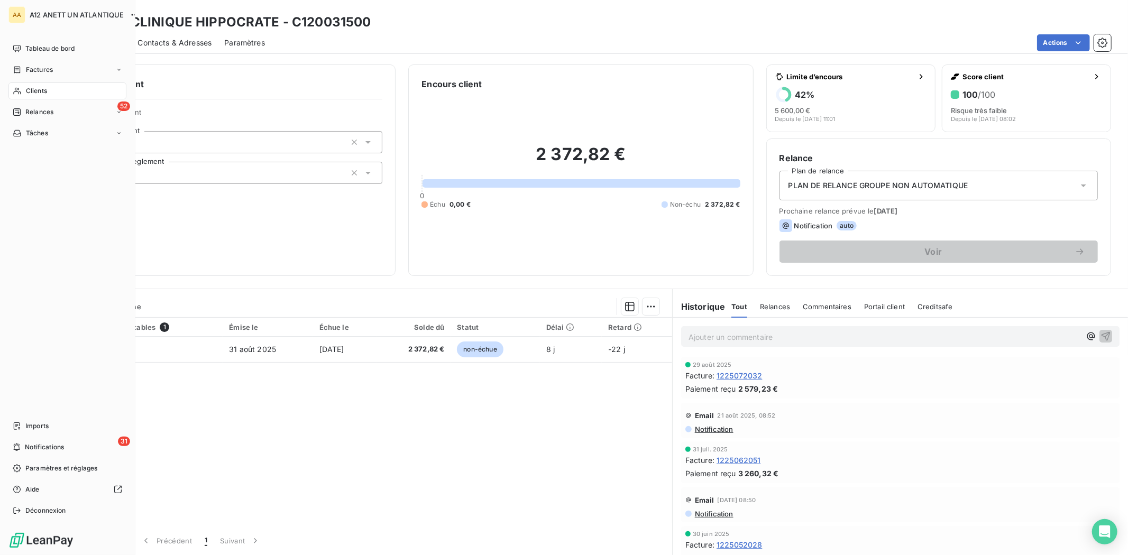
click at [39, 86] on span "Clients" at bounding box center [36, 91] width 21 height 10
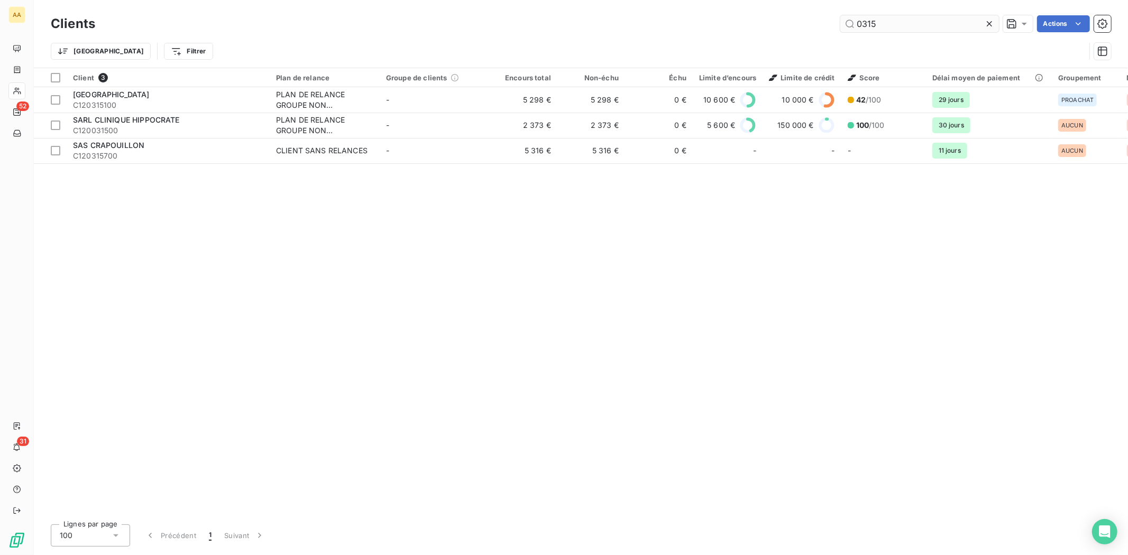
click at [894, 20] on input "0315" at bounding box center [919, 23] width 159 height 17
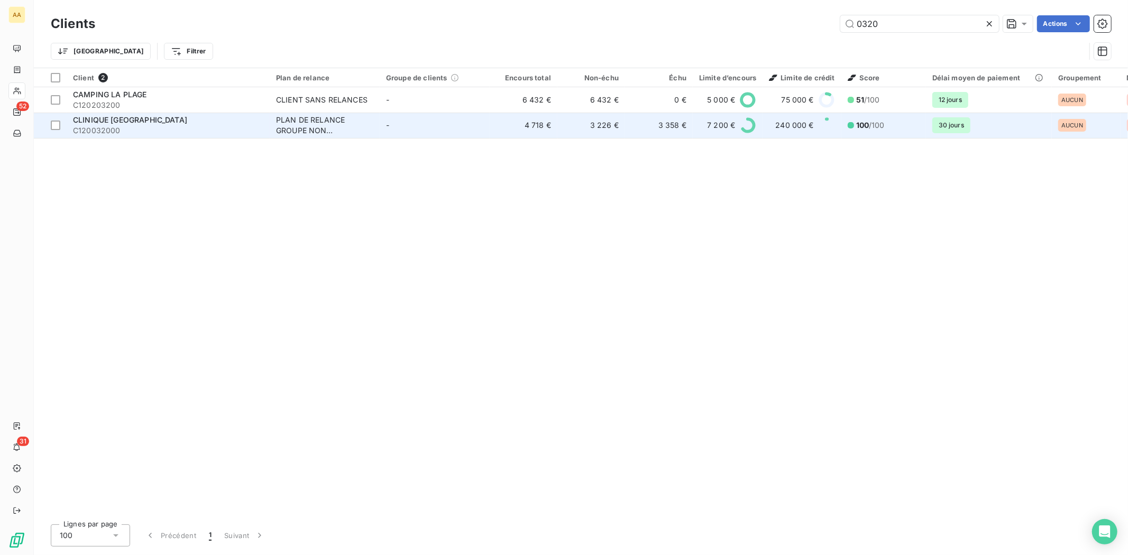
type input "0320"
click at [115, 125] on span "C120032000" at bounding box center [168, 130] width 190 height 11
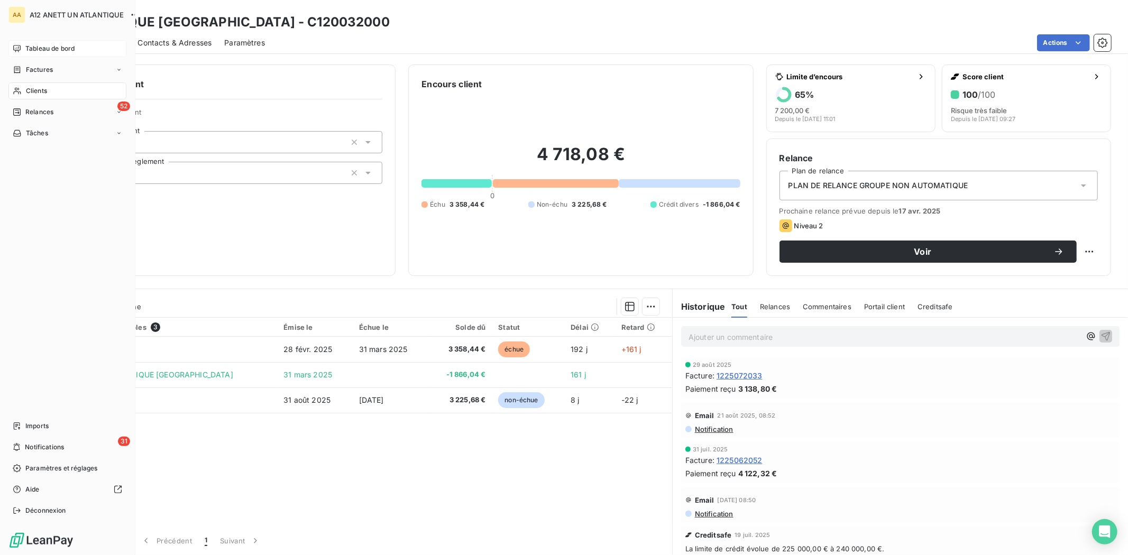
click at [40, 44] on span "Tableau de bord" at bounding box center [49, 49] width 49 height 10
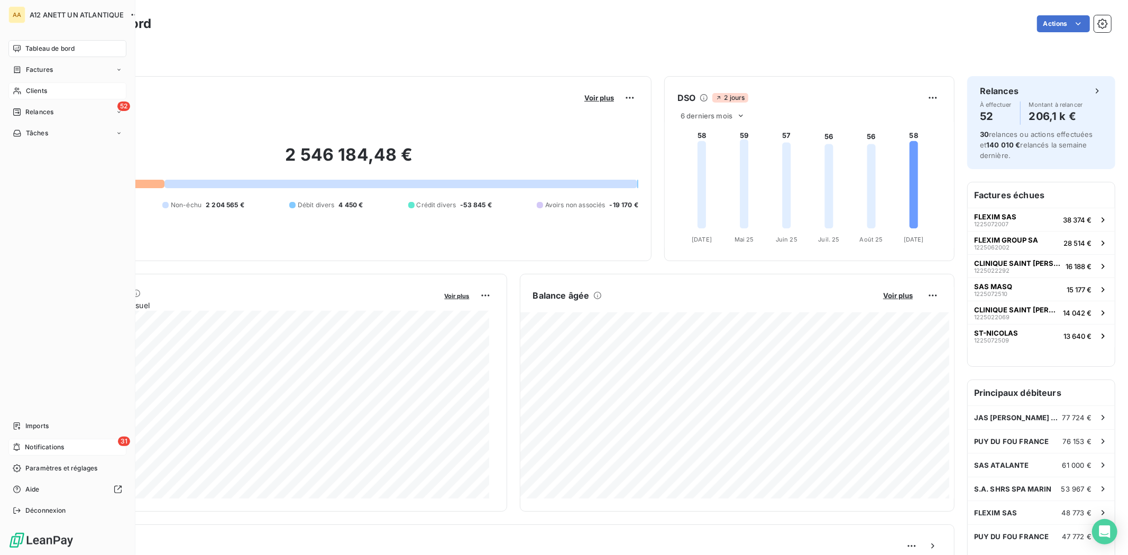
click at [48, 444] on span "Notifications" at bounding box center [44, 448] width 39 height 10
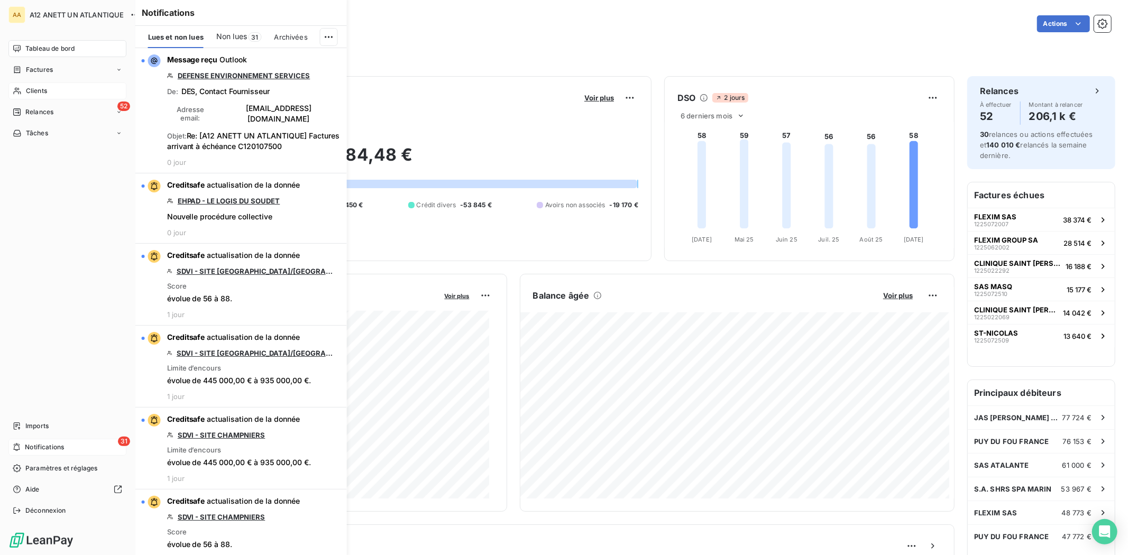
click at [38, 446] on span "Notifications" at bounding box center [44, 448] width 39 height 10
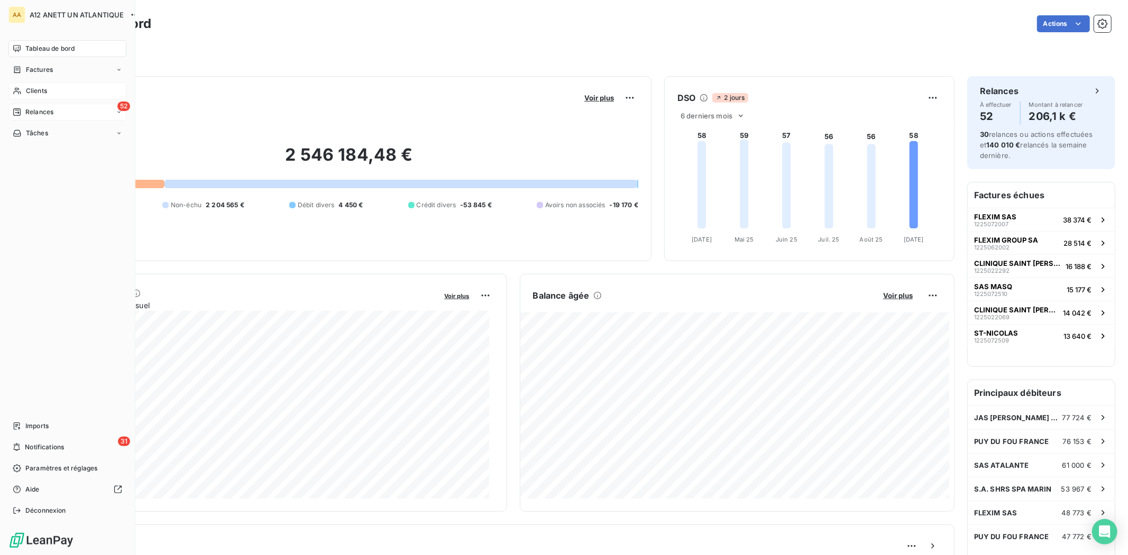
click at [40, 109] on span "Relances" at bounding box center [39, 112] width 28 height 10
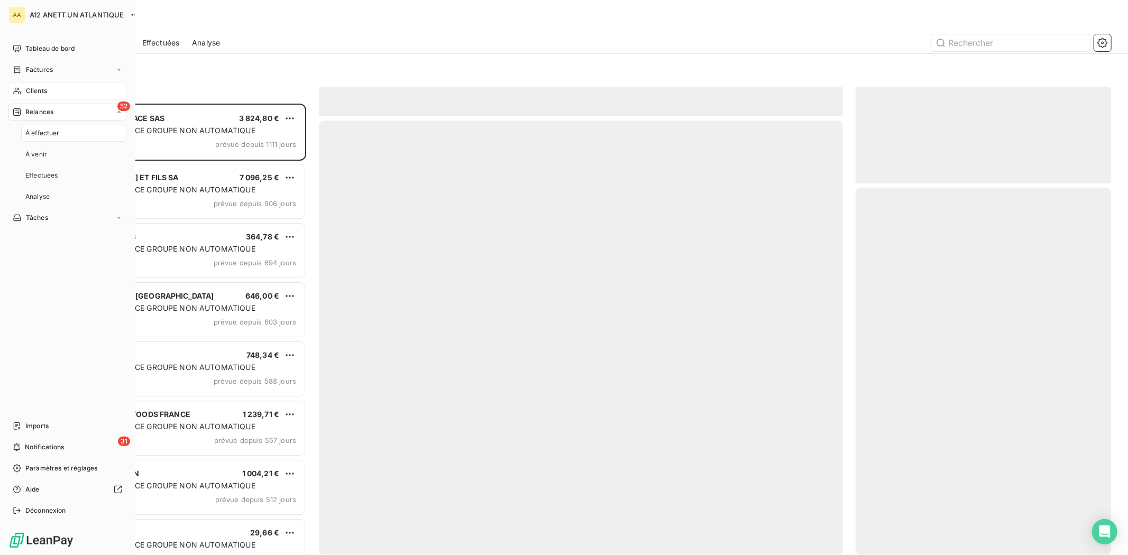
scroll to position [442, 246]
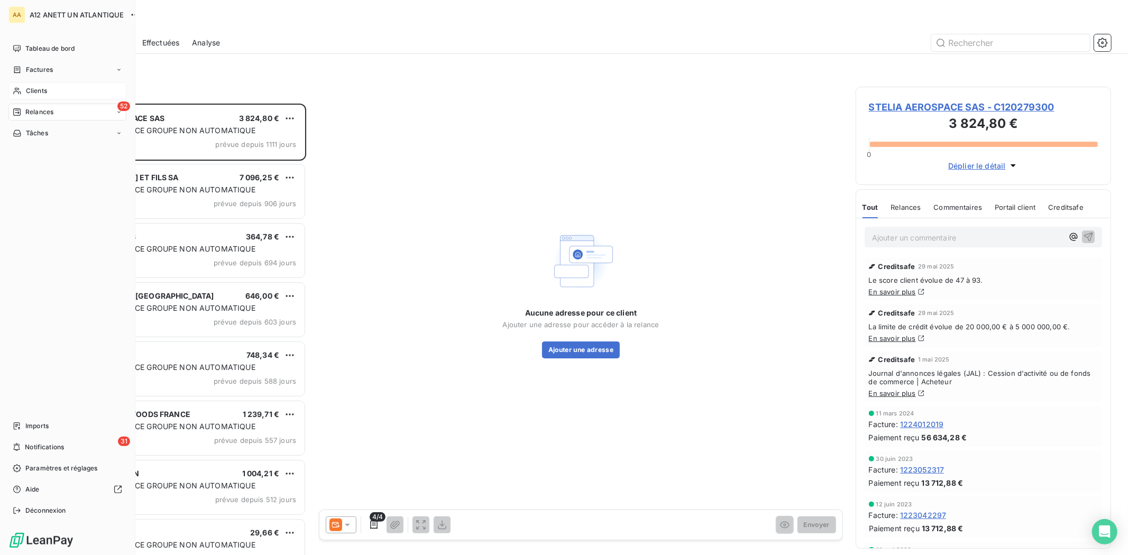
click at [45, 69] on span "Factures" at bounding box center [39, 70] width 27 height 10
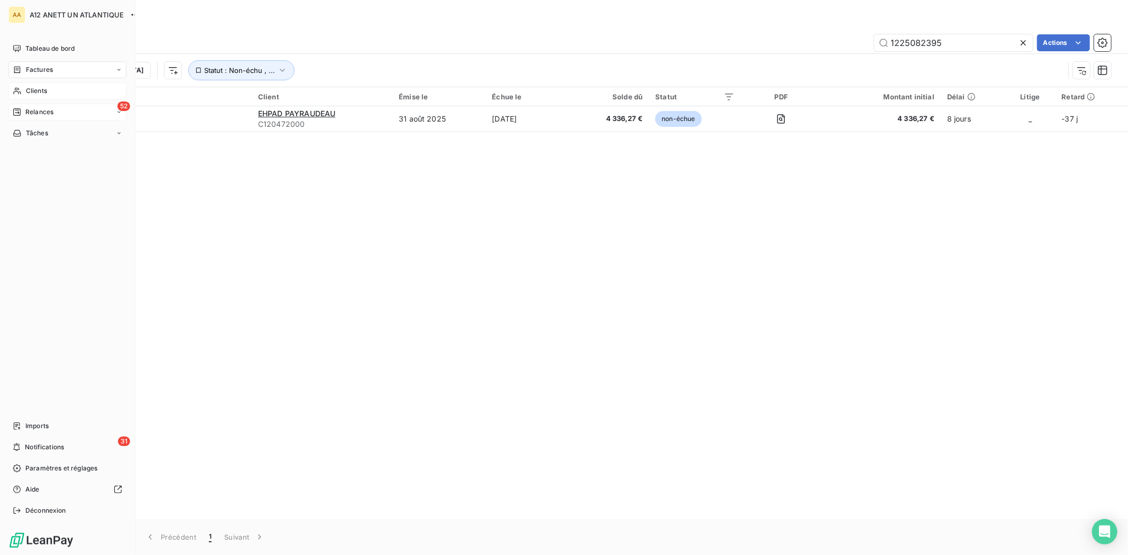
click at [35, 92] on span "Clients" at bounding box center [36, 91] width 21 height 10
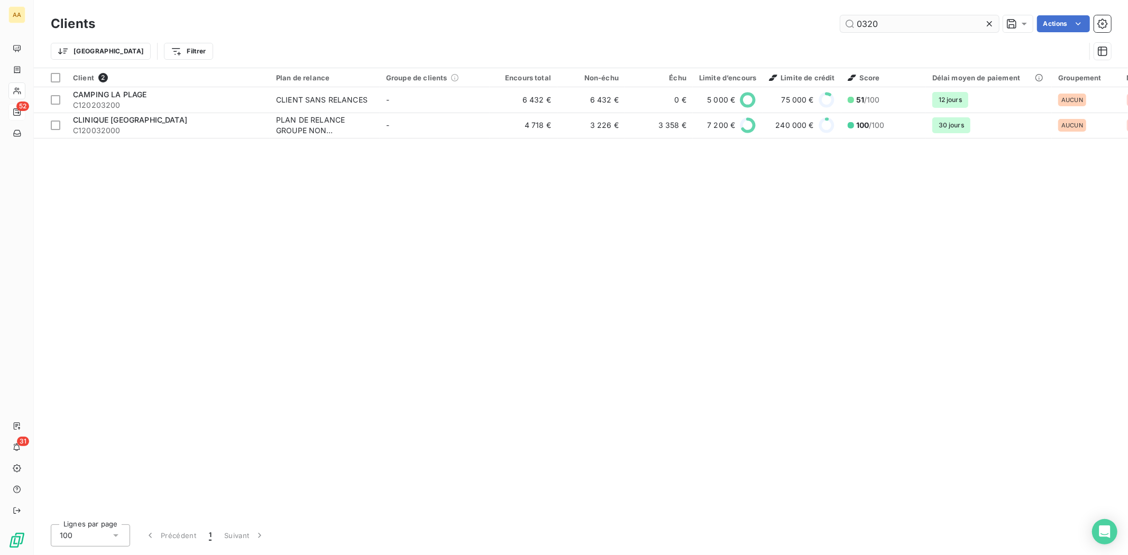
click at [919, 22] on input "0320" at bounding box center [919, 23] width 159 height 17
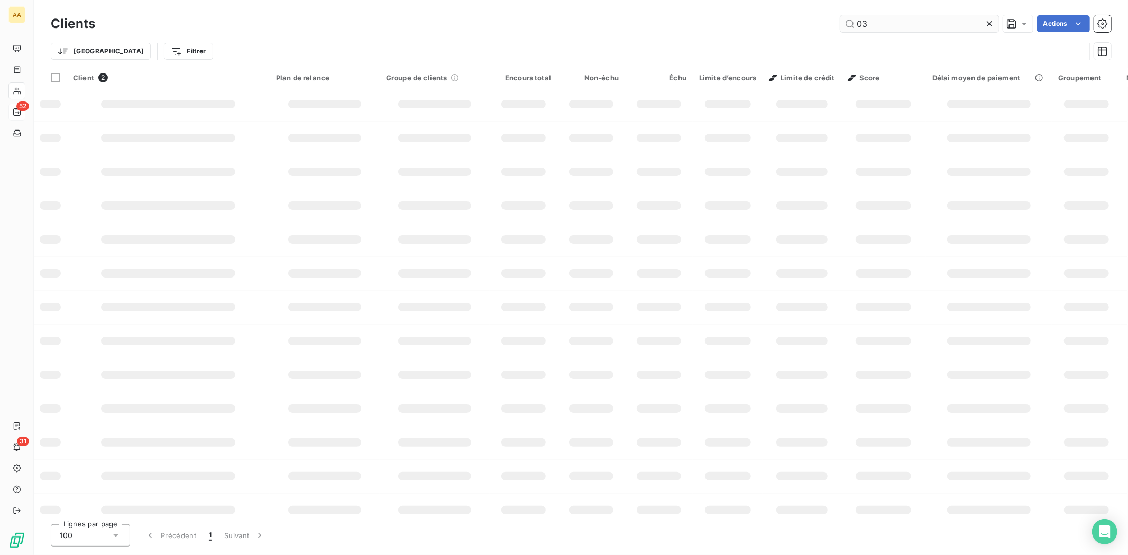
type input "0"
type input "3060"
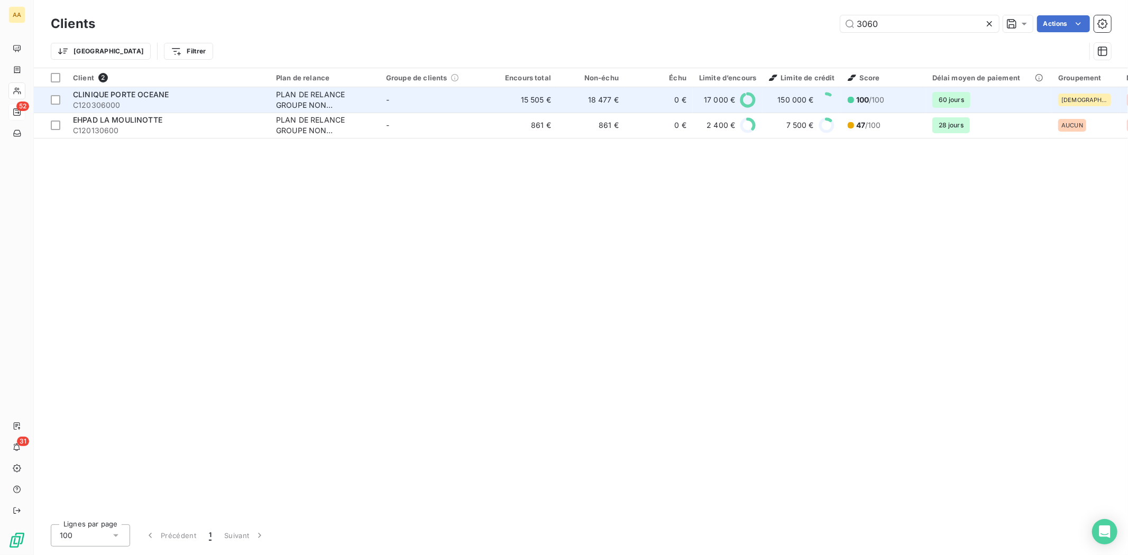
click at [98, 106] on span "C120306000" at bounding box center [168, 105] width 190 height 11
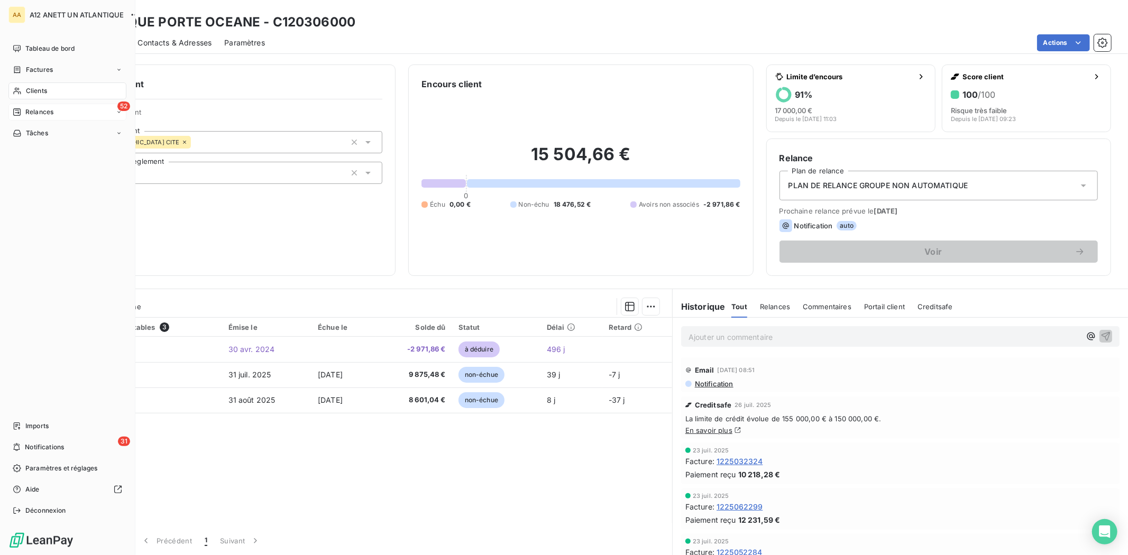
click at [41, 94] on span "Clients" at bounding box center [36, 91] width 21 height 10
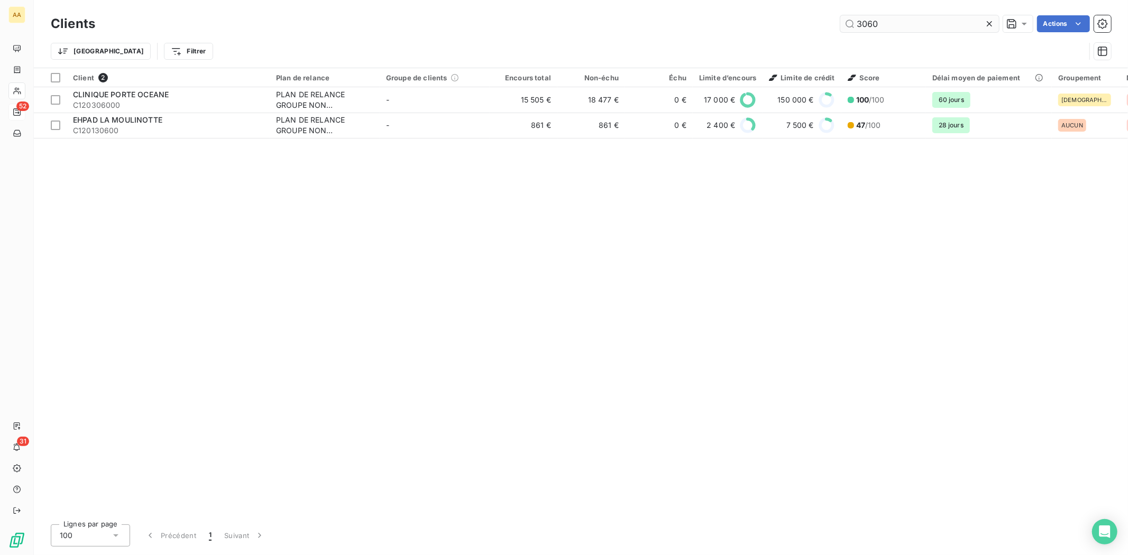
click at [885, 17] on input "3060" at bounding box center [919, 23] width 159 height 17
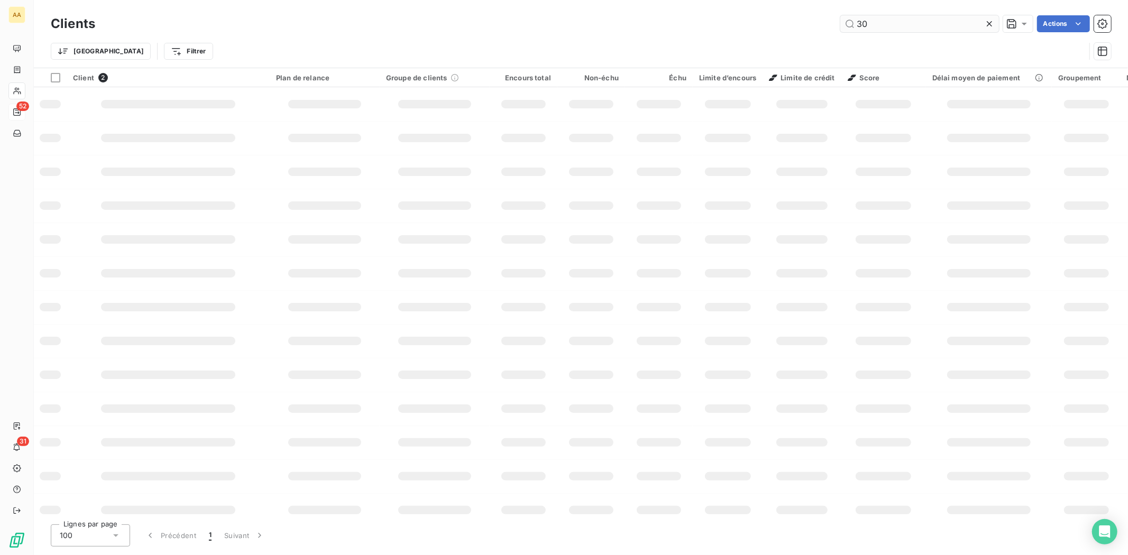
type input "3"
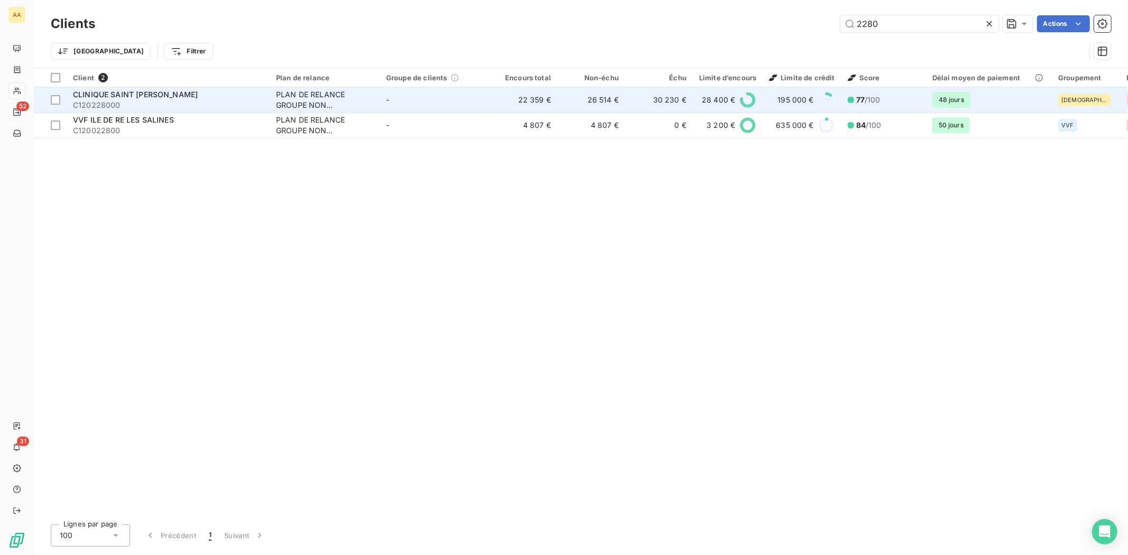
type input "2280"
click at [140, 93] on span "CLINIQUE SAINT [PERSON_NAME]" at bounding box center [135, 94] width 125 height 9
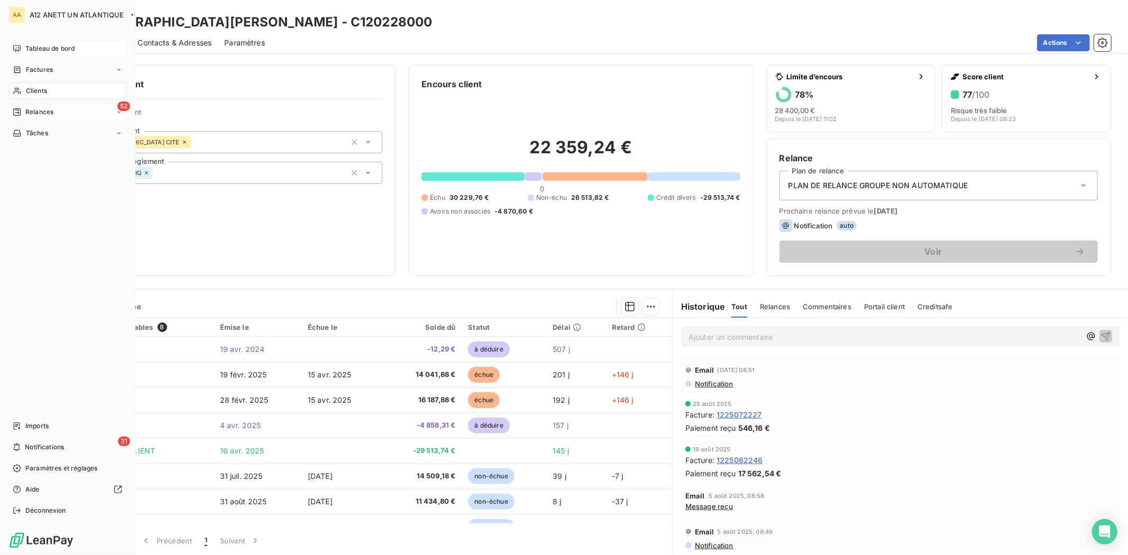
click at [38, 44] on span "Tableau de bord" at bounding box center [49, 49] width 49 height 10
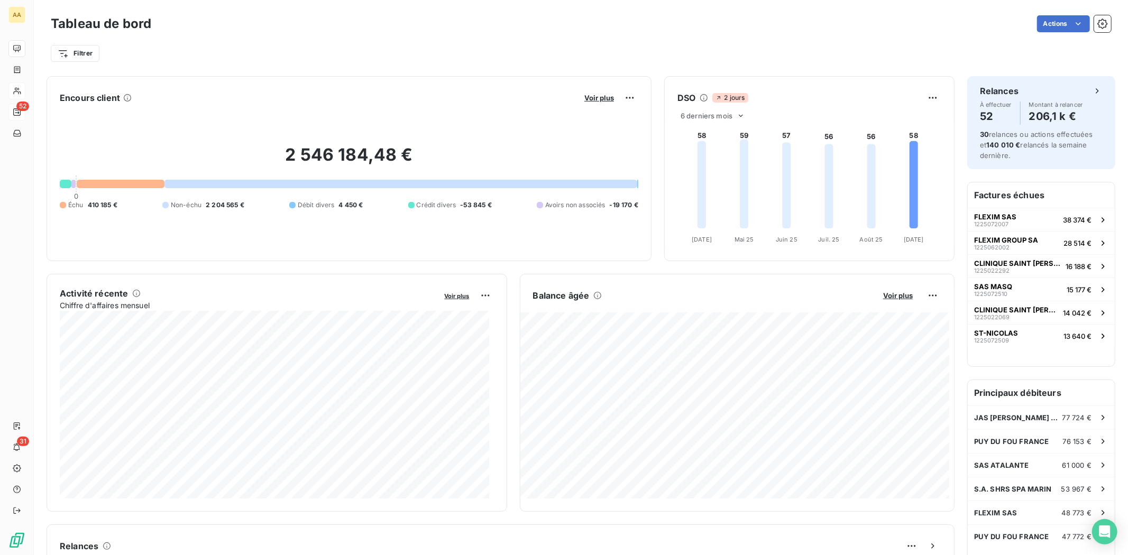
click at [196, 35] on div "Filtrer" at bounding box center [581, 49] width 1060 height 29
click at [924, 294] on html "AA 52 31 Tableau de bord Actions Filtrer Encours client Voir plus 2 546 184,48 …" at bounding box center [564, 277] width 1128 height 555
click at [890, 318] on div "Exporter" at bounding box center [898, 318] width 59 height 17
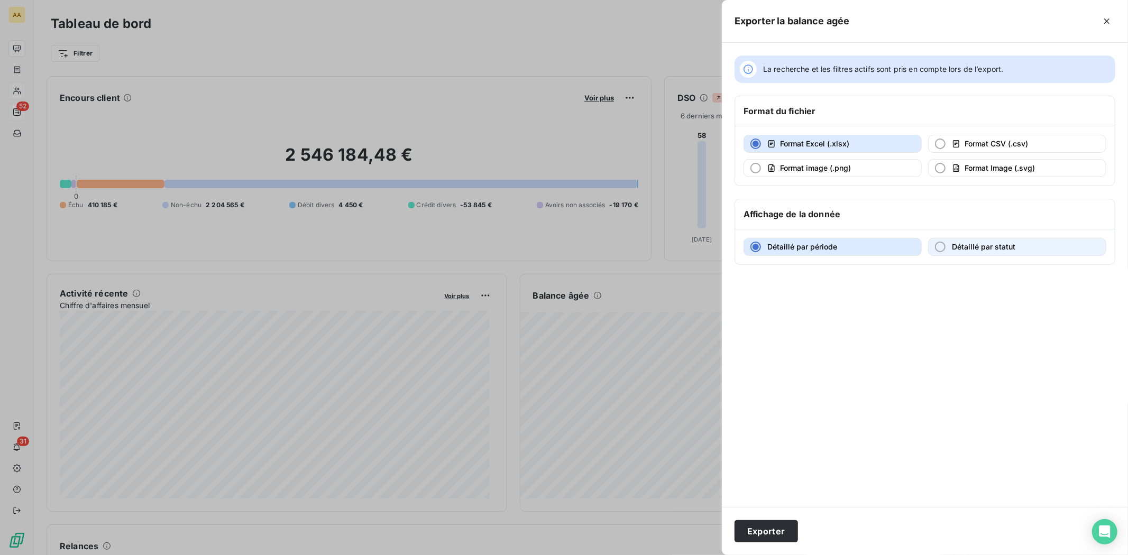
click at [941, 247] on div "button" at bounding box center [940, 247] width 11 height 11
click at [766, 533] on button "Exporter" at bounding box center [766, 531] width 63 height 22
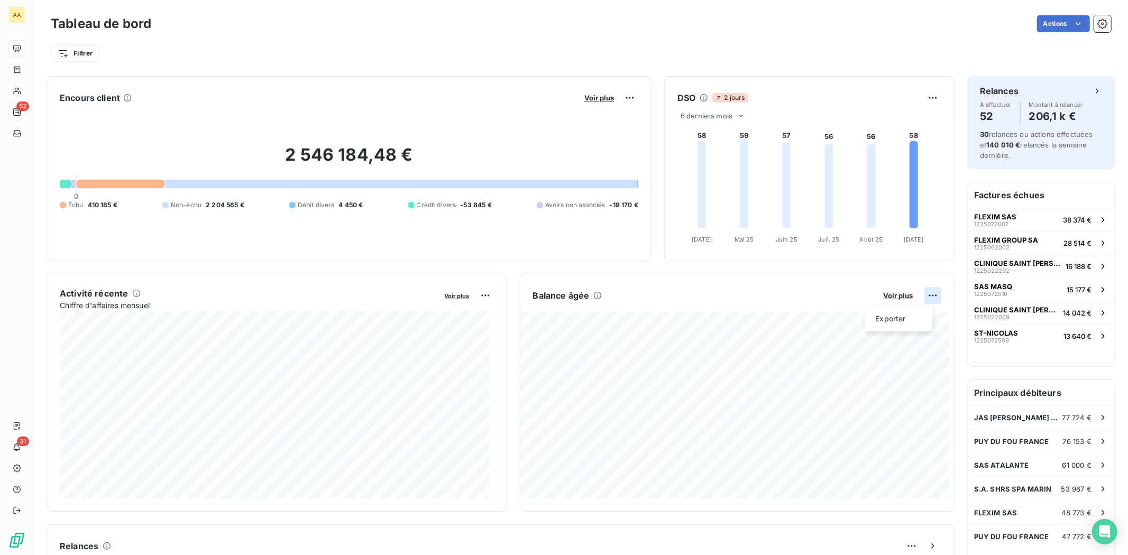
click at [924, 295] on html "AA 52 31 Tableau de bord Actions Filtrer Encours client Voir plus 2 546 184,48 …" at bounding box center [564, 277] width 1128 height 555
click at [895, 316] on div "Exporter" at bounding box center [898, 318] width 59 height 17
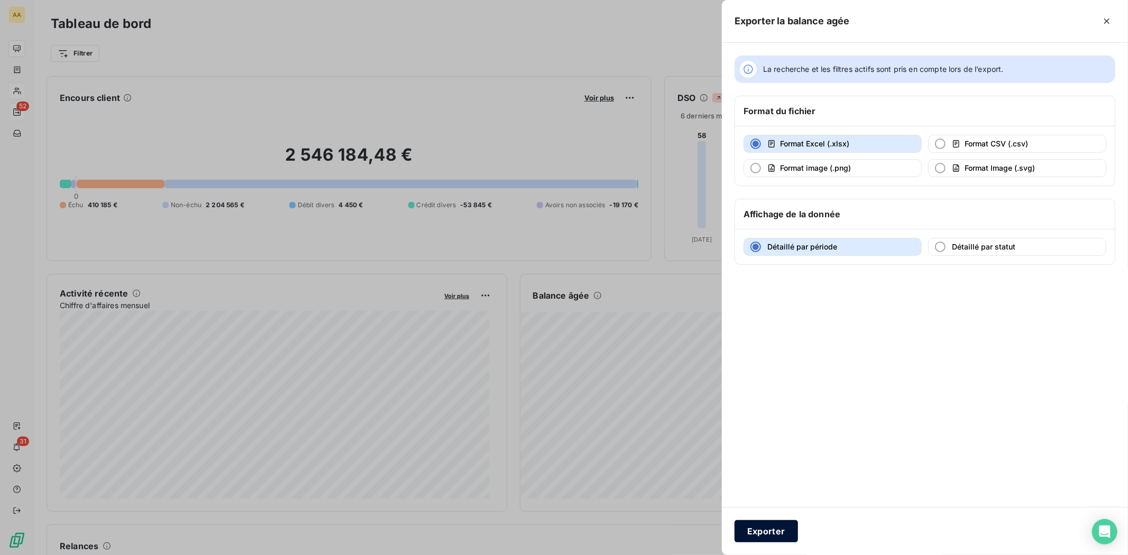
click at [754, 525] on button "Exporter" at bounding box center [766, 531] width 63 height 22
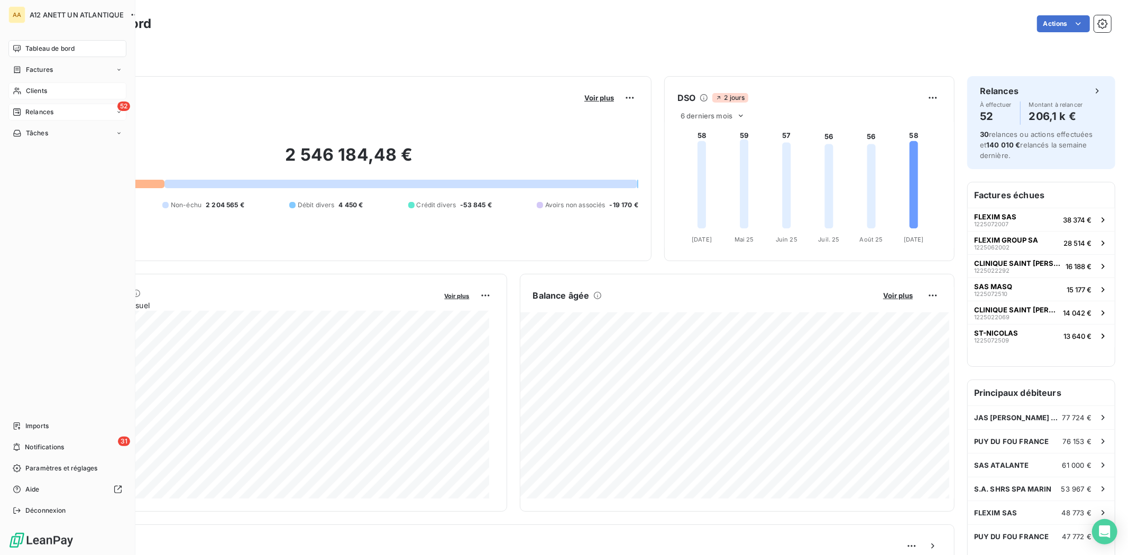
click at [53, 88] on div "Clients" at bounding box center [67, 91] width 118 height 17
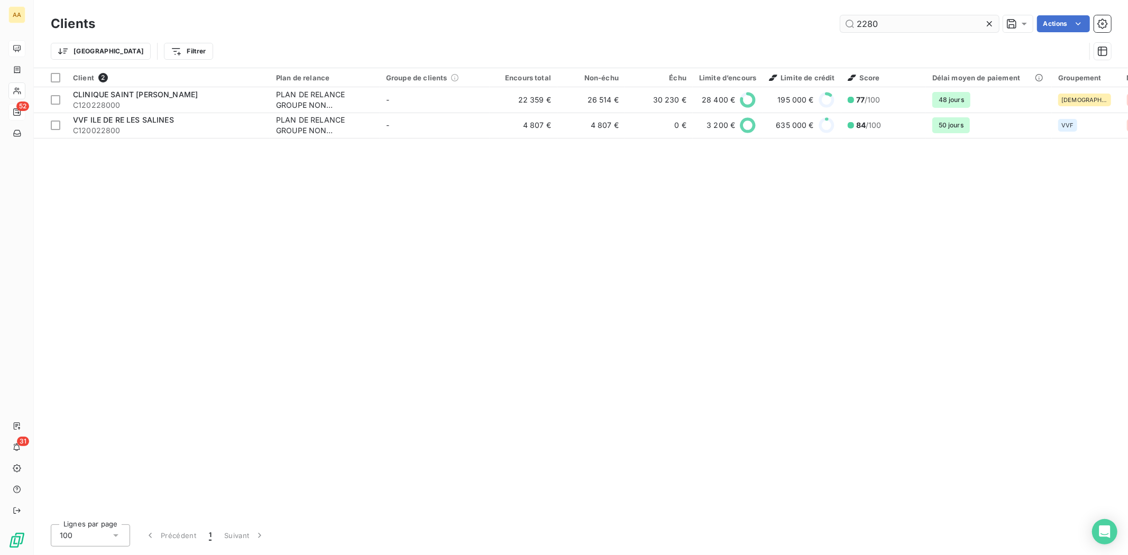
click at [890, 20] on input "2280" at bounding box center [919, 23] width 159 height 17
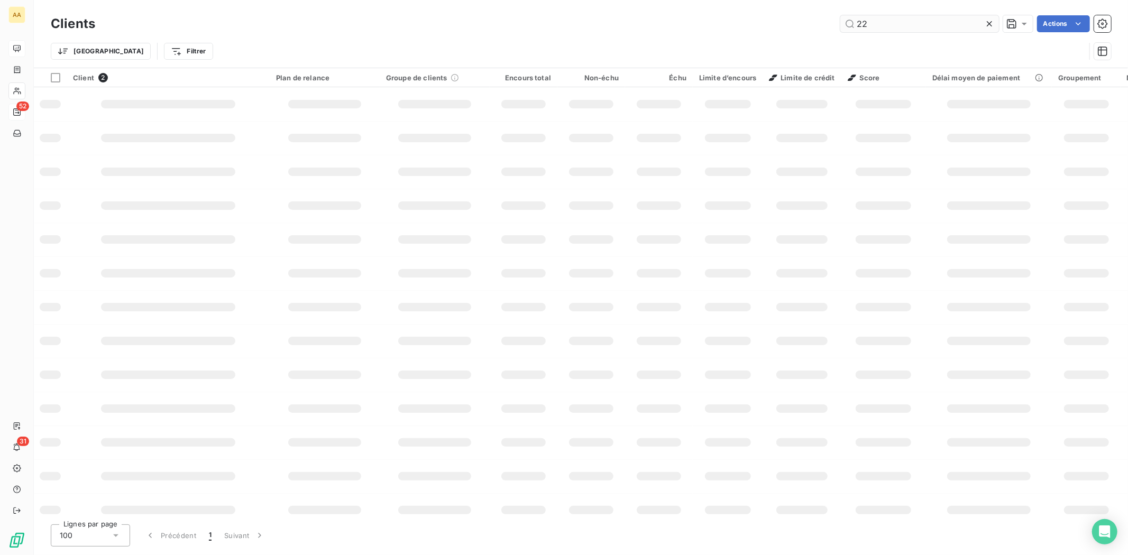
type input "2"
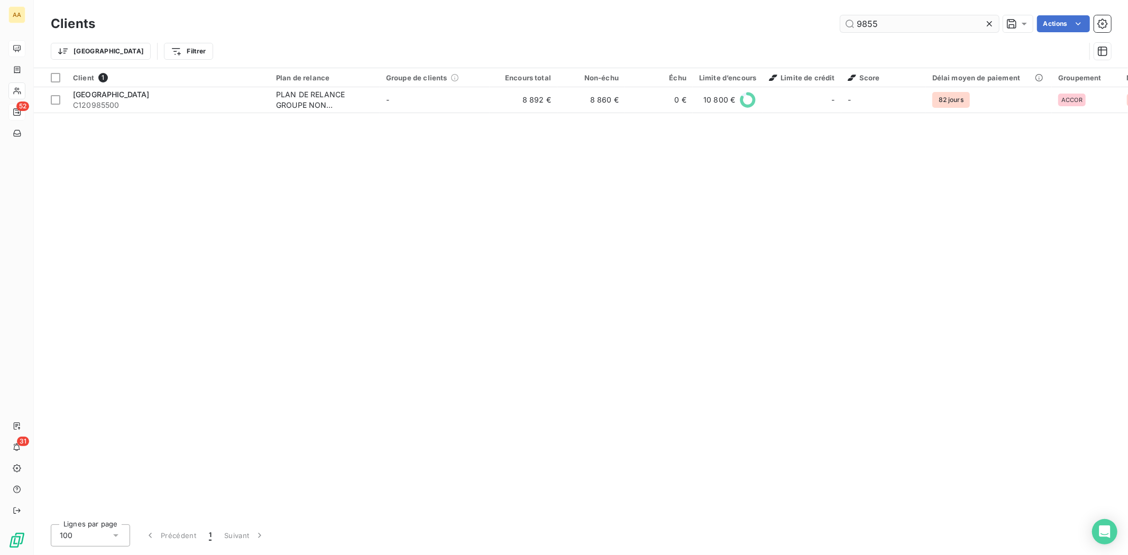
type input "9855"
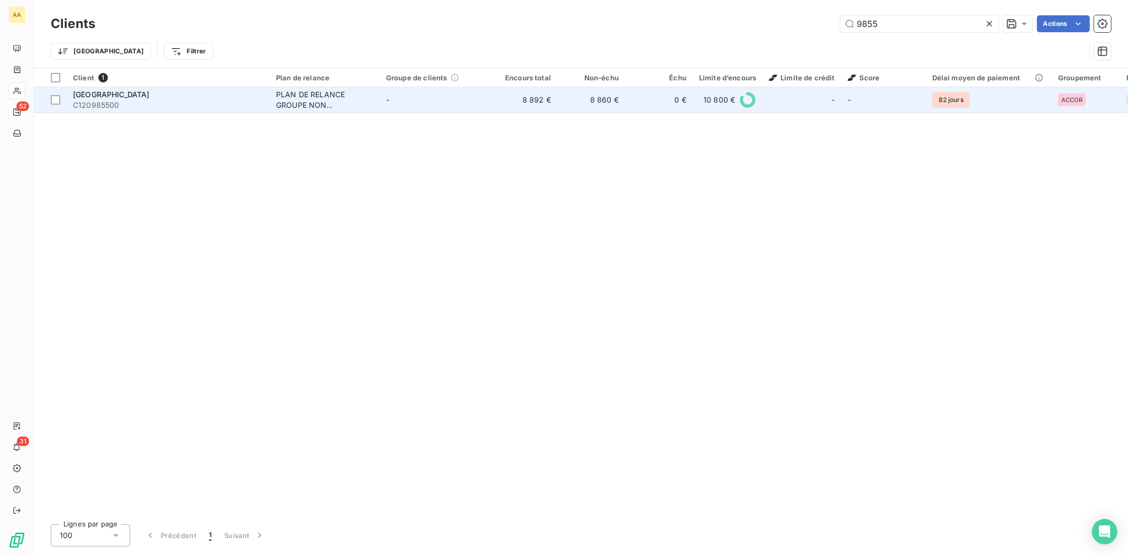
click at [99, 100] on span "C120985500" at bounding box center [168, 105] width 190 height 11
